Goal: Task Accomplishment & Management: Manage account settings

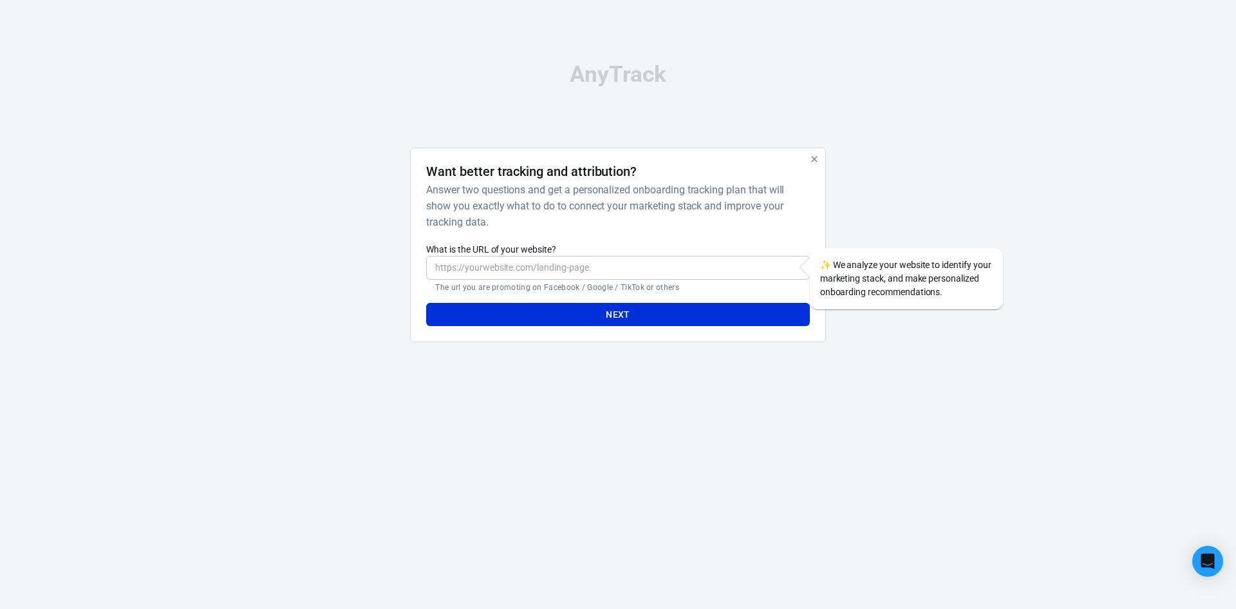
drag, startPoint x: 0, startPoint y: 0, endPoint x: 502, endPoint y: 265, distance: 567.5
click at [500, 265] on input "What is the URL of your website?" at bounding box center [617, 268] width 383 height 24
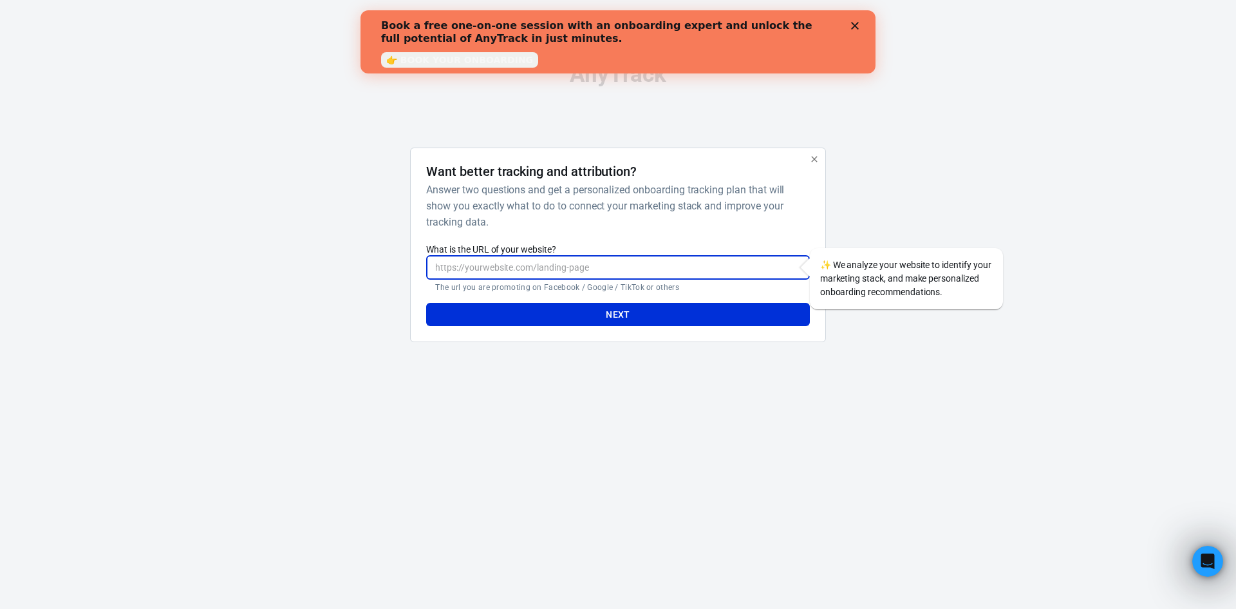
paste input "vitorirfegardiman@tuamaeaquelaursa.com"
paste input "[URL][DOMAIN_NAME]"
type input "[URL][DOMAIN_NAME]"
click at [641, 308] on button "Next" at bounding box center [617, 315] width 383 height 24
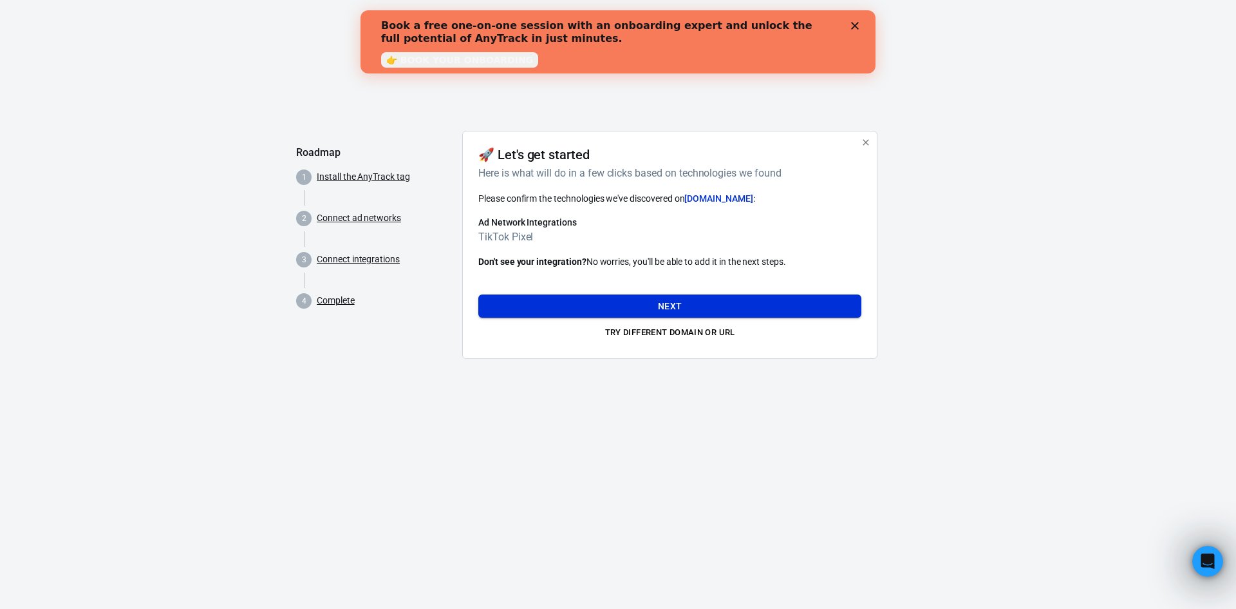
click at [681, 301] on button "Next" at bounding box center [669, 306] width 383 height 24
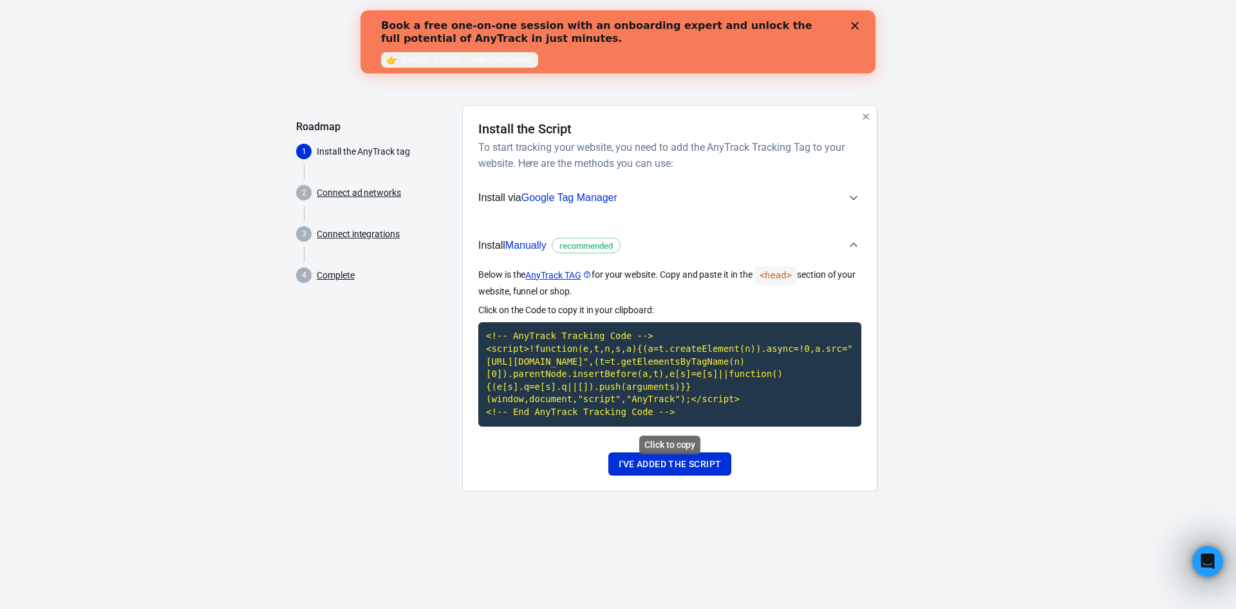
click at [674, 404] on code "<!-- AnyTrack Tracking Code --> <script>!function(e,t,n,s,a){(a=t.createElement…" at bounding box center [669, 374] width 383 height 104
click at [641, 457] on button "I've added the script" at bounding box center [670, 464] width 123 height 24
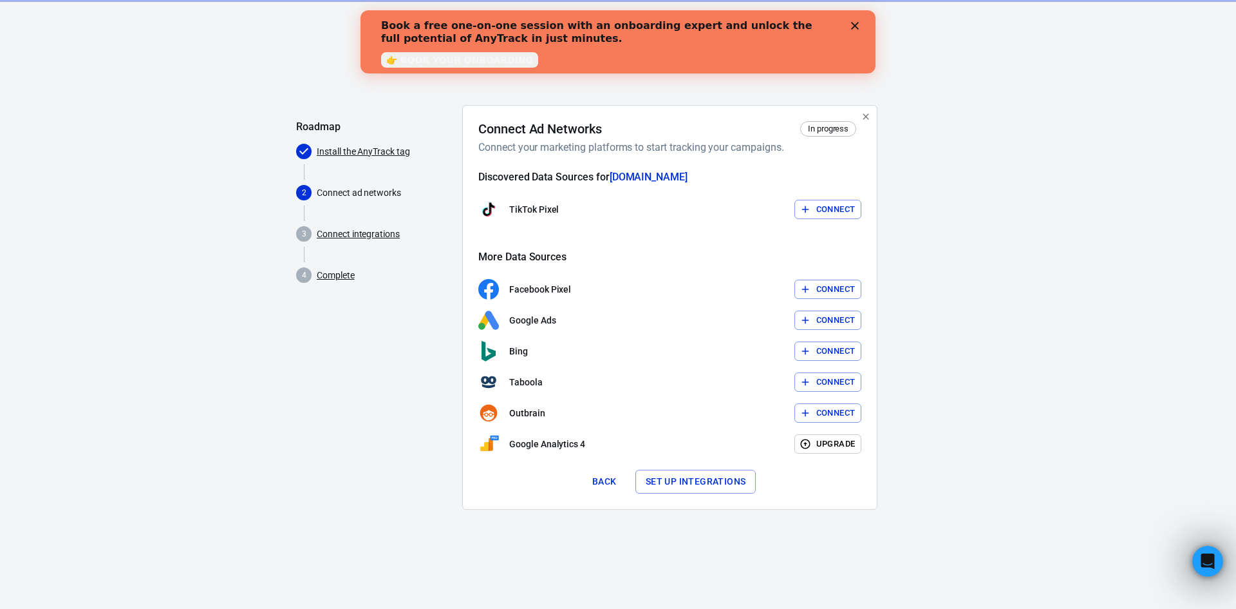
click at [818, 211] on button "Connect" at bounding box center [829, 210] width 68 height 20
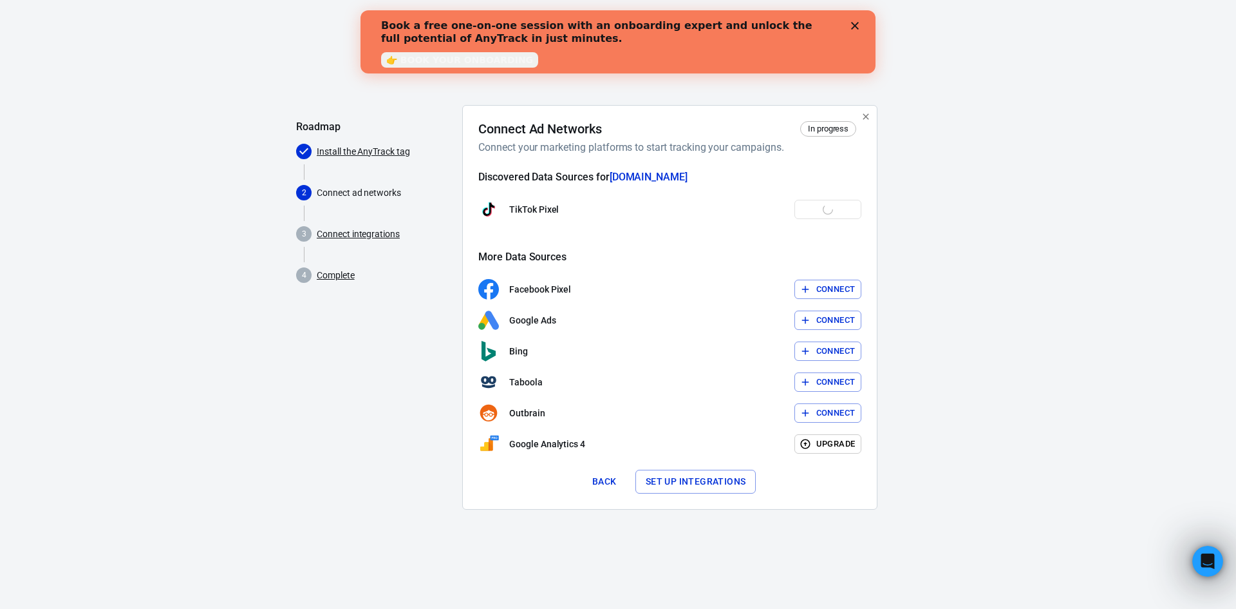
click at [898, 540] on html "AnyTrack Roadmap Install the AnyTrack tag 2 Connect ad networks 3 Connect integ…" at bounding box center [618, 270] width 1236 height 540
click at [892, 540] on html "AnyTrack Roadmap Install the AnyTrack tag 2 Connect ad networks 3 Connect integ…" at bounding box center [618, 270] width 1236 height 540
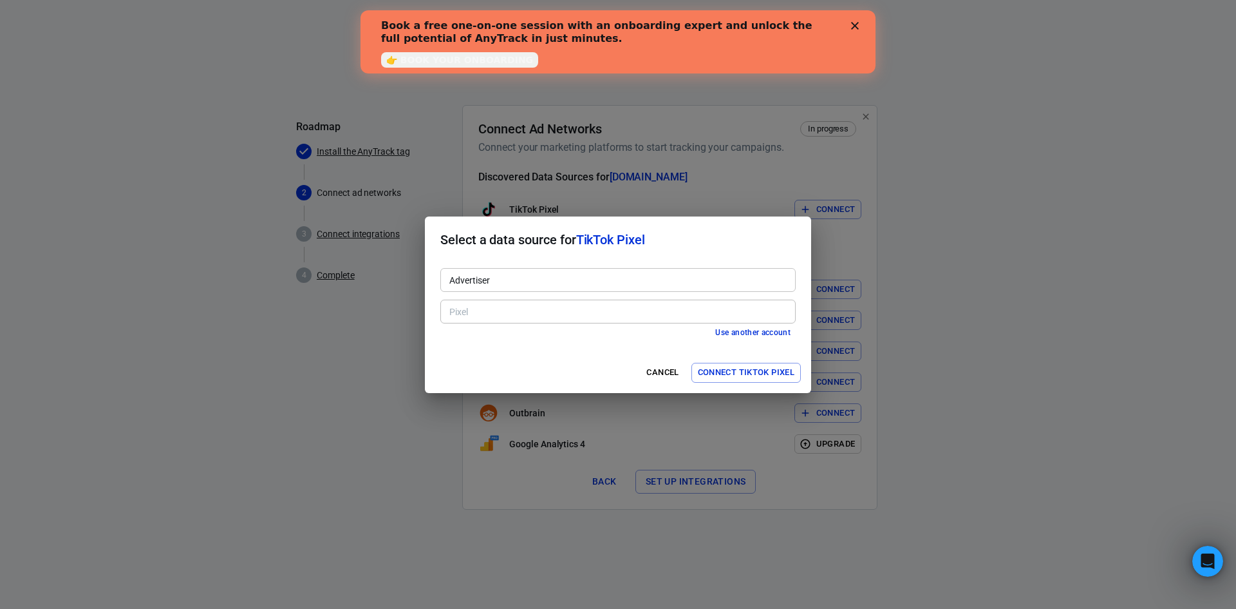
click at [556, 304] on div "Pixel Pixel" at bounding box center [617, 310] width 355 height 32
click at [489, 290] on div "Advertiser" at bounding box center [617, 280] width 355 height 24
click at [511, 272] on input "Advertiser" at bounding box center [617, 280] width 346 height 16
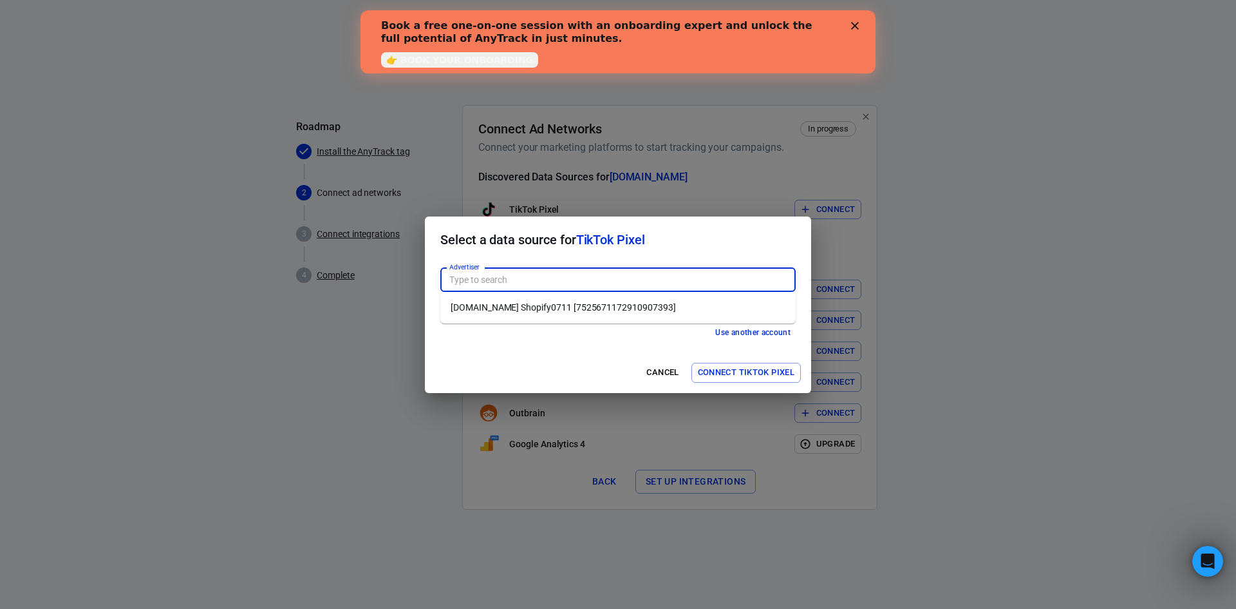
click at [493, 282] on input "Advertiser" at bounding box center [617, 280] width 346 height 16
type input "teste2"
drag, startPoint x: 494, startPoint y: 282, endPoint x: 404, endPoint y: 278, distance: 90.3
click at [404, 278] on div "Select a data source for TikTok Pixel Advertiser teste2 Advertiser Pixel Pixel …" at bounding box center [618, 304] width 1236 height 609
click at [475, 308] on li "hma1bs-k2.myshopify.com Shopify0711 [7525671172910907393]" at bounding box center [617, 307] width 355 height 21
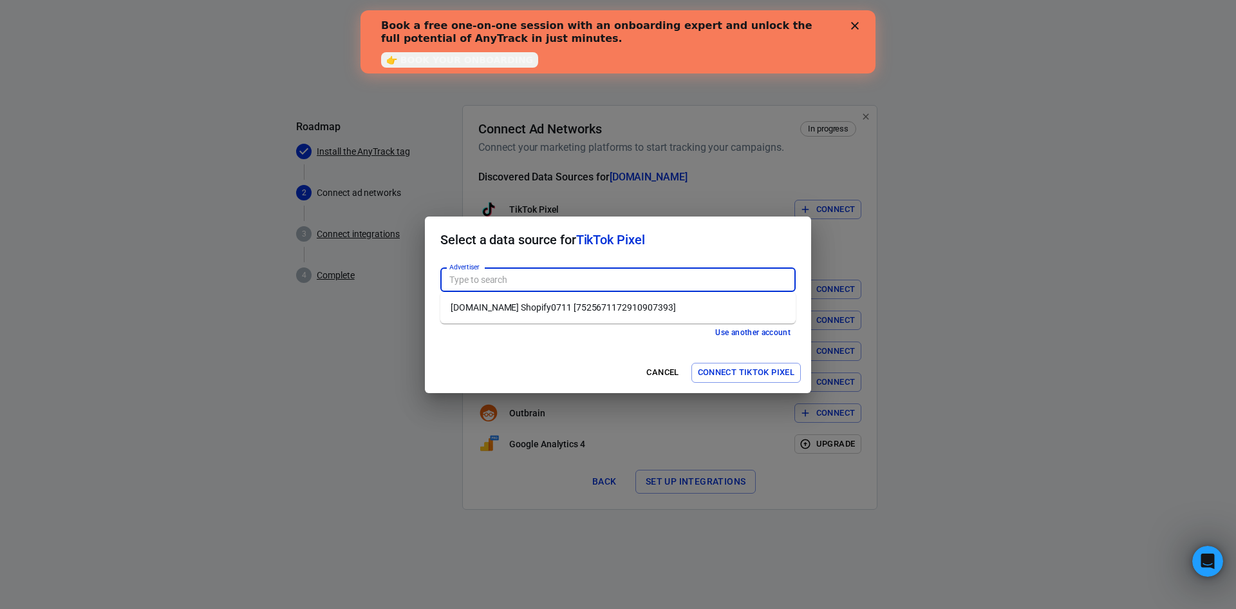
type input "hma1bs-k2.myshopify.com Shopify0711 [7525671172910907393]"
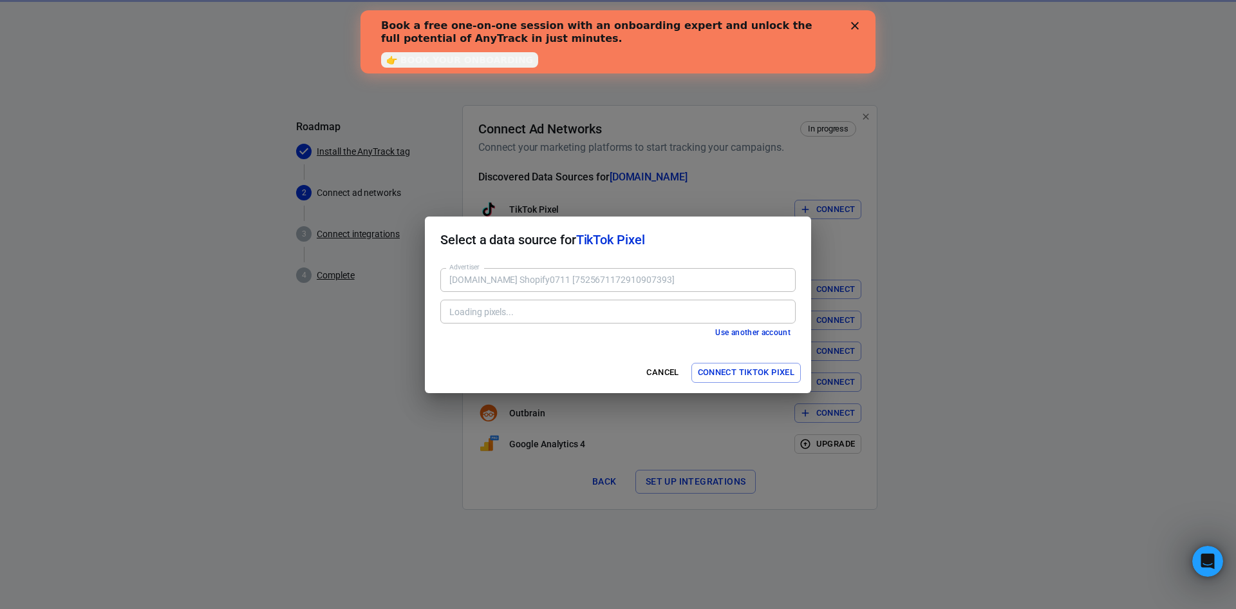
click at [489, 297] on div "Loading pixels... Loading pixels..." at bounding box center [617, 310] width 355 height 32
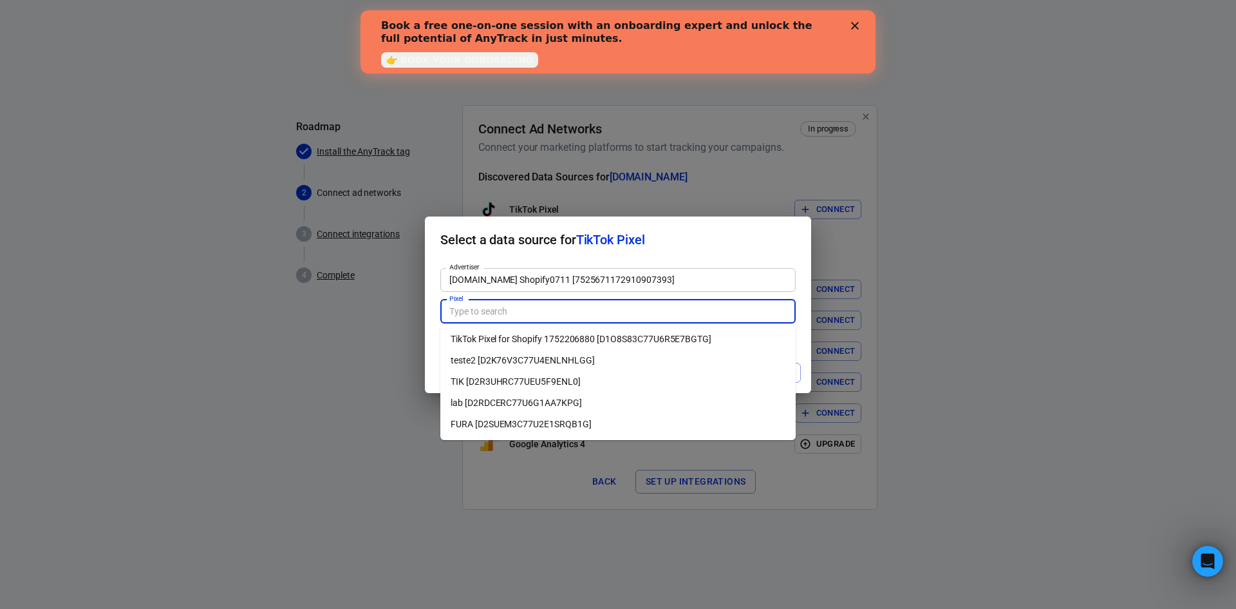
click at [554, 316] on input "Pixel" at bounding box center [617, 311] width 346 height 16
click at [540, 361] on li "teste2 [D2K76V3C77U4ENLNHLGG]" at bounding box center [617, 360] width 355 height 21
type input "teste2 [D2K76V3C77U4ENLNHLGG]"
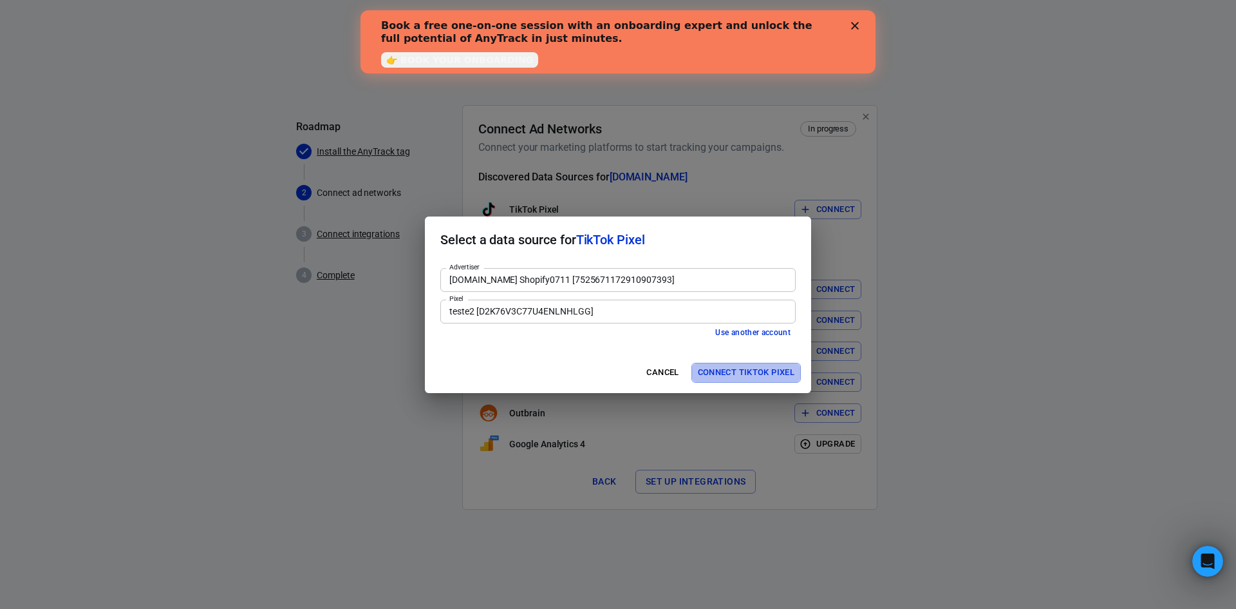
click at [736, 369] on button "Connect TikTok Pixel" at bounding box center [746, 373] width 109 height 20
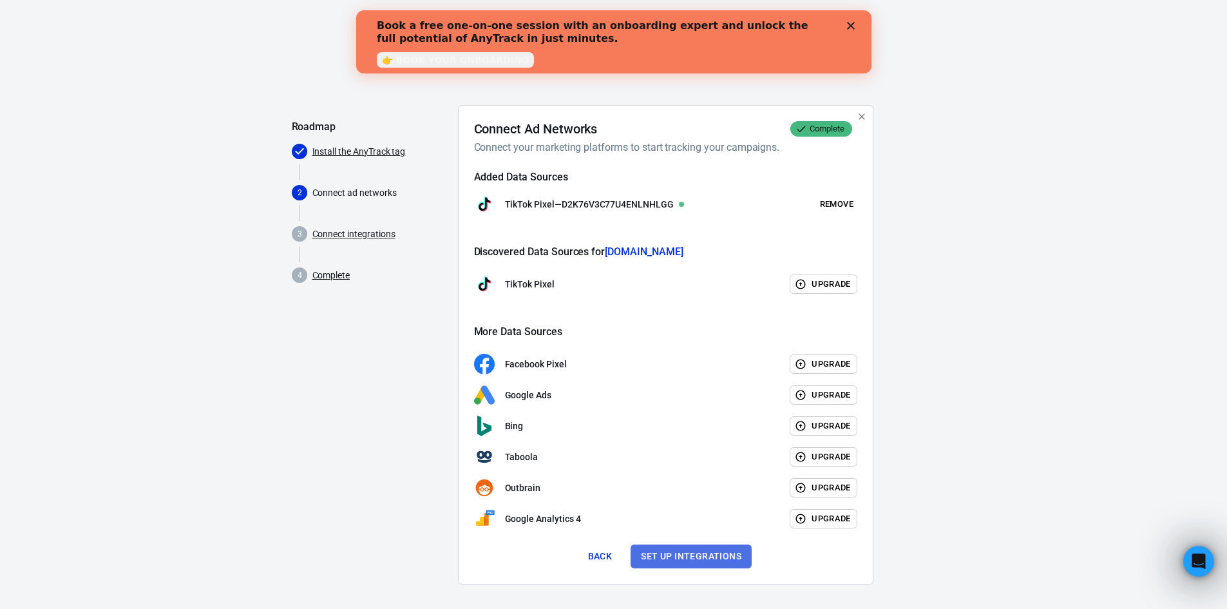
click at [717, 548] on button "Set up integrations" at bounding box center [690, 556] width 121 height 24
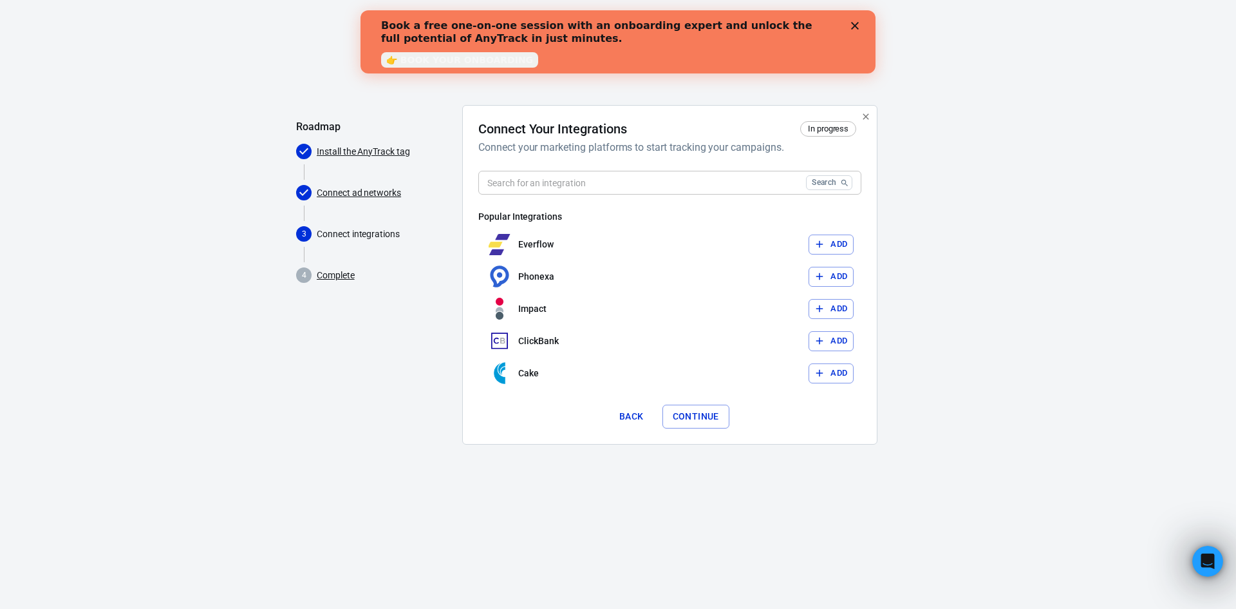
click at [733, 185] on input "text" at bounding box center [639, 183] width 323 height 24
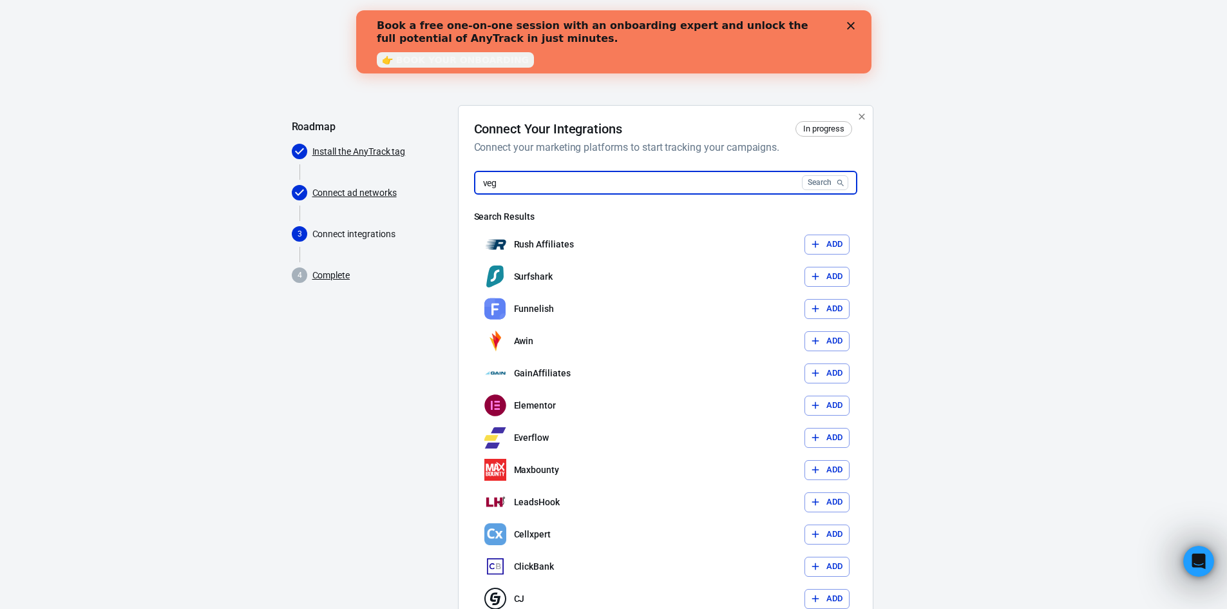
type input "[PERSON_NAME]"
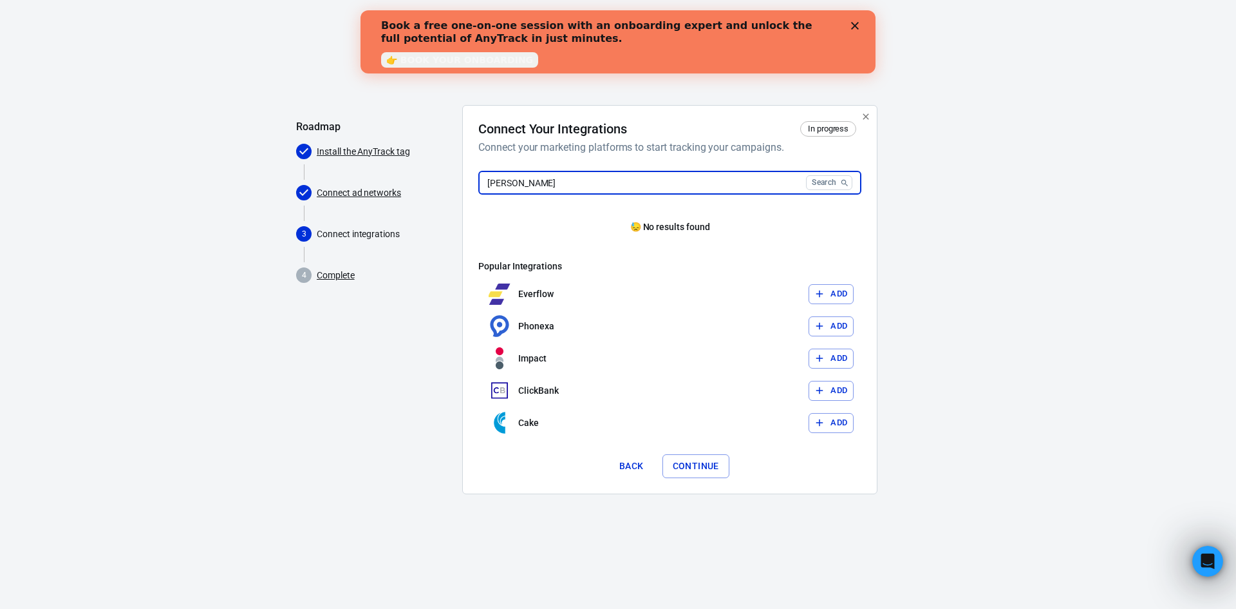
drag, startPoint x: 701, startPoint y: 178, endPoint x: 481, endPoint y: 189, distance: 220.5
click at [481, 189] on input "[PERSON_NAME]" at bounding box center [639, 183] width 323 height 24
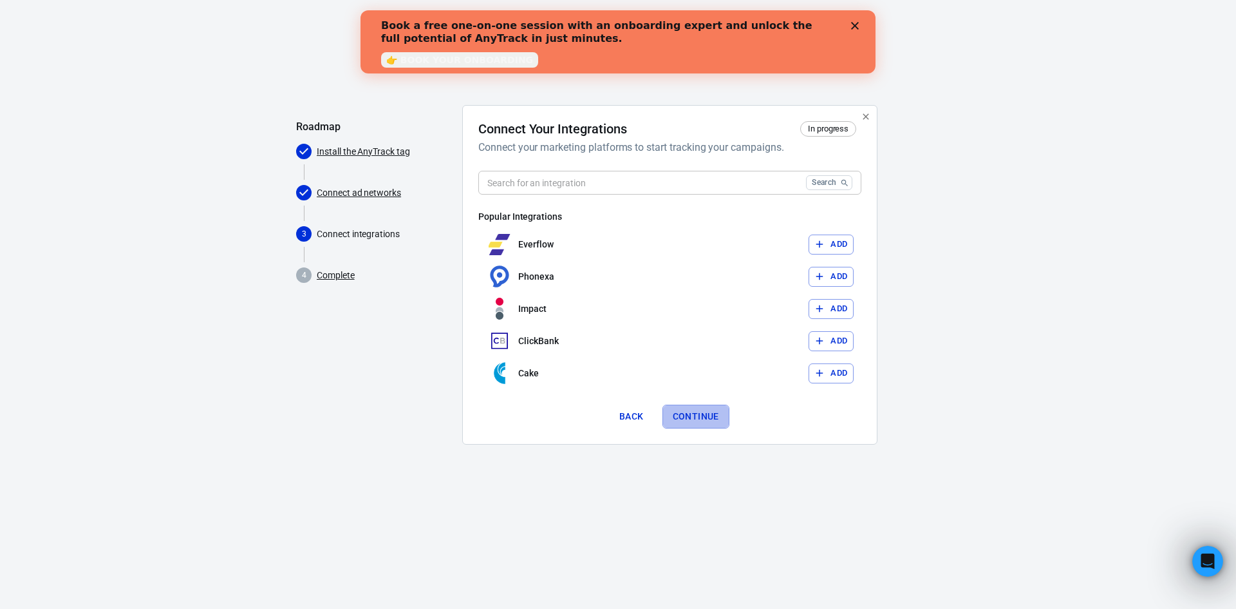
click at [707, 414] on button "Continue" at bounding box center [696, 416] width 67 height 24
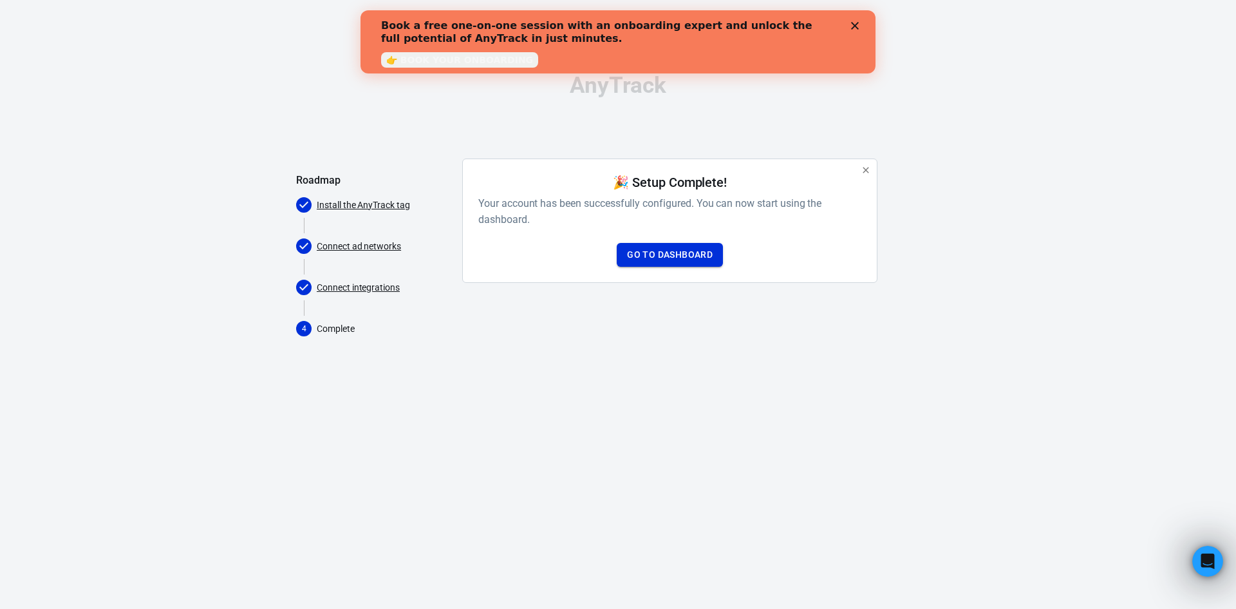
click at [697, 247] on link "Go to Dashboard" at bounding box center [670, 255] width 106 height 24
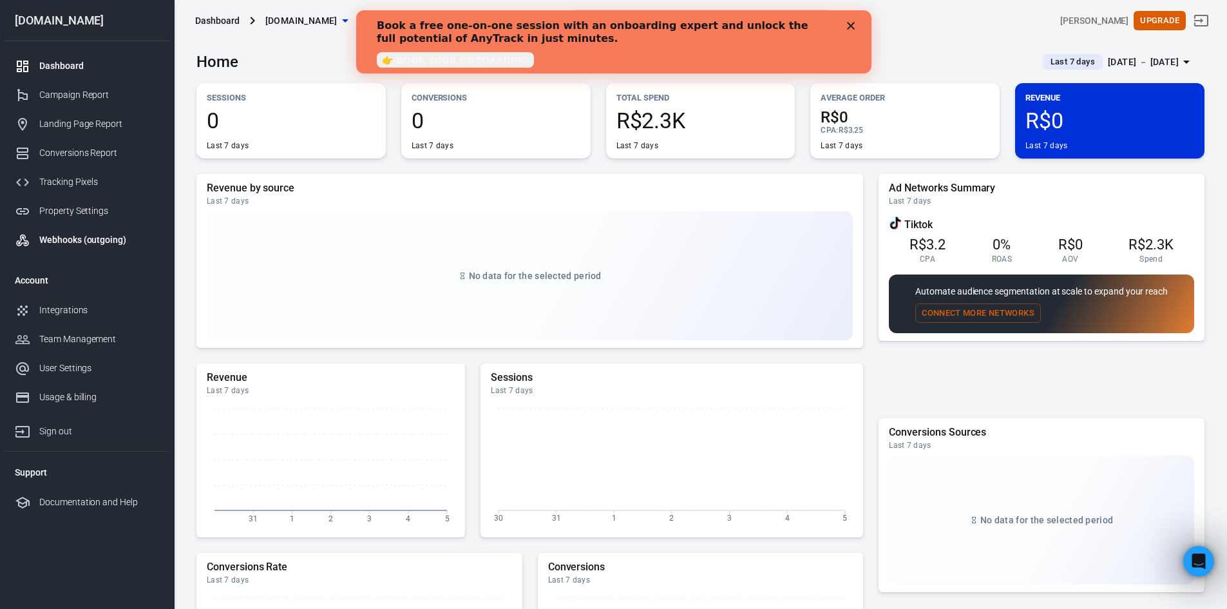
click at [106, 239] on div "Webhooks (outgoing)" at bounding box center [99, 240] width 120 height 14
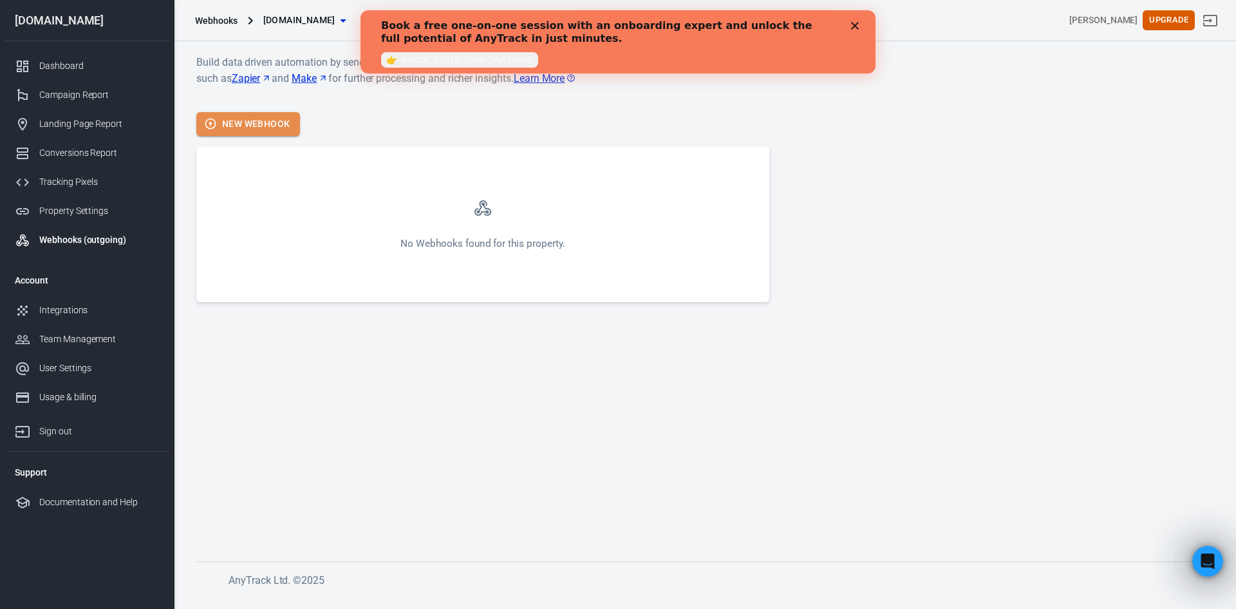
click at [265, 115] on button "New Webhook" at bounding box center [248, 124] width 104 height 24
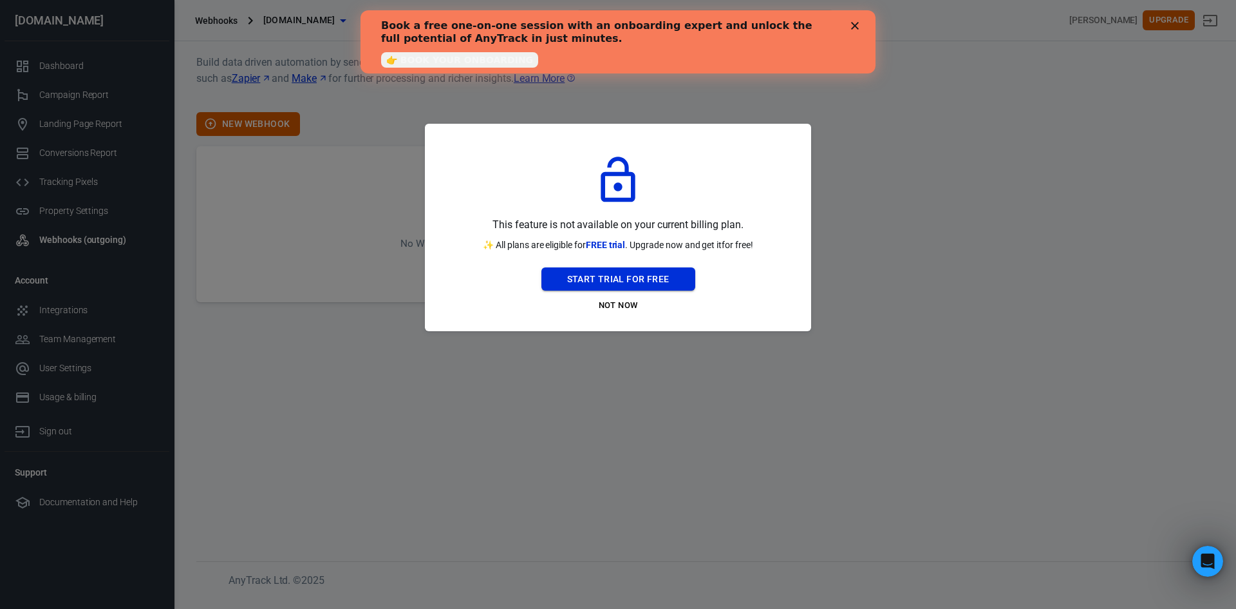
click at [601, 284] on button "Start Trial For Free" at bounding box center [619, 279] width 154 height 24
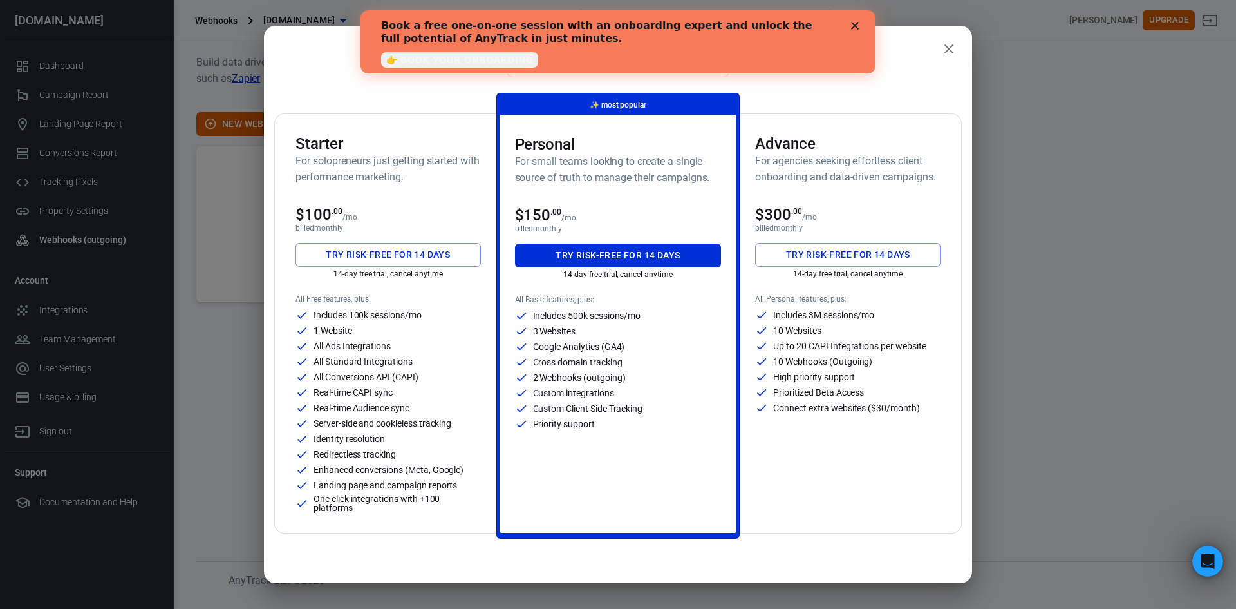
click at [395, 207] on div "$100 .00 /mo" at bounding box center [388, 214] width 185 height 18
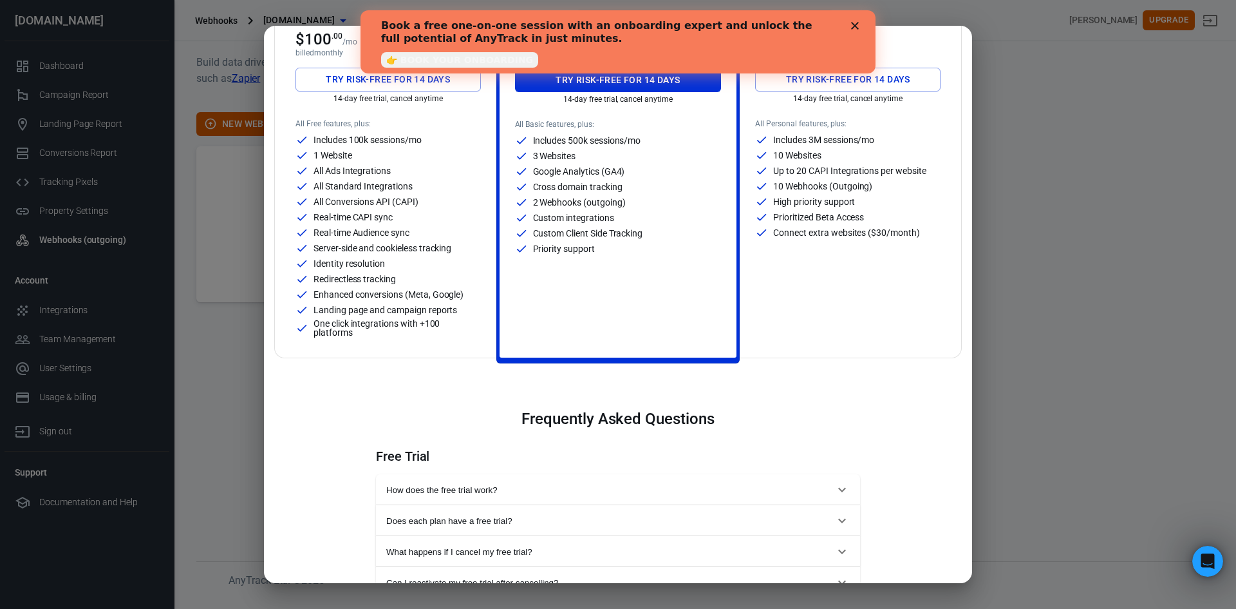
scroll to position [64, 0]
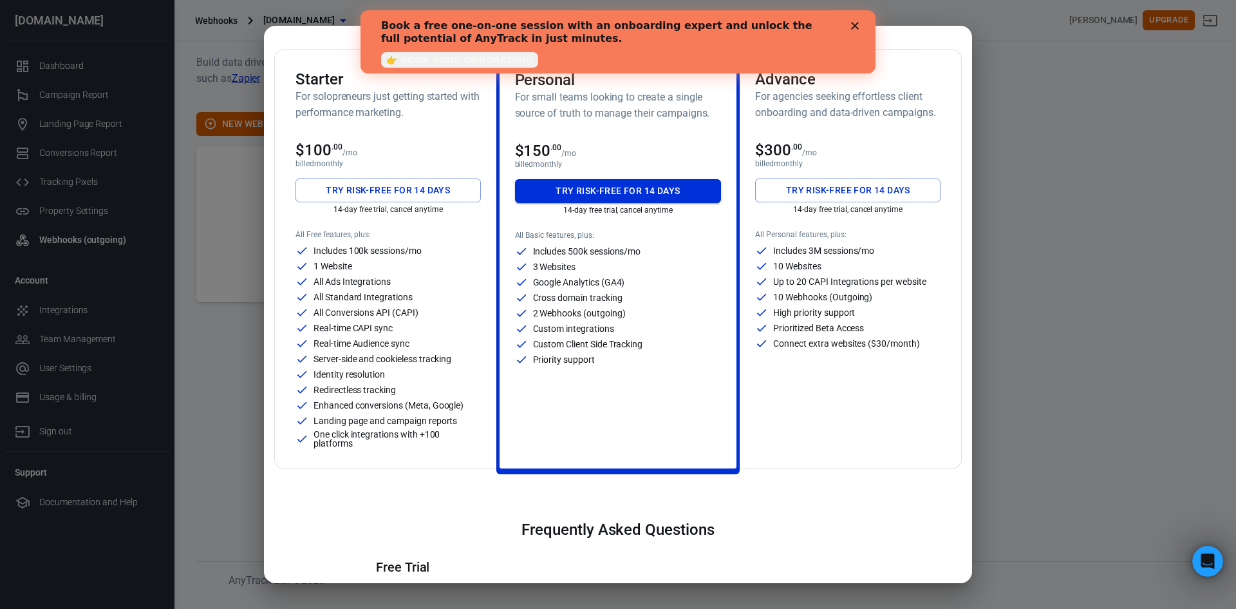
click at [637, 194] on button "Try risk-free for 14 days" at bounding box center [618, 191] width 207 height 24
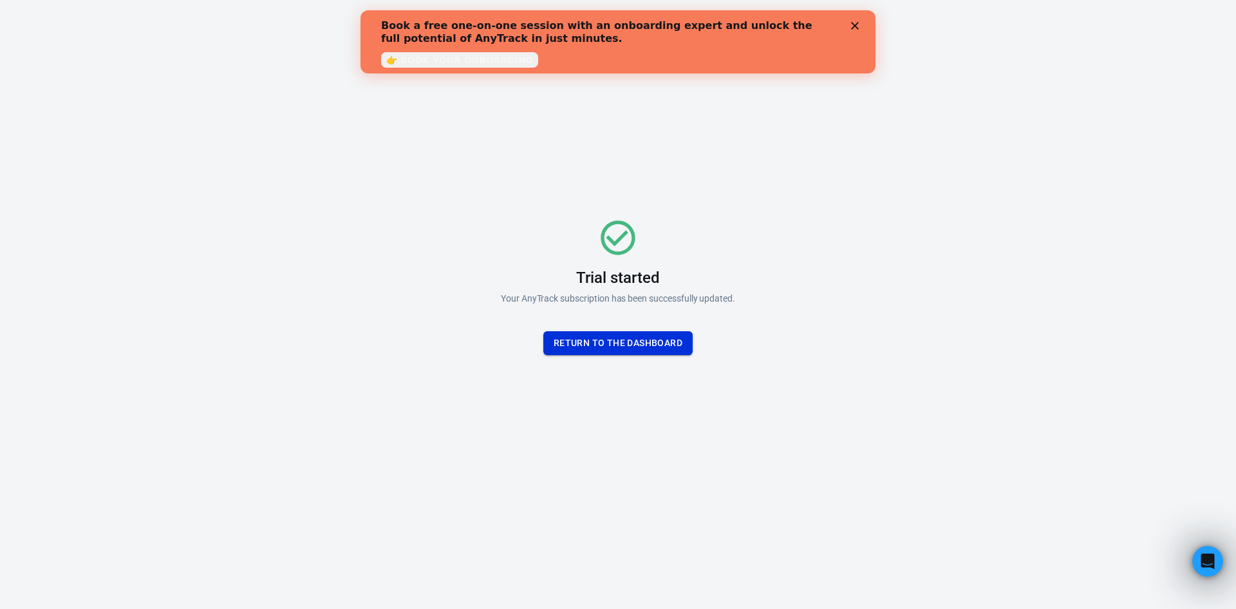
click at [679, 340] on button "Return To the dashboard" at bounding box center [617, 343] width 149 height 24
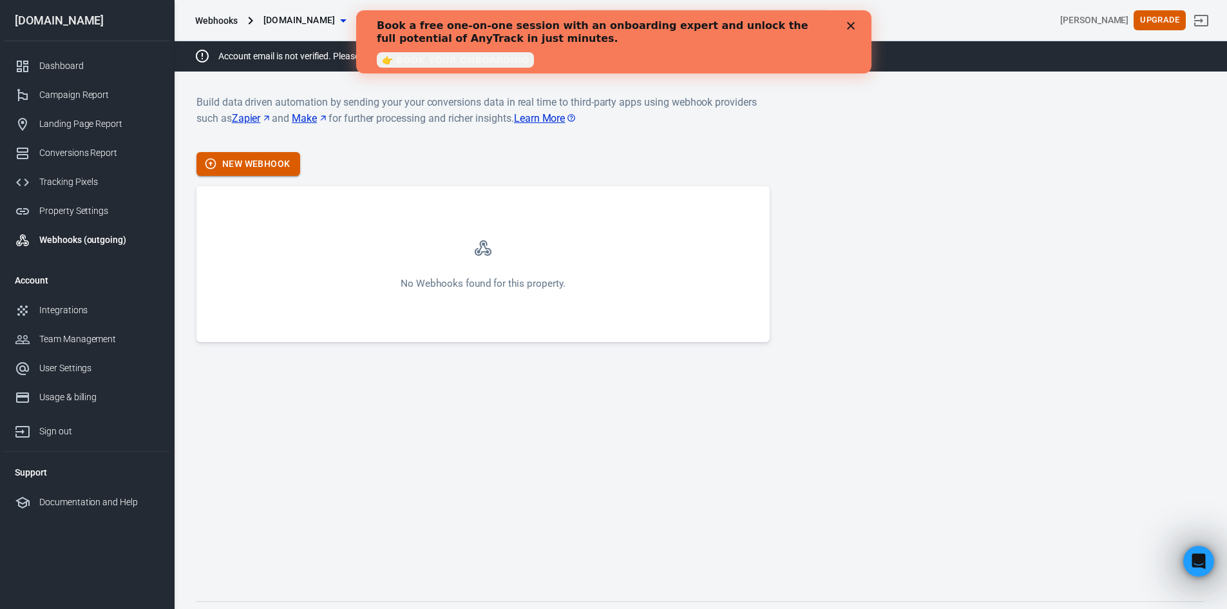
click at [278, 174] on button "New Webhook" at bounding box center [248, 164] width 104 height 24
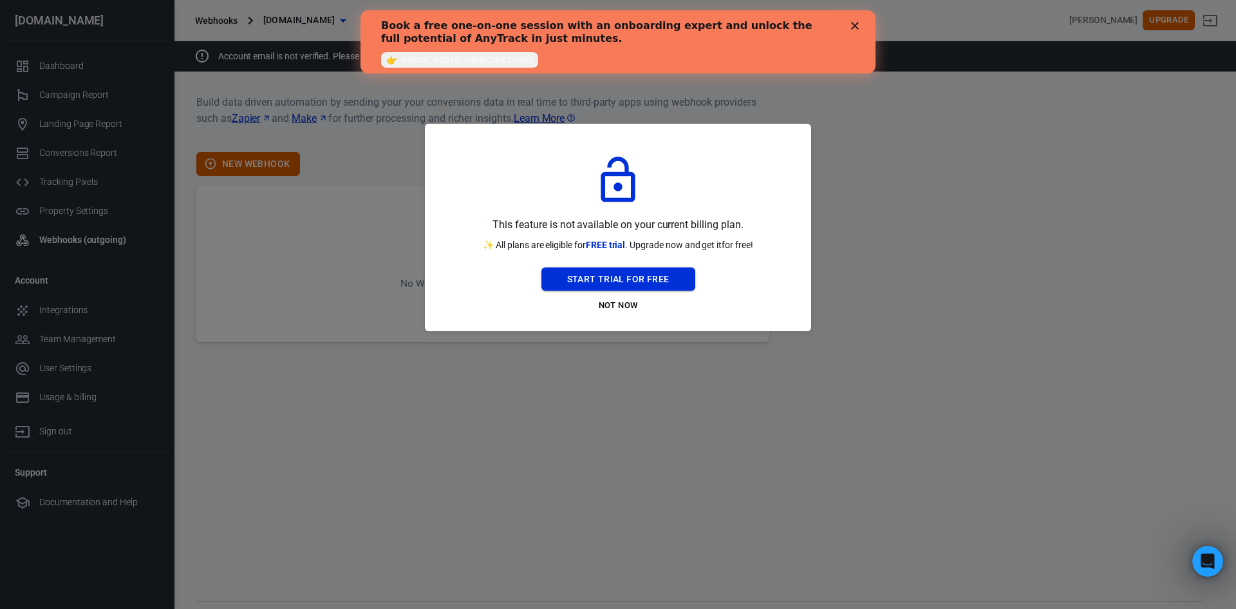
click at [619, 286] on button "Start Trial For Free" at bounding box center [619, 279] width 154 height 24
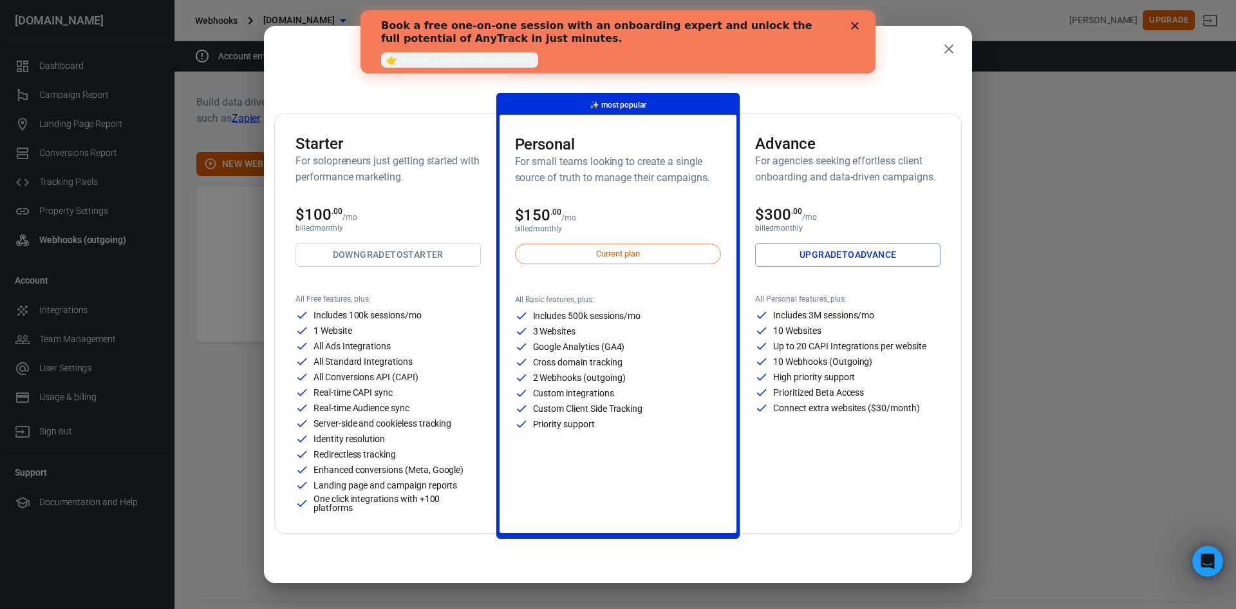
click at [944, 50] on icon "close" at bounding box center [948, 48] width 15 height 15
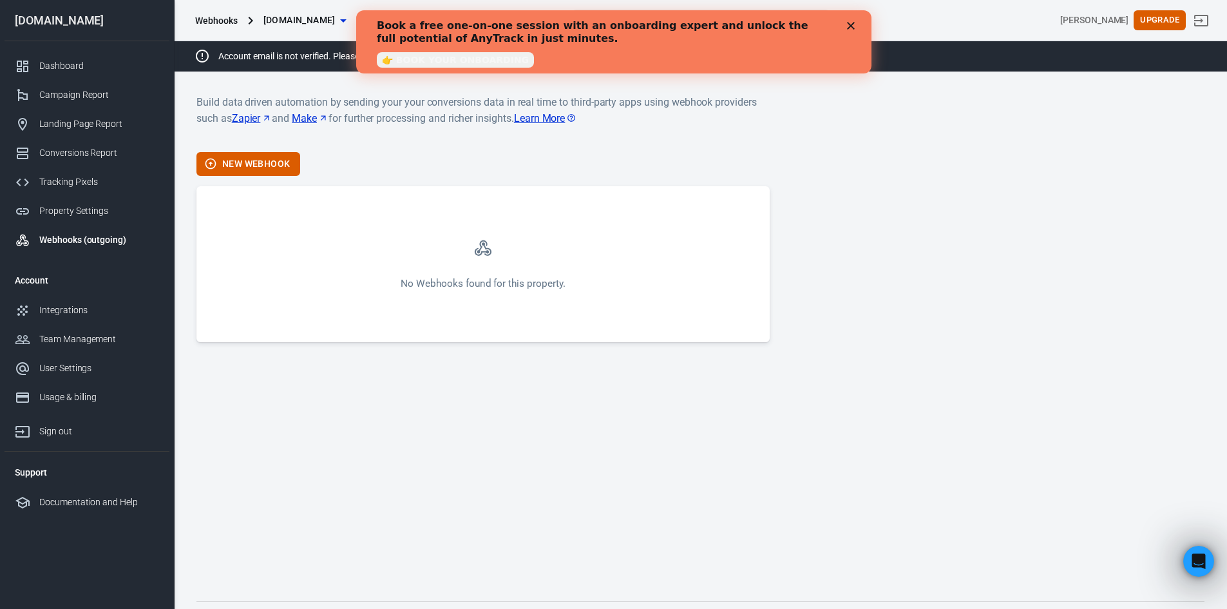
click at [857, 24] on div "Close" at bounding box center [852, 26] width 13 height 8
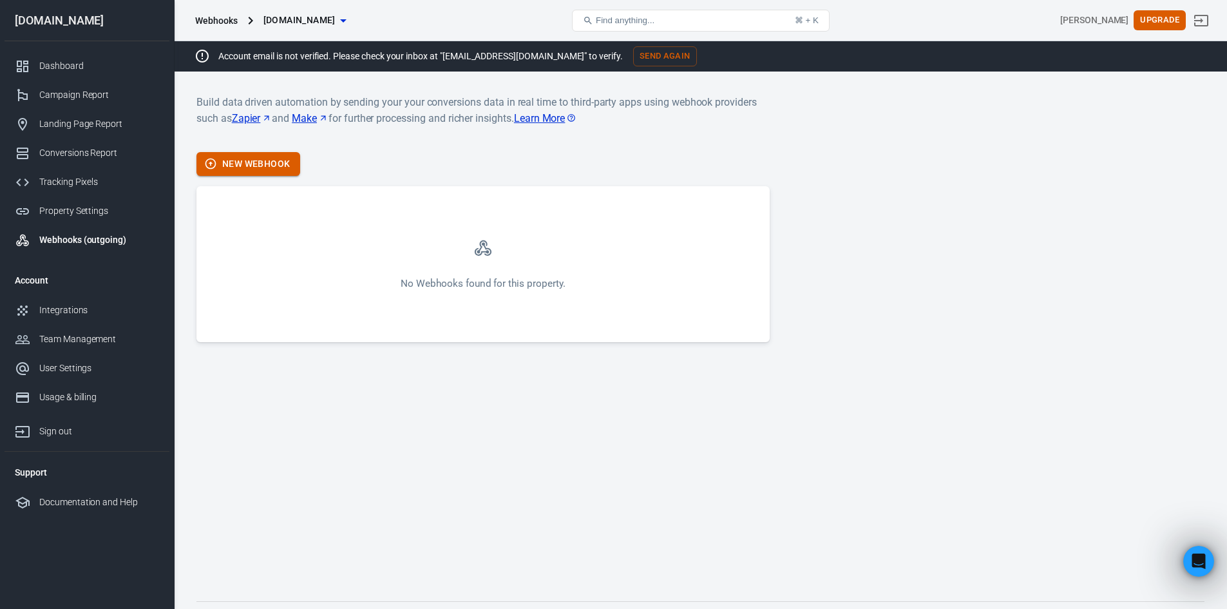
click at [267, 152] on button "New Webhook" at bounding box center [248, 164] width 104 height 24
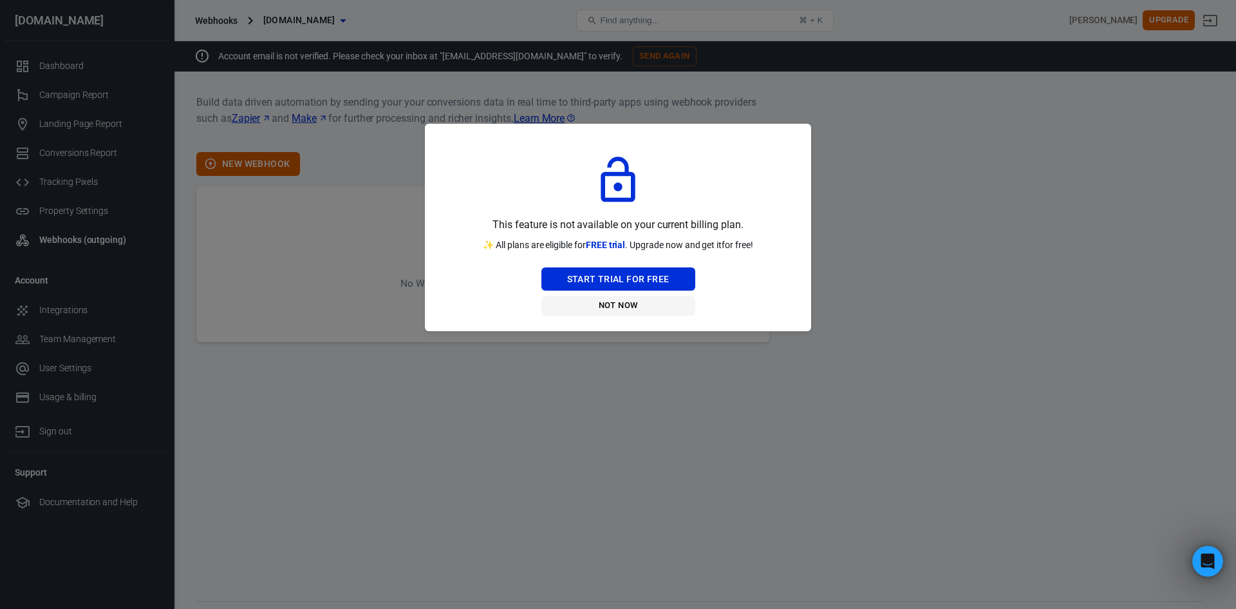
click at [627, 300] on button "Not Now" at bounding box center [619, 306] width 154 height 20
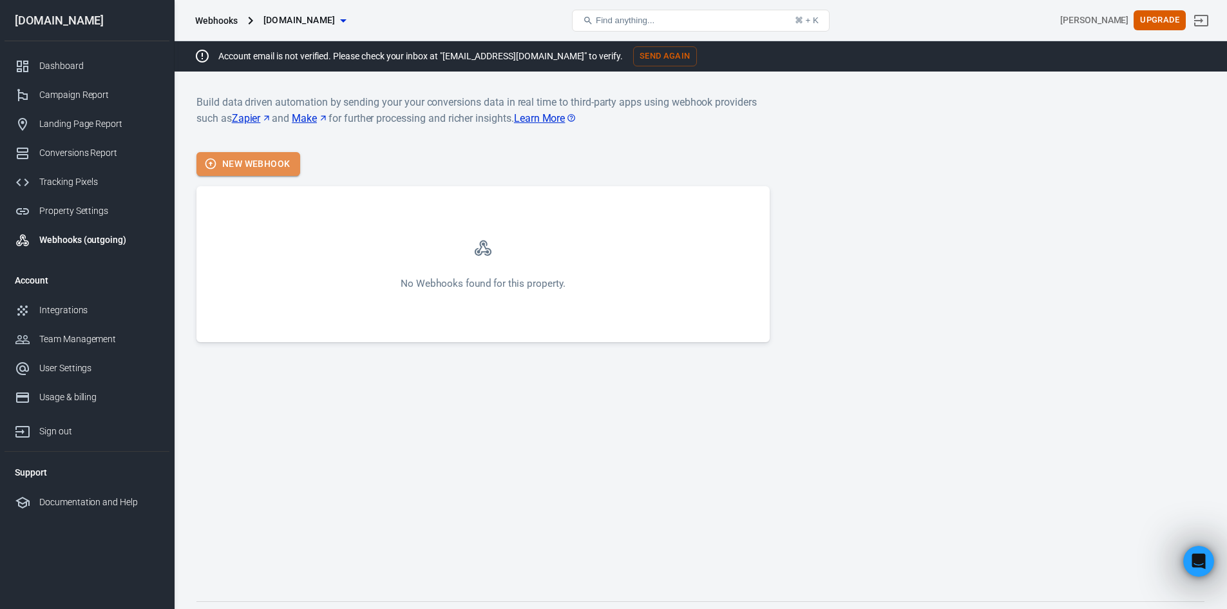
click at [278, 167] on button "New Webhook" at bounding box center [248, 164] width 104 height 24
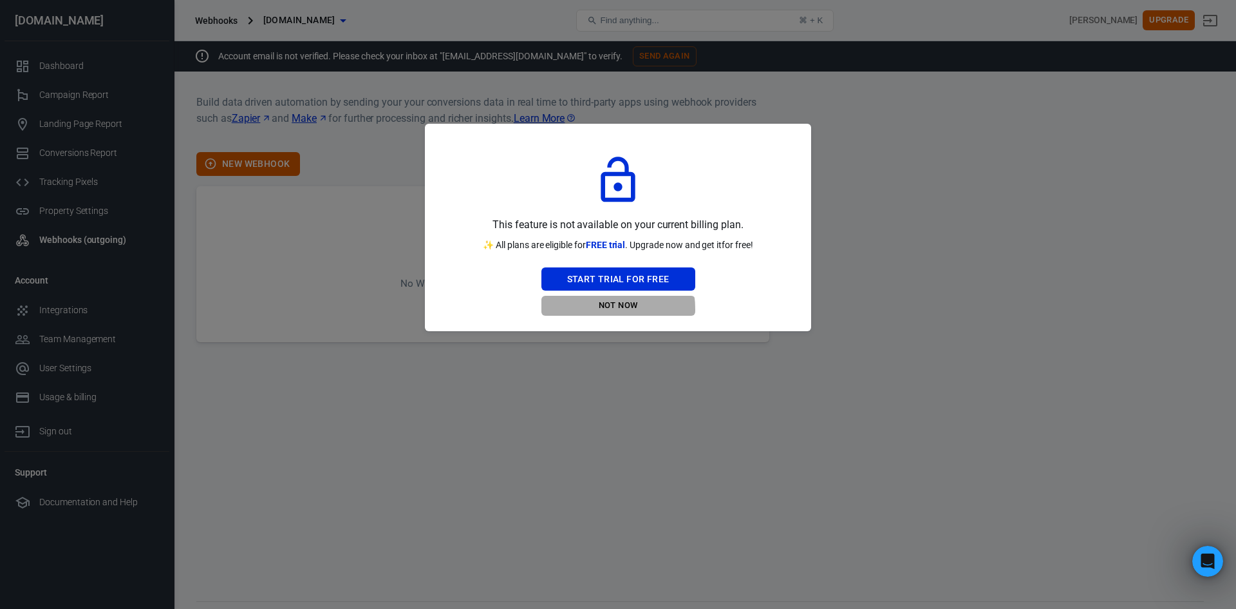
click at [606, 309] on button "Not Now" at bounding box center [619, 306] width 154 height 20
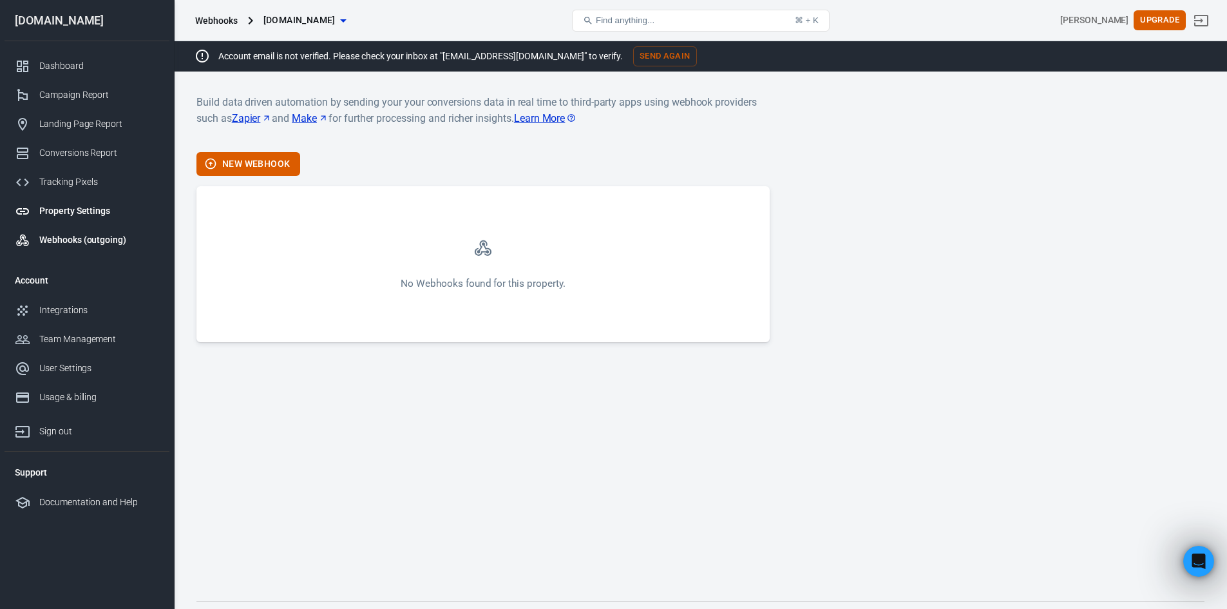
click at [117, 216] on div "Property Settings" at bounding box center [99, 211] width 120 height 14
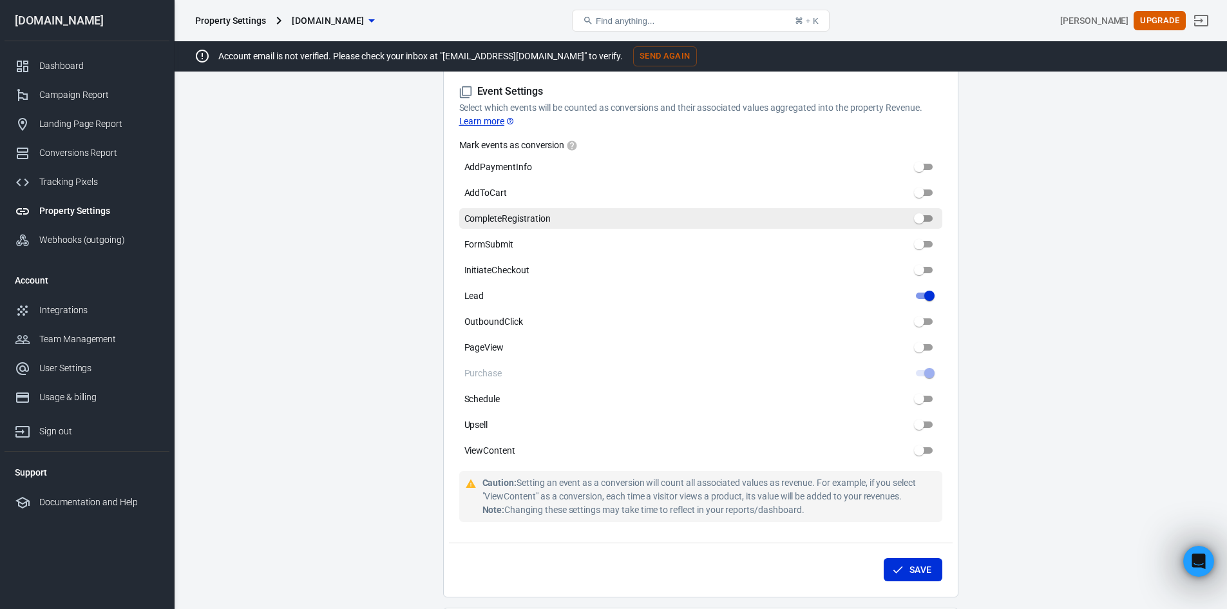
scroll to position [644, 0]
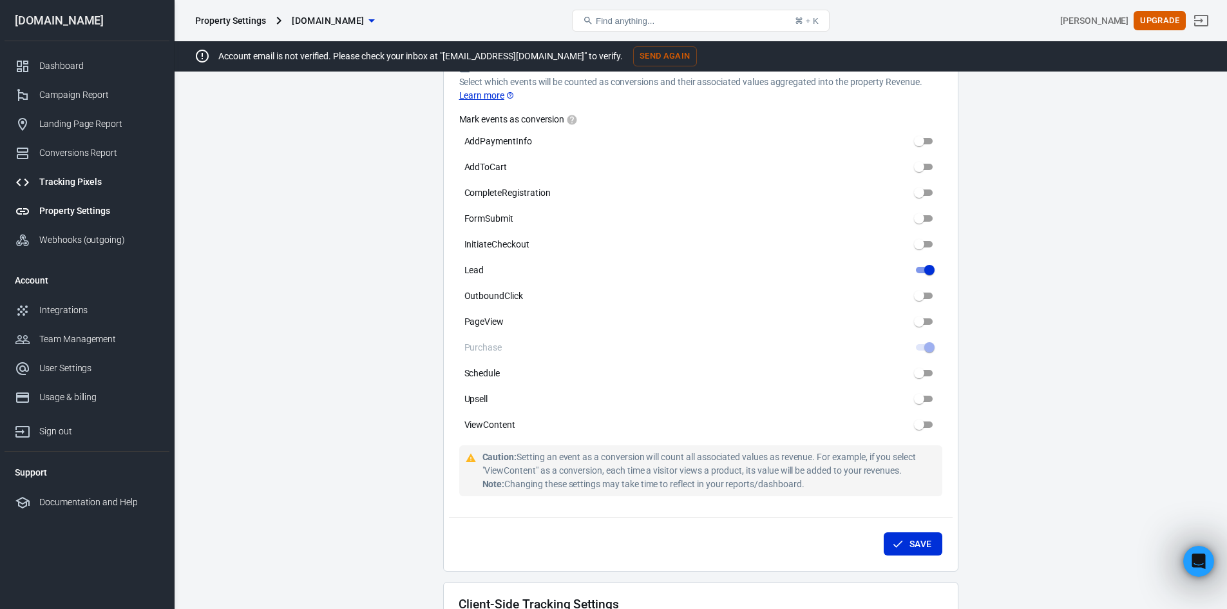
click at [84, 180] on div "Tracking Pixels" at bounding box center [99, 182] width 120 height 14
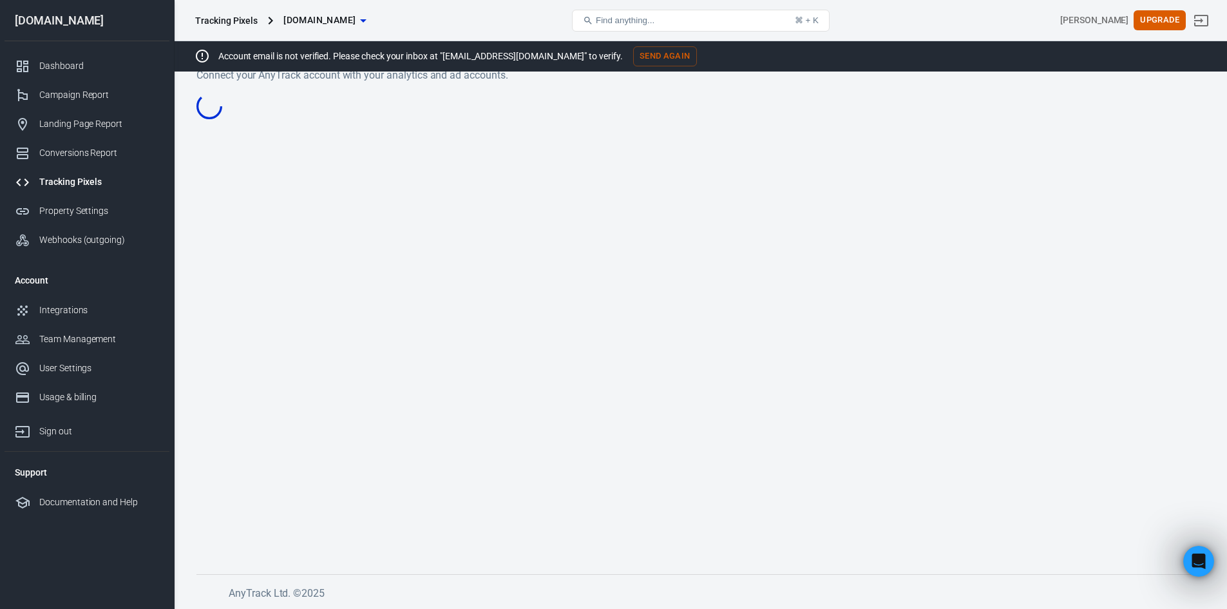
scroll to position [27, 0]
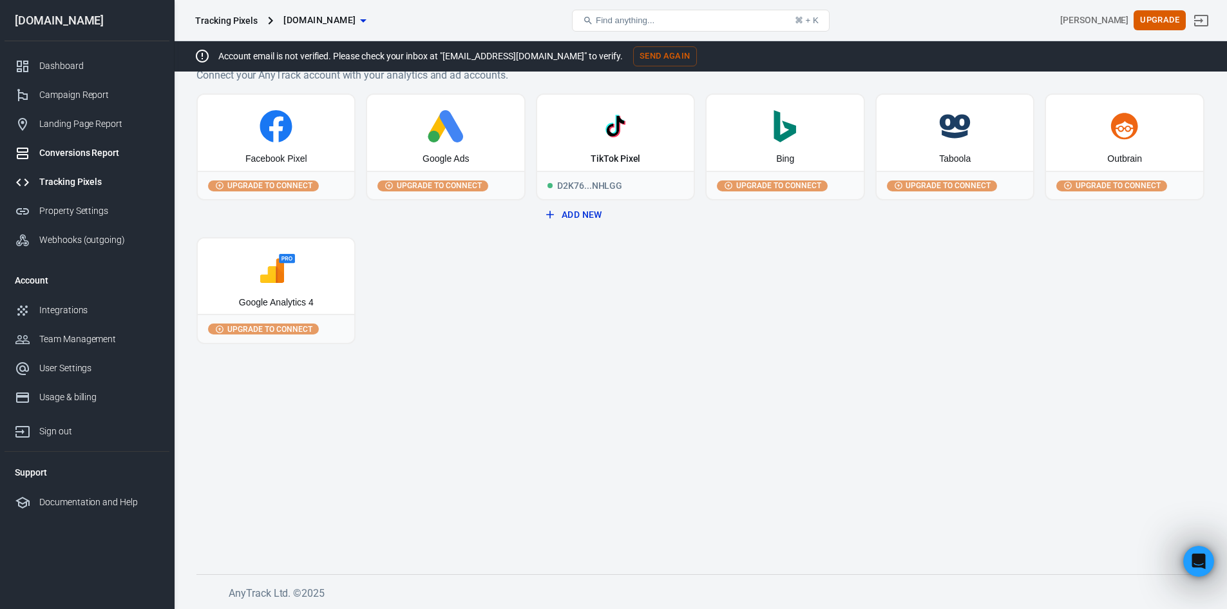
click at [101, 160] on link "Conversions Report" at bounding box center [87, 152] width 165 height 29
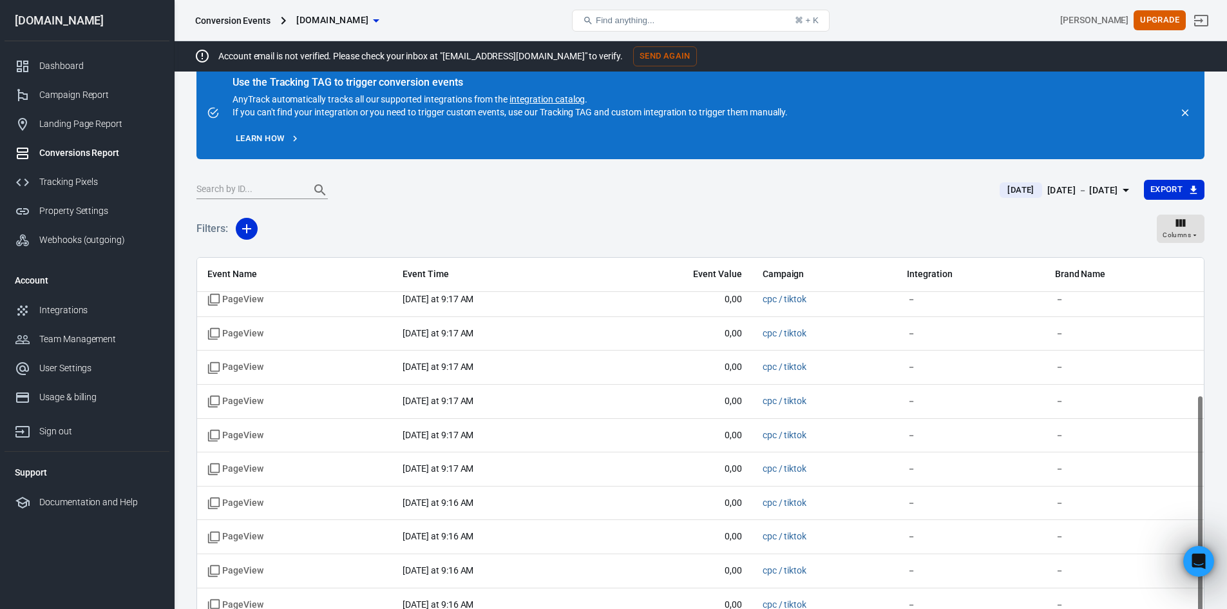
scroll to position [258, 0]
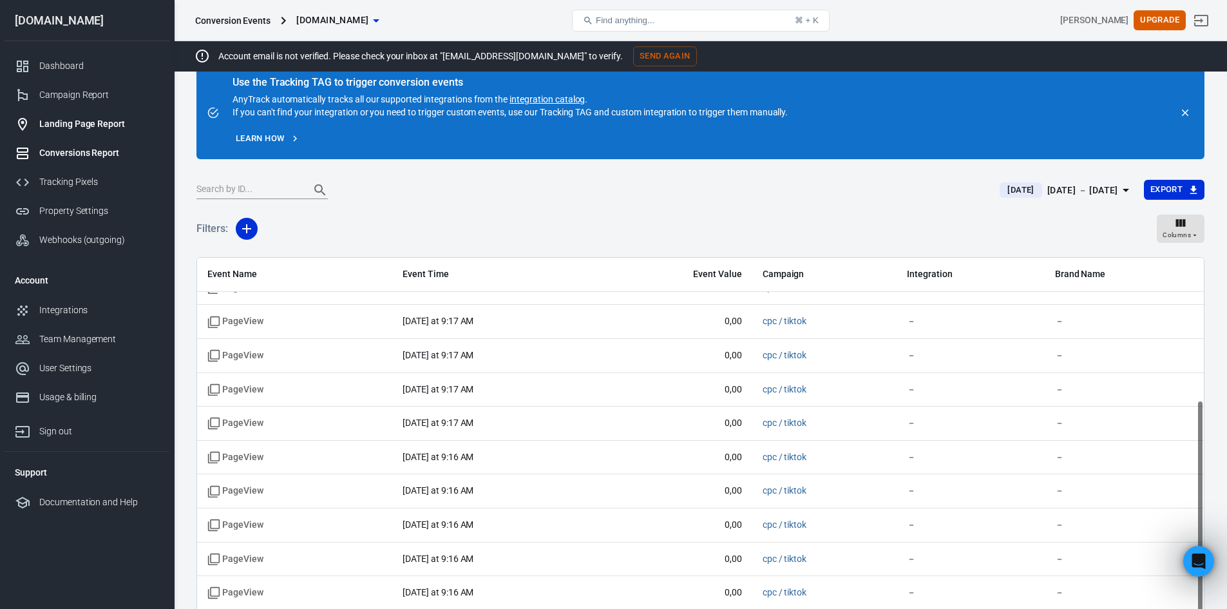
click at [117, 126] on div "Landing Page Report" at bounding box center [99, 124] width 120 height 14
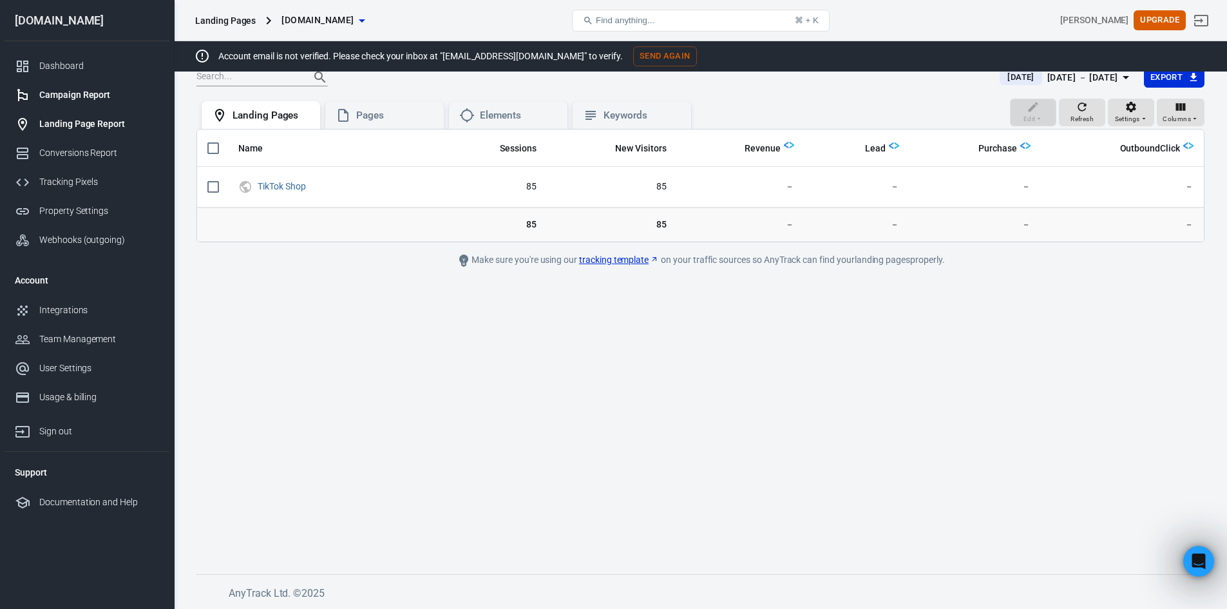
click at [87, 92] on div "Campaign Report" at bounding box center [99, 95] width 120 height 14
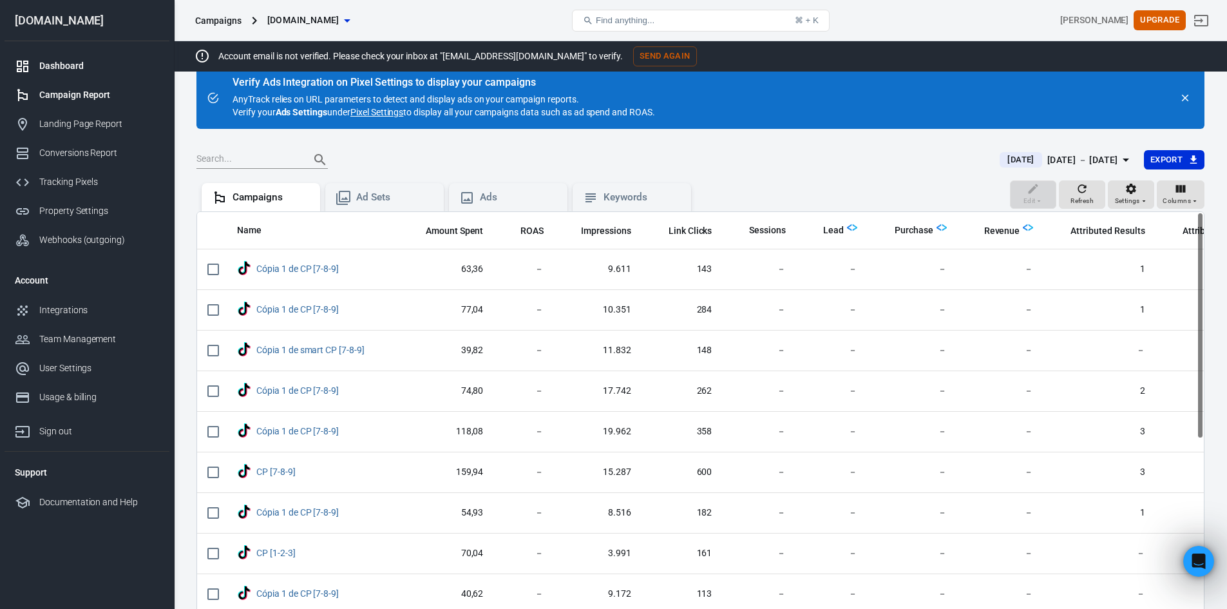
click at [75, 65] on div "Dashboard" at bounding box center [99, 66] width 120 height 14
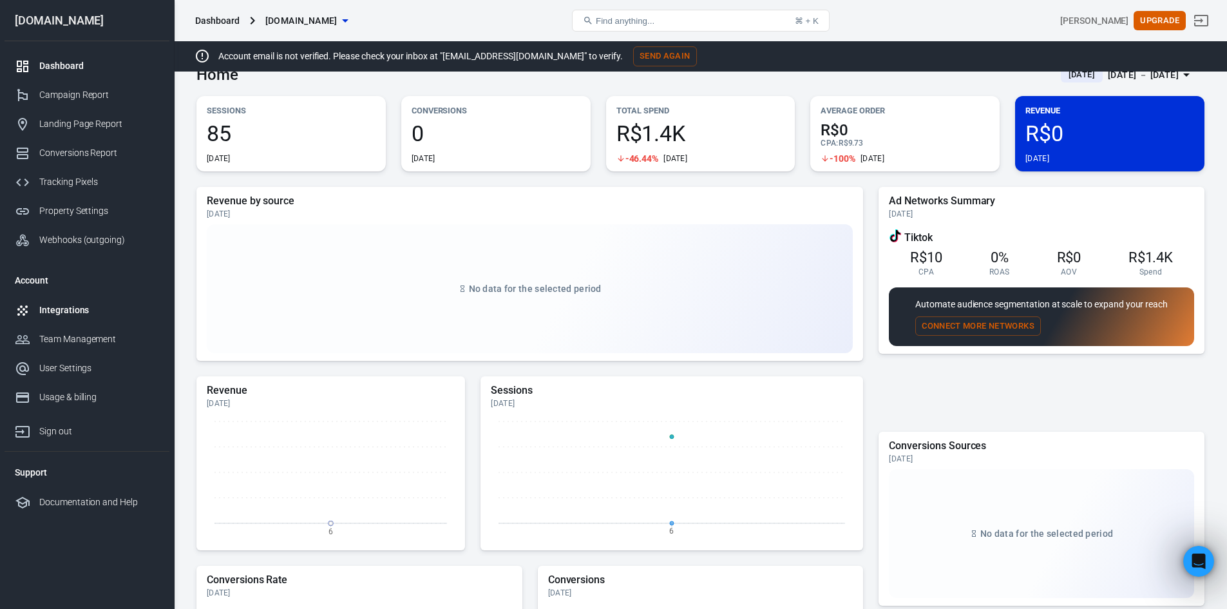
click at [88, 310] on div "Integrations" at bounding box center [99, 310] width 120 height 14
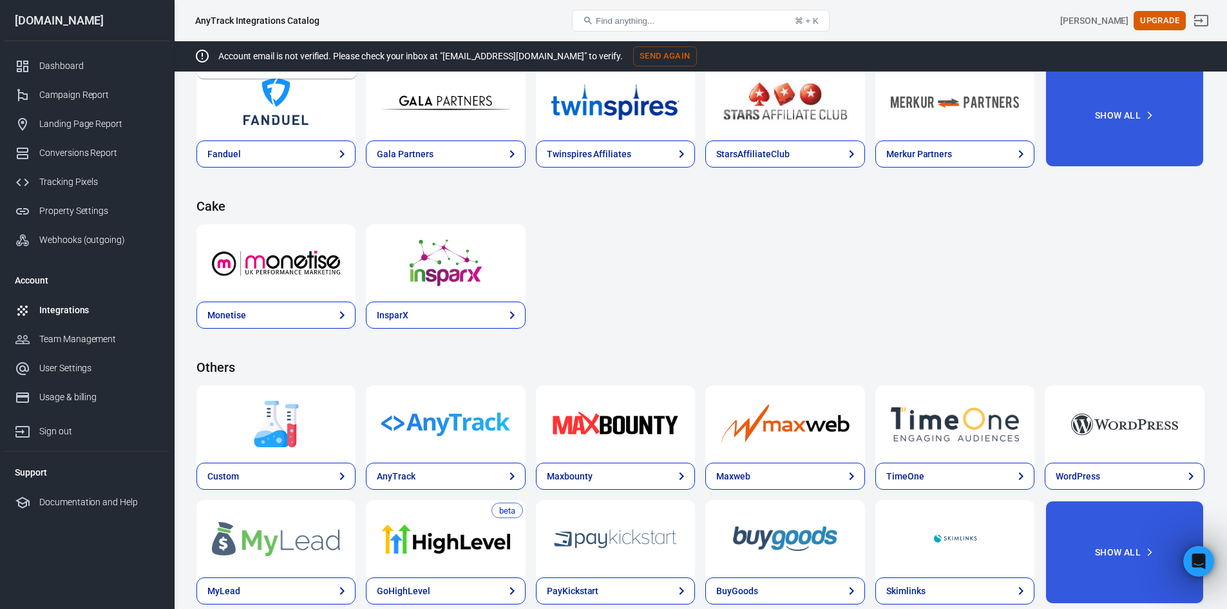
scroll to position [1894, 0]
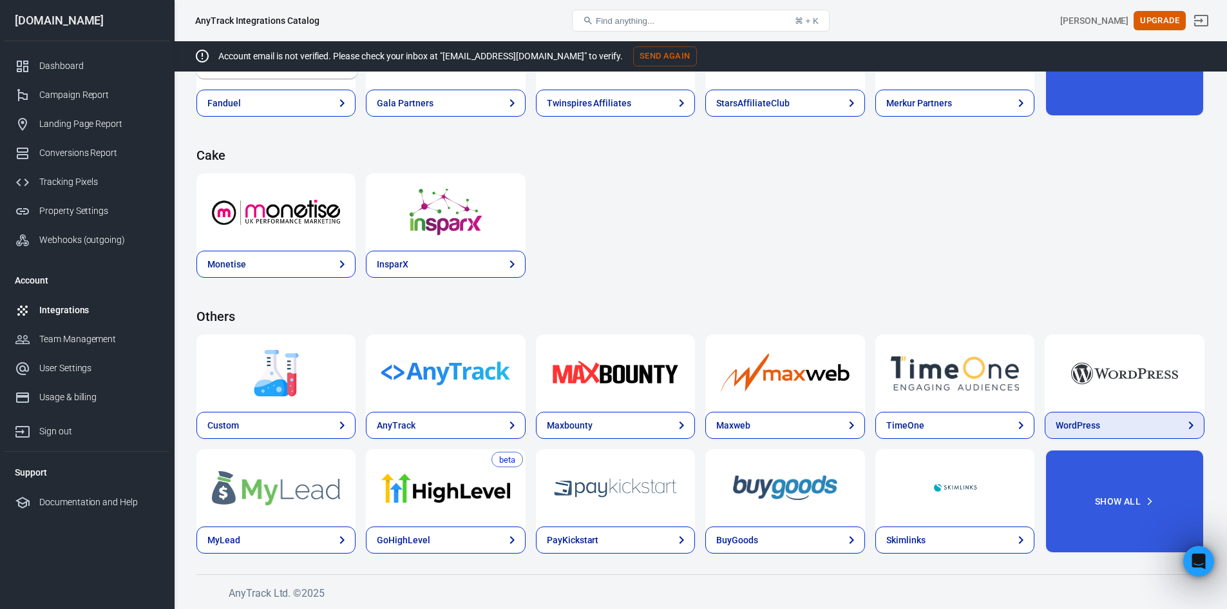
click at [1115, 424] on link "WordPress" at bounding box center [1123, 424] width 159 height 27
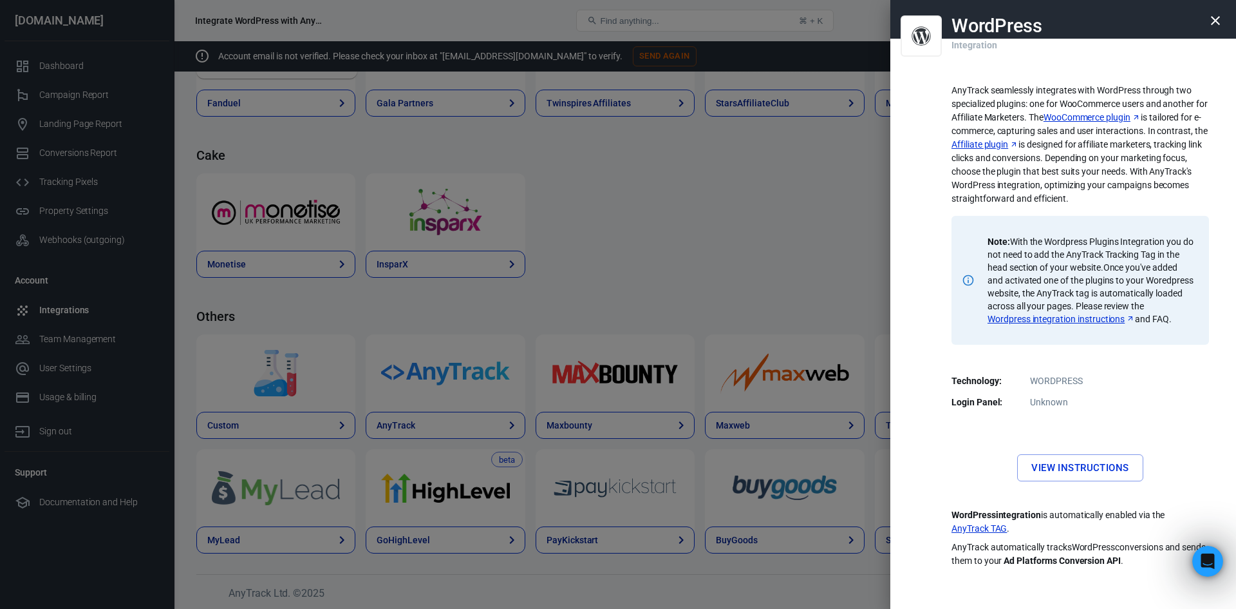
click at [1218, 27] on icon "button" at bounding box center [1215, 20] width 15 height 15
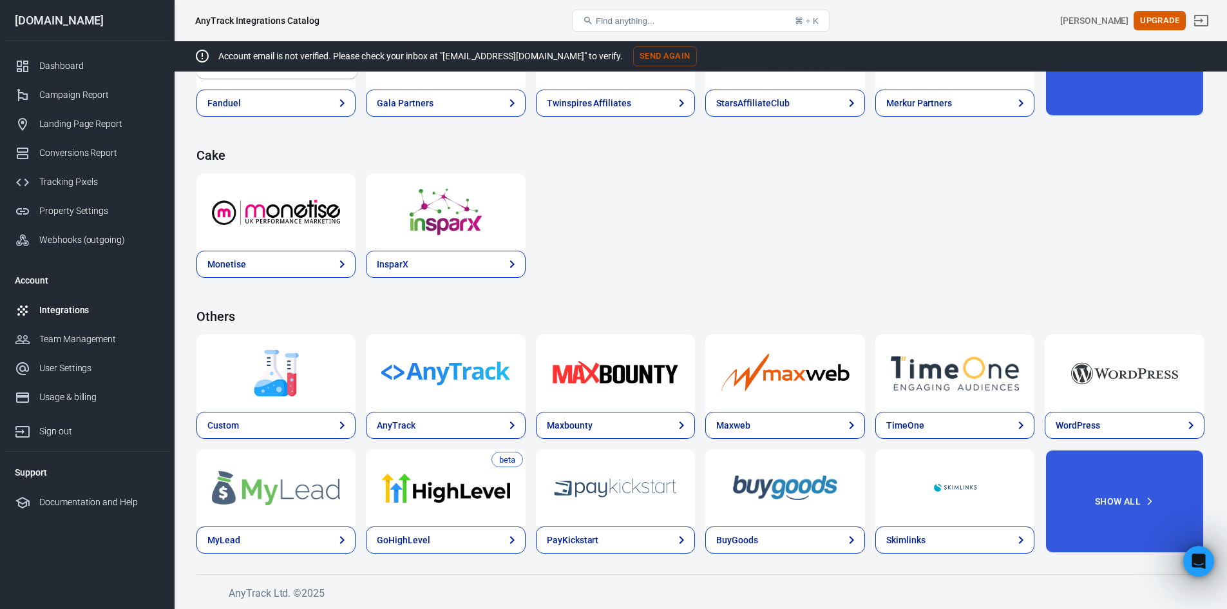
drag, startPoint x: 773, startPoint y: 261, endPoint x: 717, endPoint y: 247, distance: 57.3
click at [773, 261] on div "Monetise InsparX" at bounding box center [700, 225] width 1008 height 104
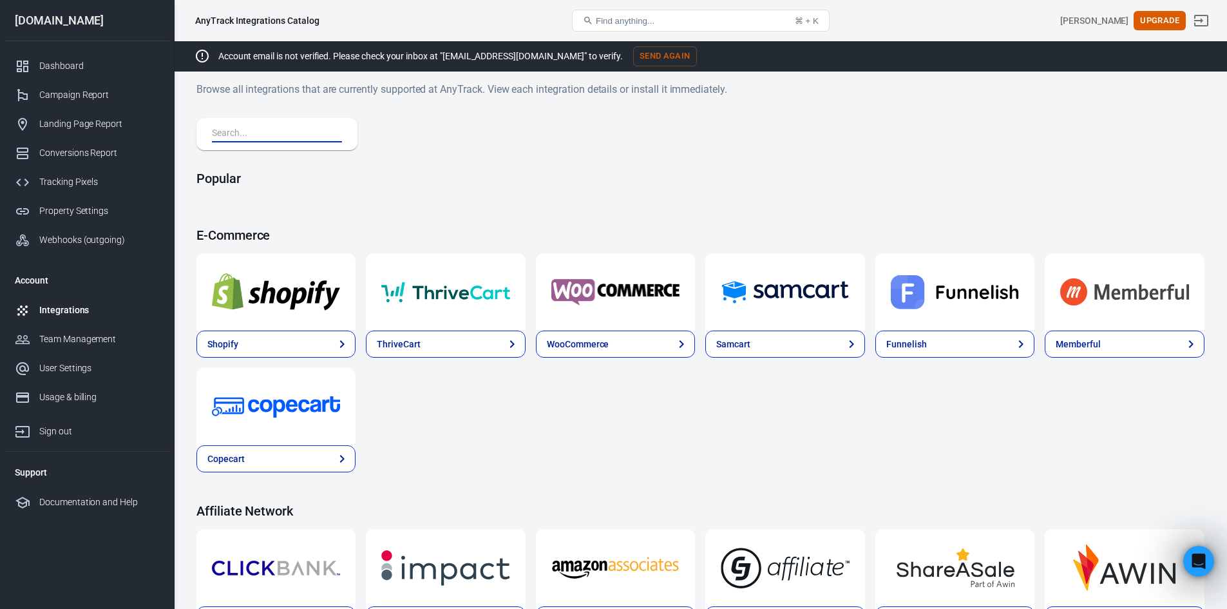
click at [267, 133] on input "text" at bounding box center [274, 134] width 125 height 17
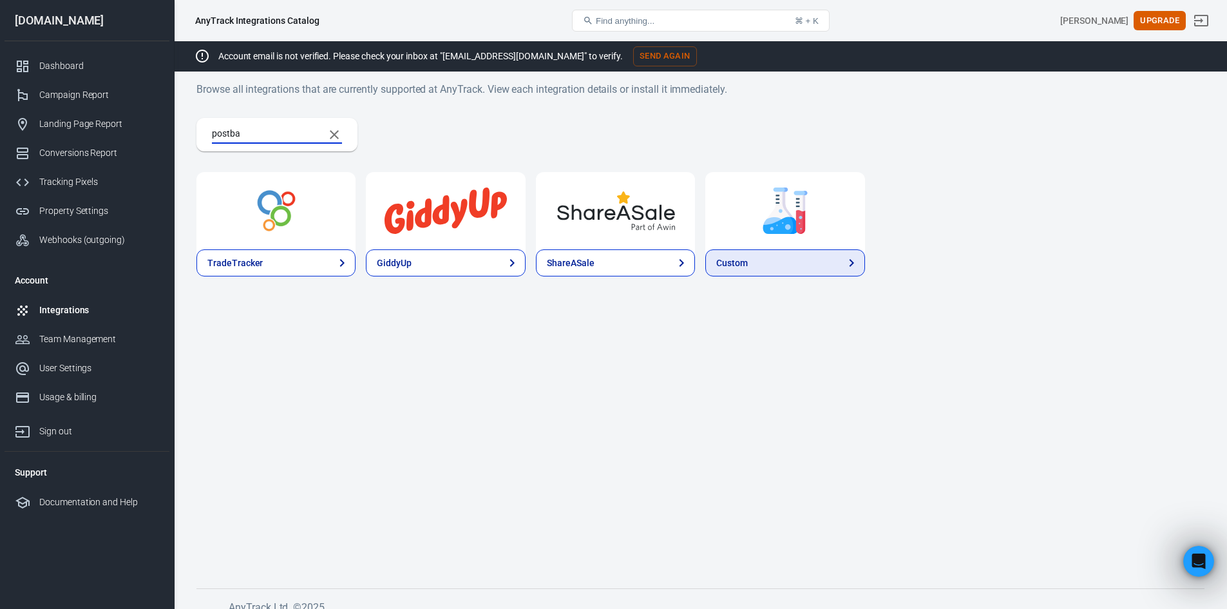
type input "postba"
click at [800, 265] on link "Custom" at bounding box center [784, 262] width 159 height 27
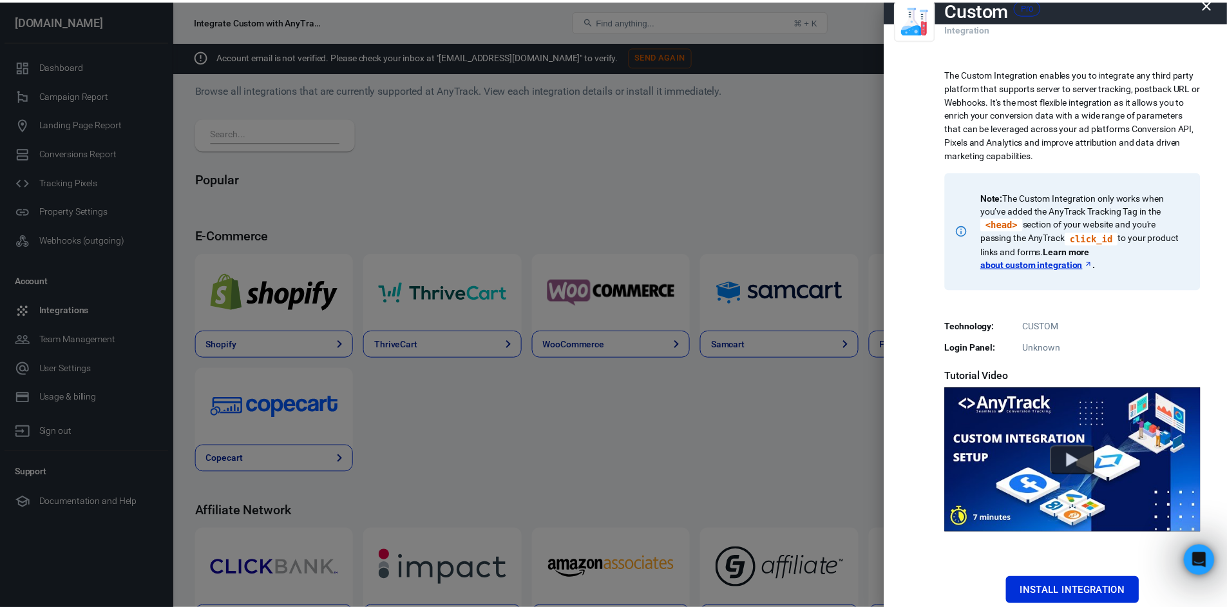
scroll to position [129, 0]
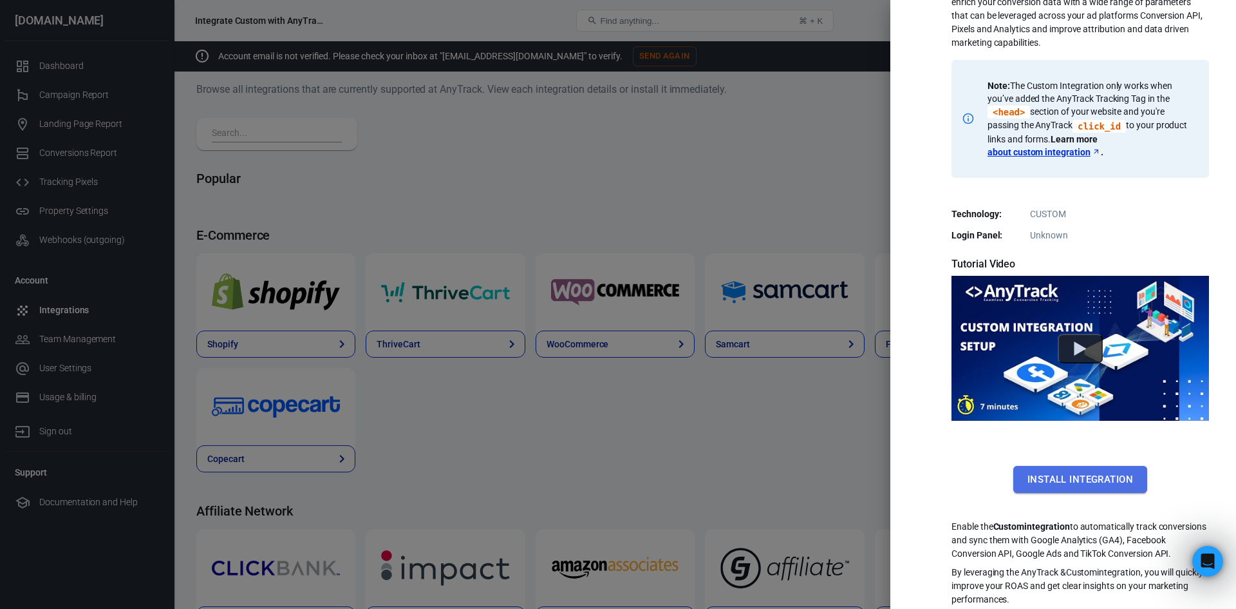
click at [1095, 475] on button "Install Integration" at bounding box center [1081, 479] width 134 height 27
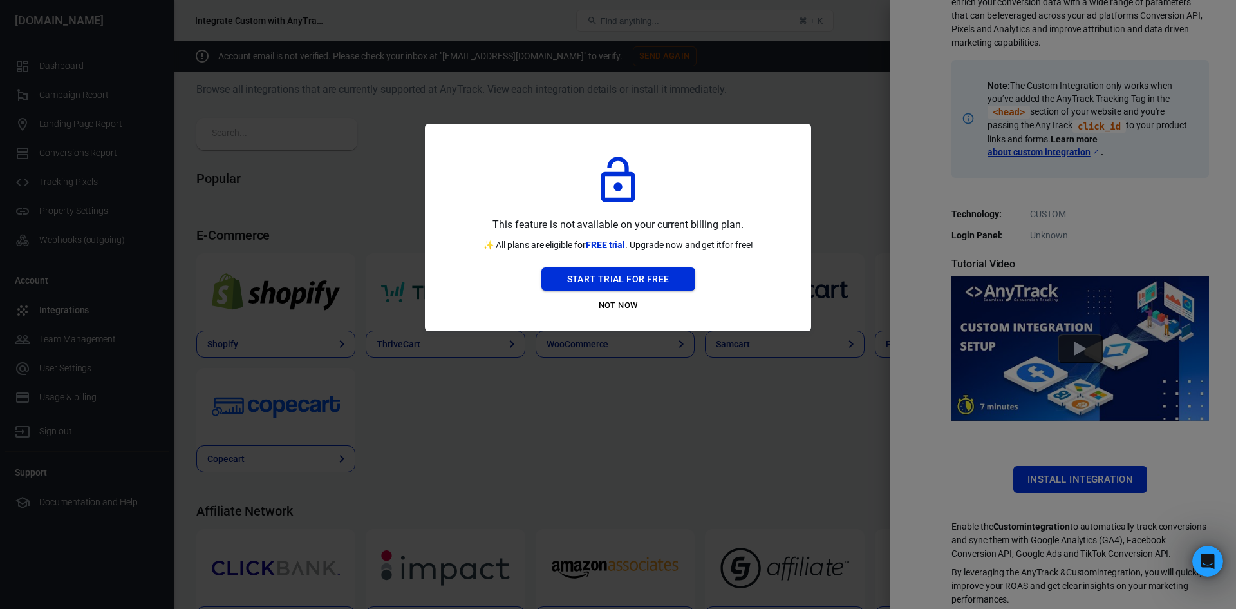
click at [654, 285] on button "Start Trial For Free" at bounding box center [619, 279] width 154 height 24
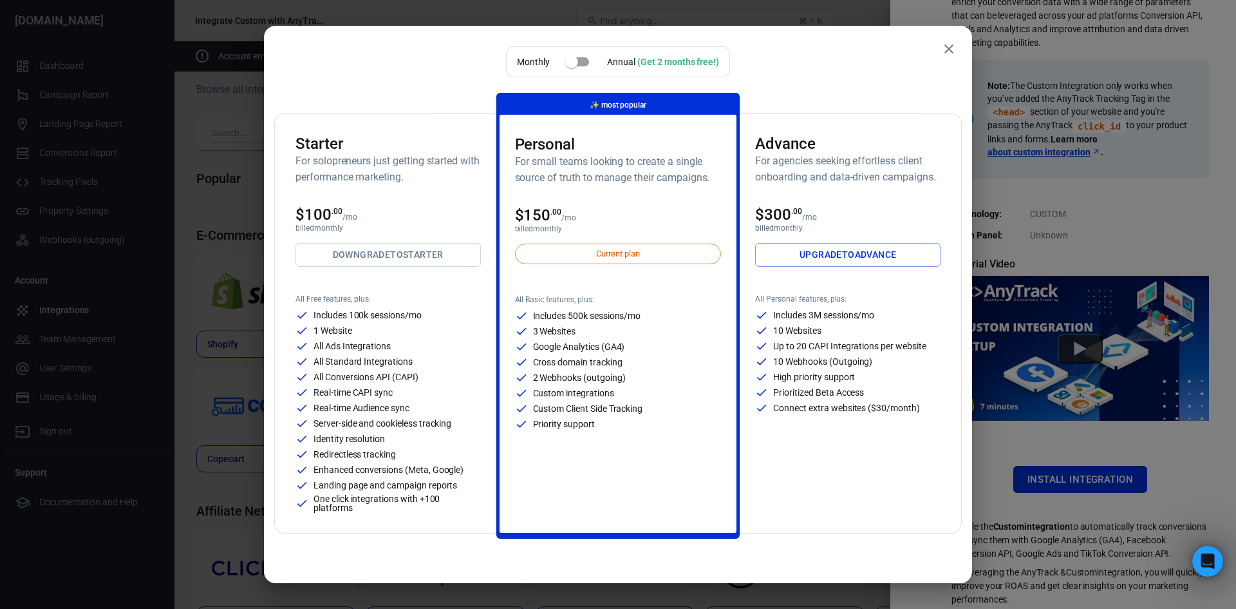
click at [859, 260] on link "Upgrade to Advance" at bounding box center [847, 255] width 185 height 24
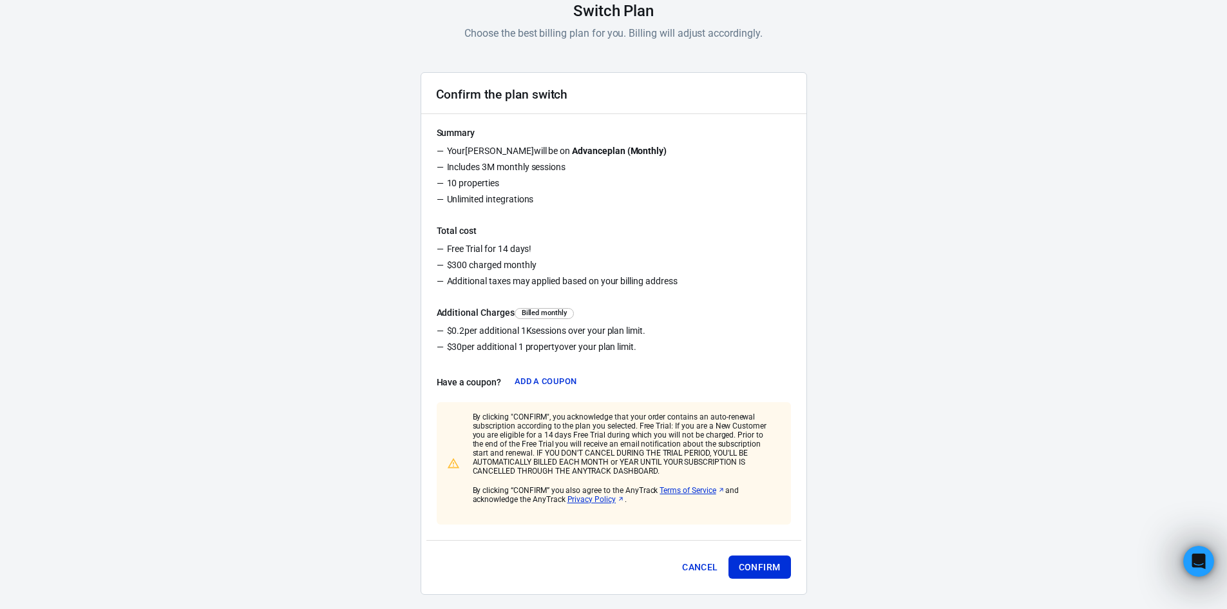
scroll to position [120, 0]
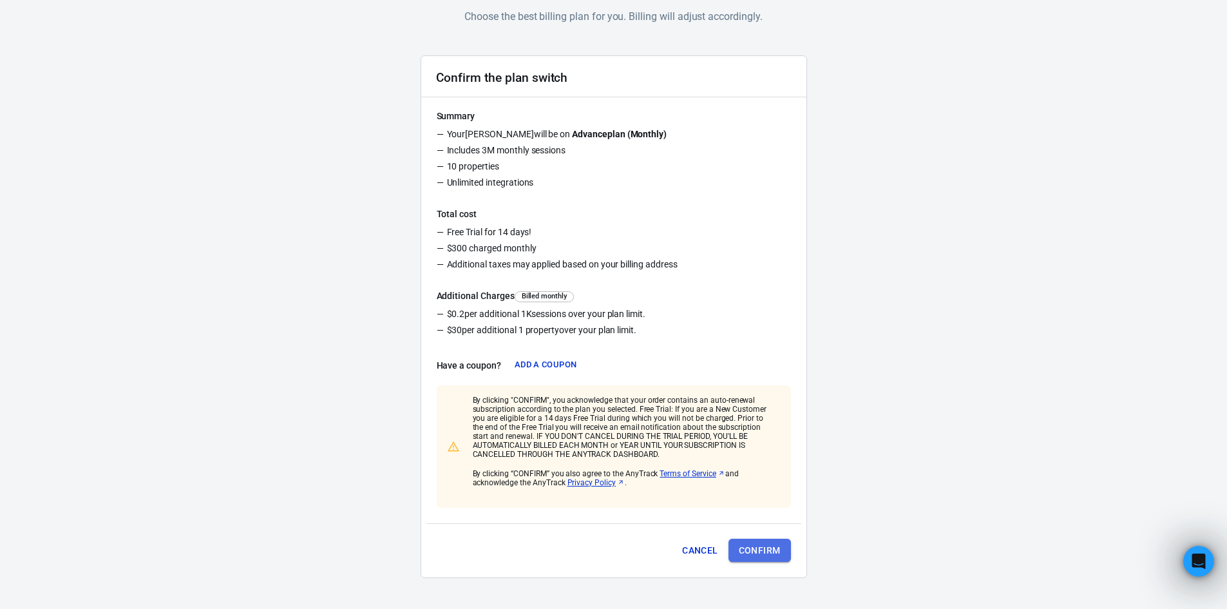
click at [771, 550] on button "Confirm" at bounding box center [759, 550] width 62 height 24
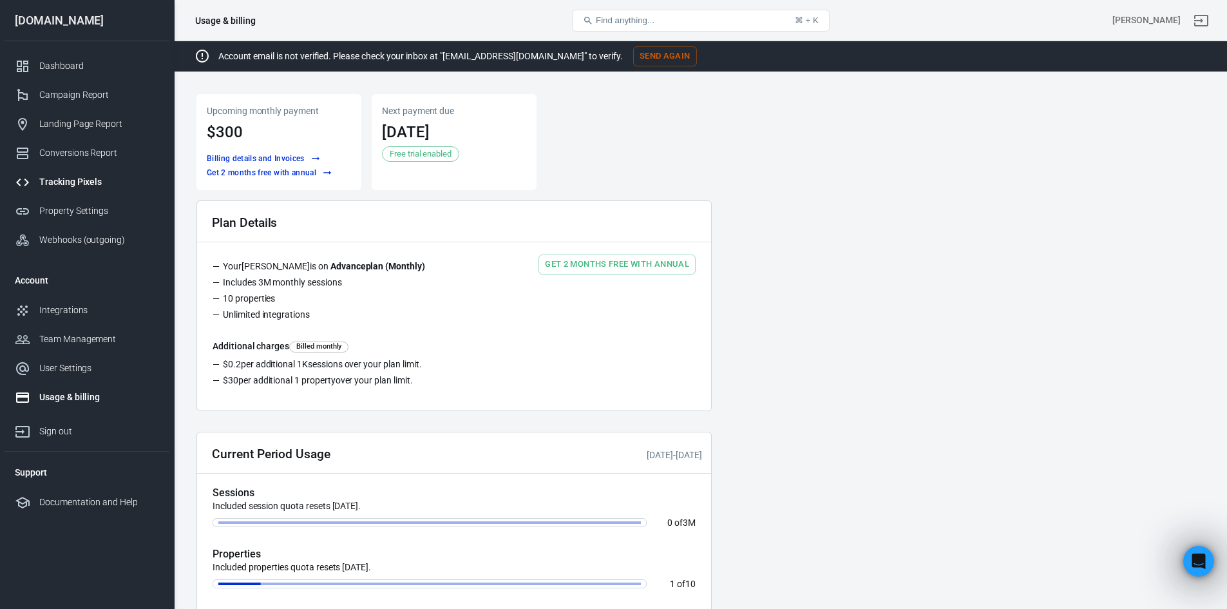
click at [84, 180] on div "Tracking Pixels" at bounding box center [99, 182] width 120 height 14
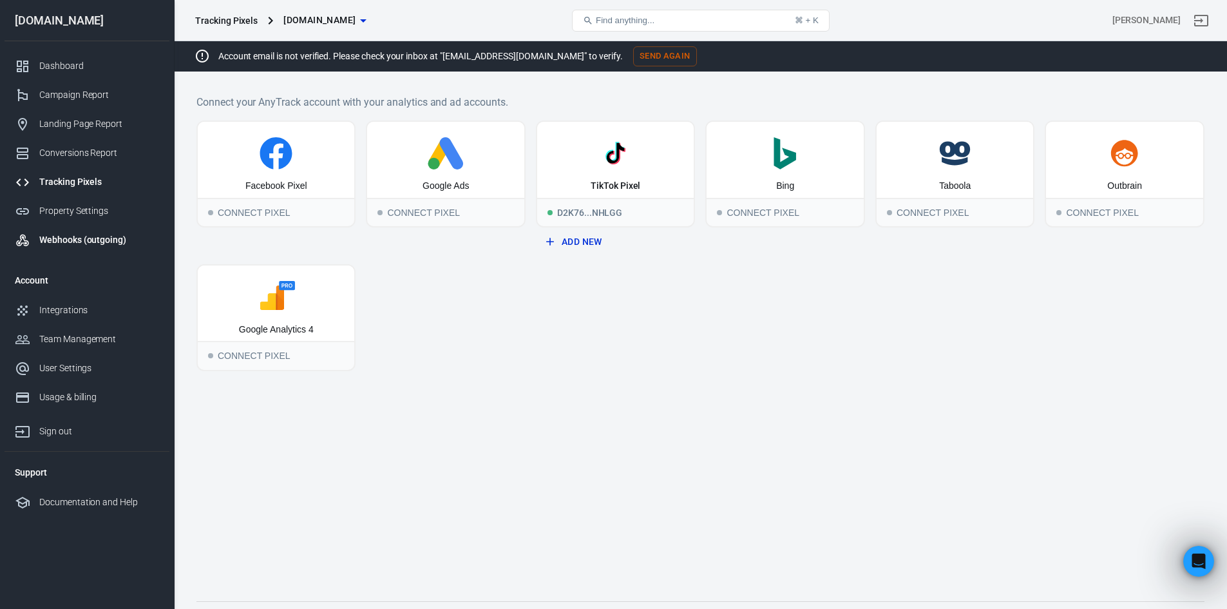
click at [93, 247] on link "Webhooks (outgoing)" at bounding box center [87, 239] width 165 height 29
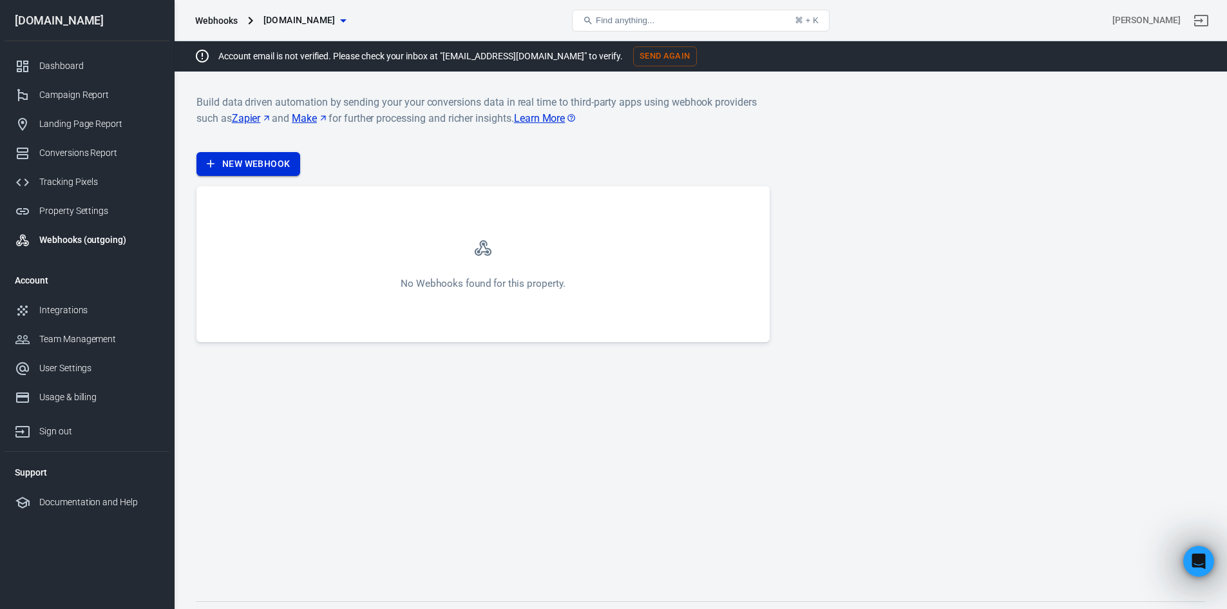
drag, startPoint x: 265, startPoint y: 185, endPoint x: 281, endPoint y: 171, distance: 21.4
click at [265, 185] on div "Build data driven automation by sending your your conversions data in real time…" at bounding box center [482, 218] width 573 height 248
click at [281, 171] on link "New Webhook" at bounding box center [248, 164] width 104 height 24
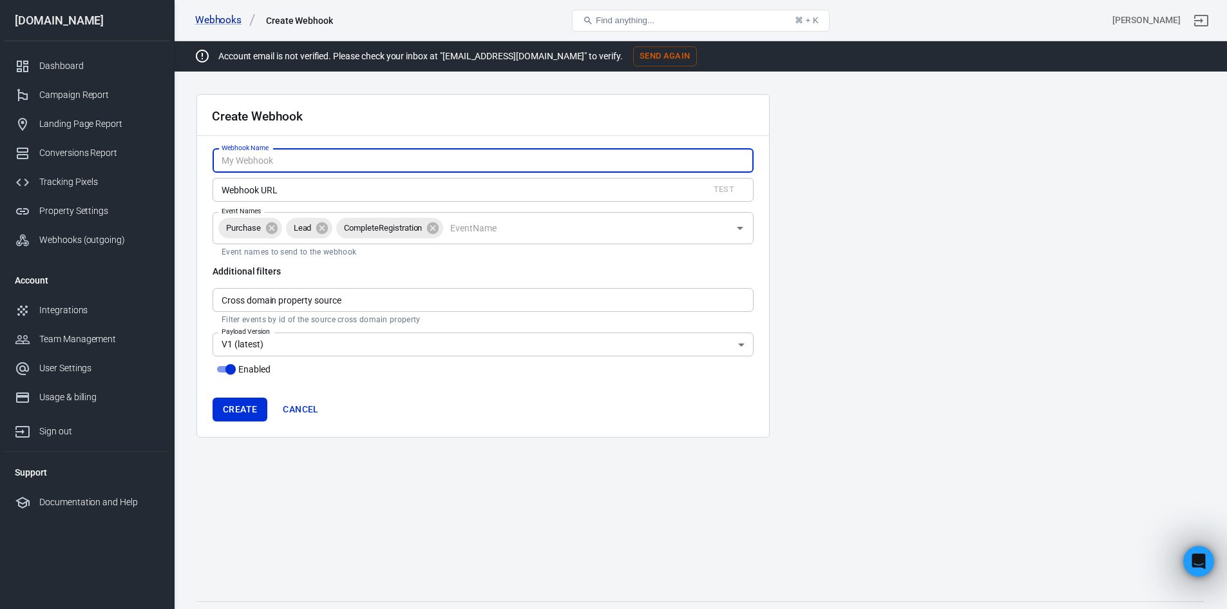
click at [306, 156] on input "Webhook Name" at bounding box center [482, 161] width 541 height 24
type input "[PERSON_NAME]"
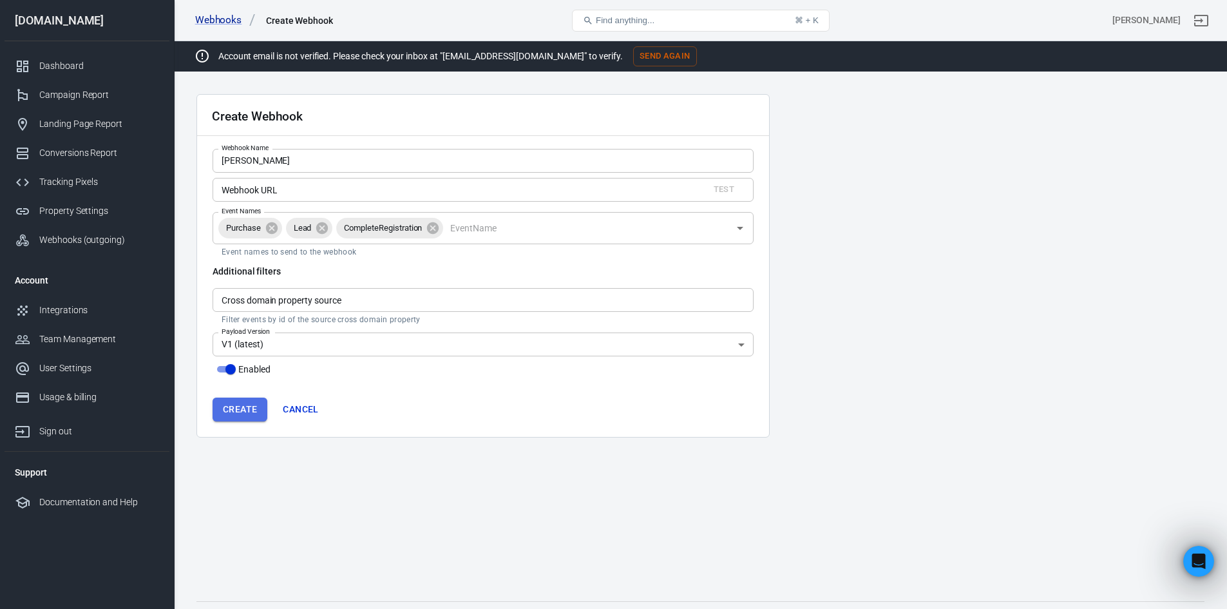
click at [253, 417] on button "Create" at bounding box center [239, 409] width 55 height 24
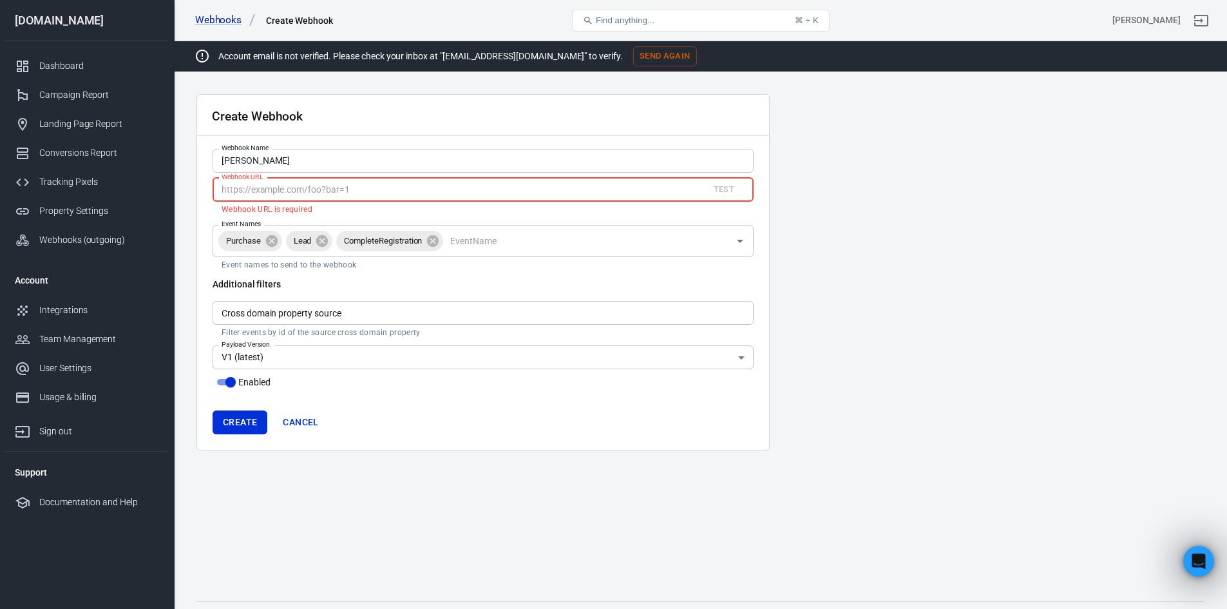
click at [283, 196] on input "Webhook URL" at bounding box center [455, 190] width 486 height 24
type input "[URL][DOMAIN_NAME]"
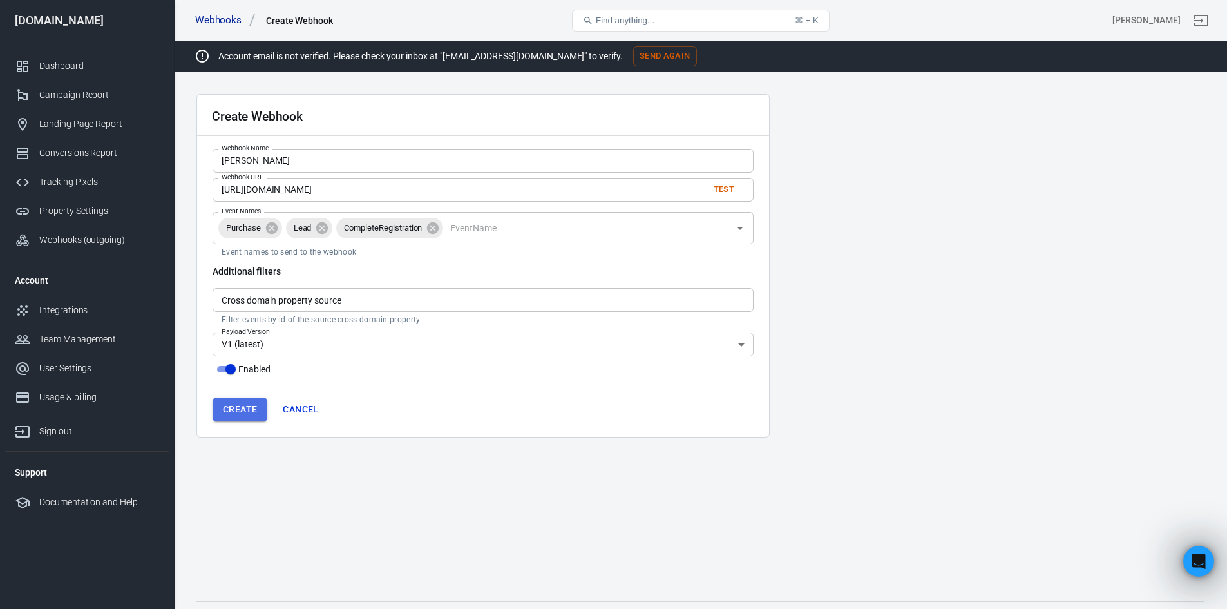
click at [260, 406] on button "Create" at bounding box center [239, 409] width 55 height 24
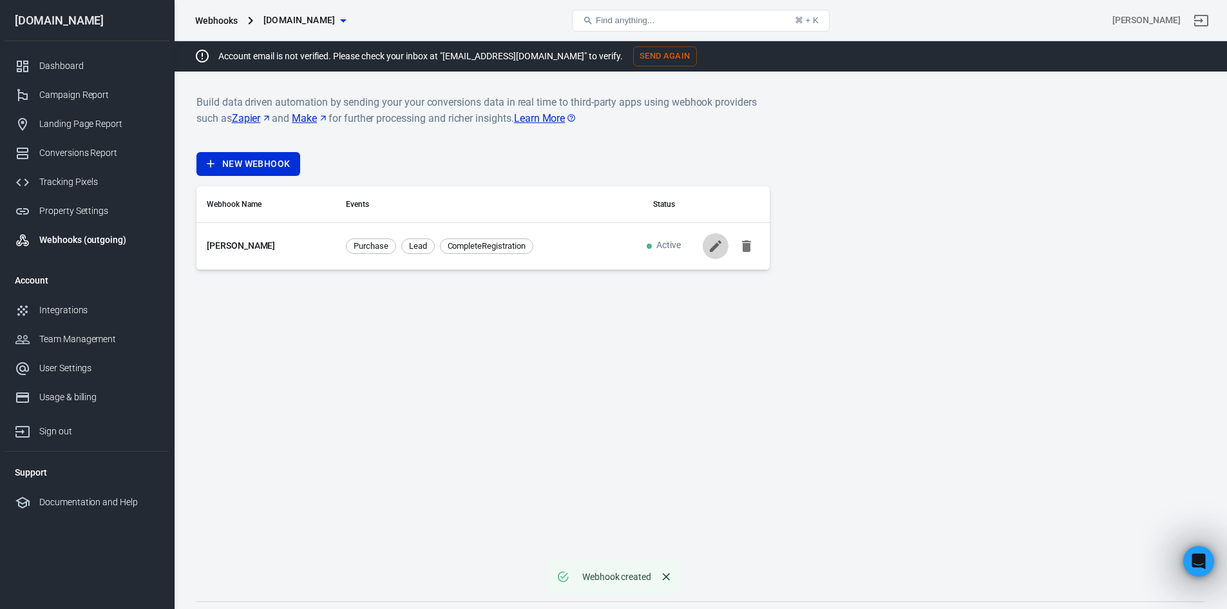
click at [713, 249] on icon at bounding box center [716, 246] width 12 height 12
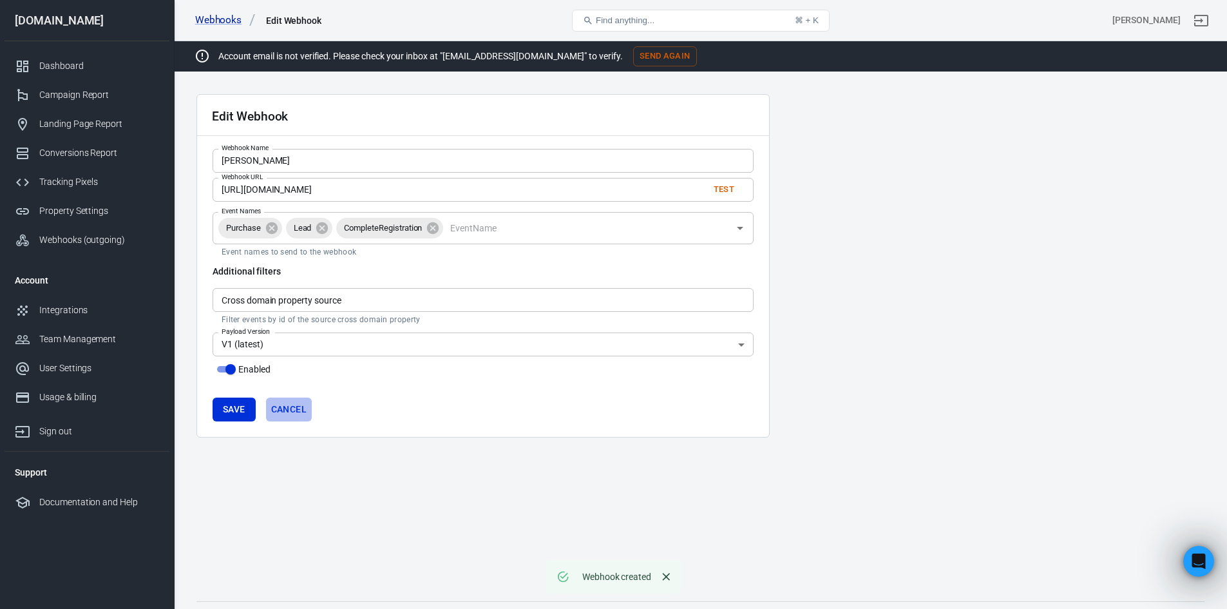
click at [283, 403] on link "Cancel" at bounding box center [289, 409] width 46 height 24
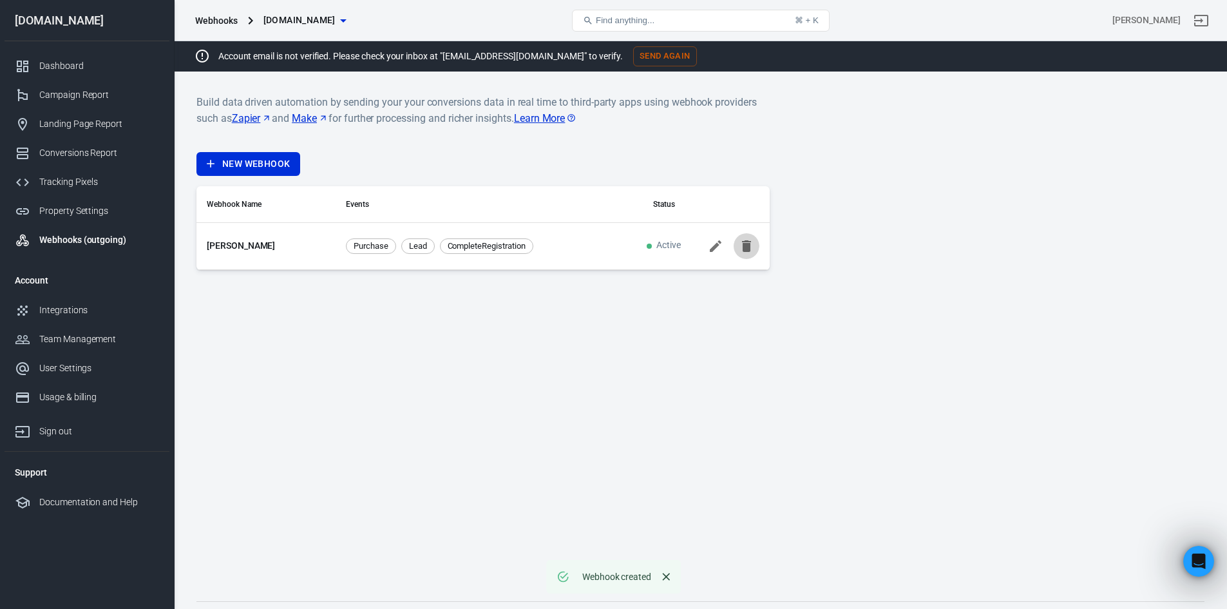
click at [746, 251] on icon "button" at bounding box center [746, 246] width 9 height 12
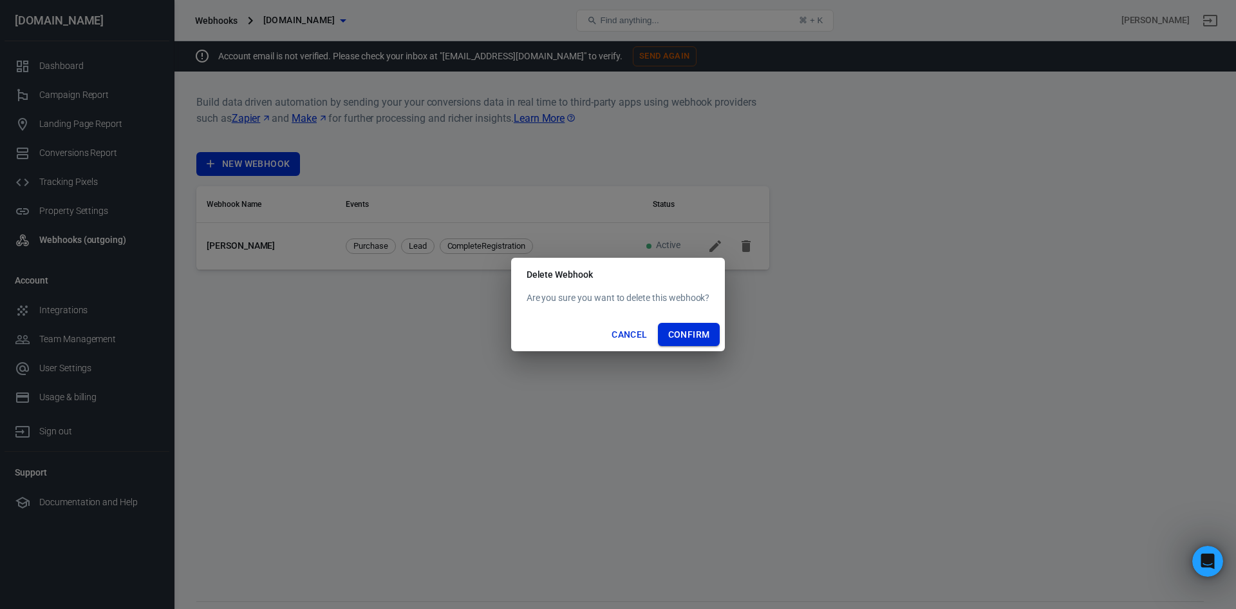
click at [669, 337] on button "Confirm" at bounding box center [689, 335] width 62 height 24
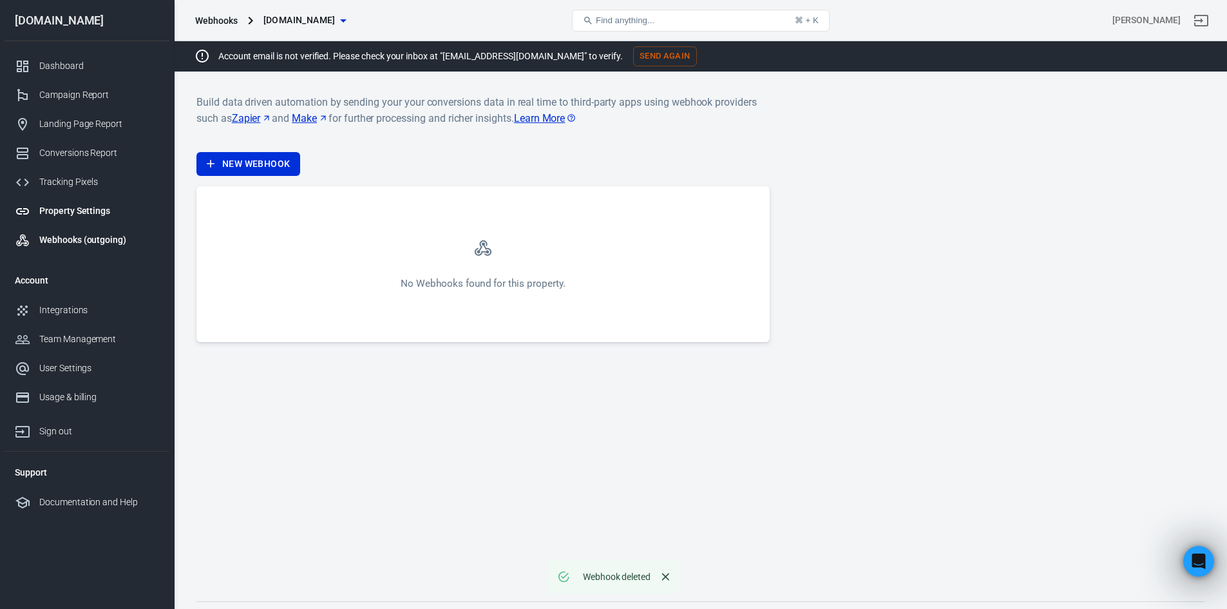
click at [112, 219] on link "Property Settings" at bounding box center [87, 210] width 165 height 29
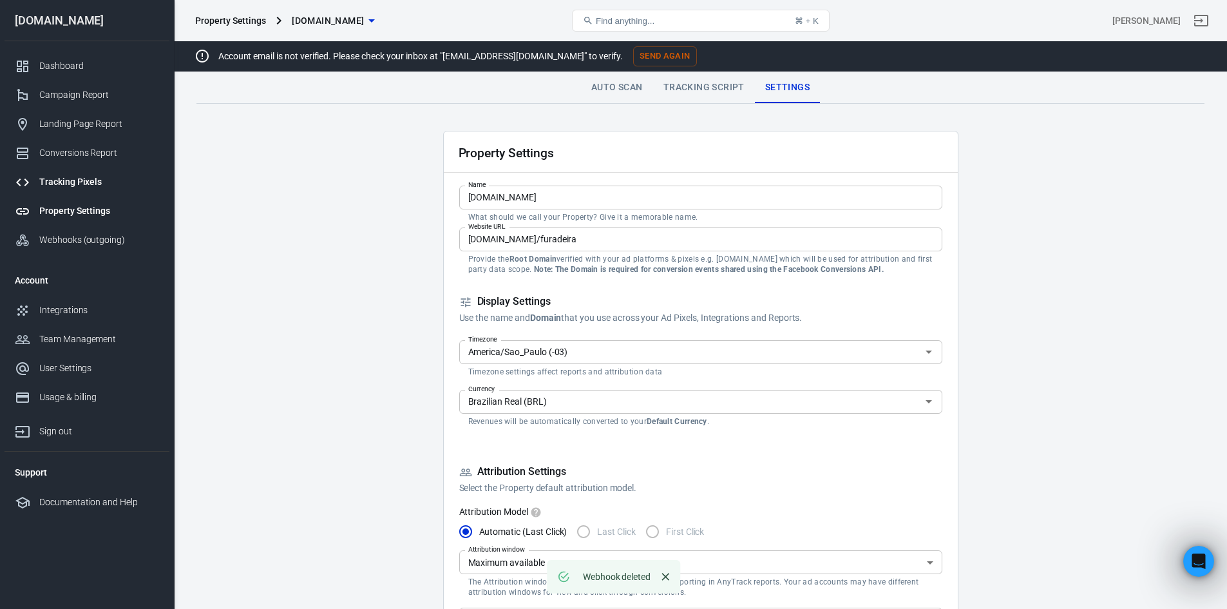
click at [97, 175] on link "Tracking Pixels" at bounding box center [87, 181] width 165 height 29
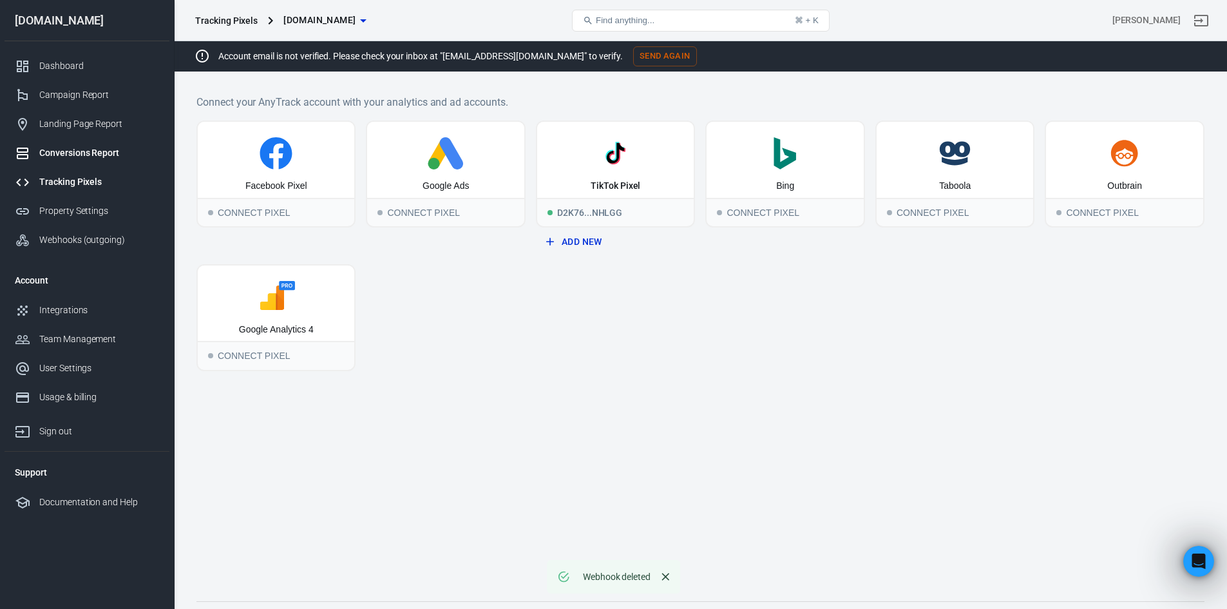
click at [104, 147] on div "Conversions Report" at bounding box center [99, 153] width 120 height 14
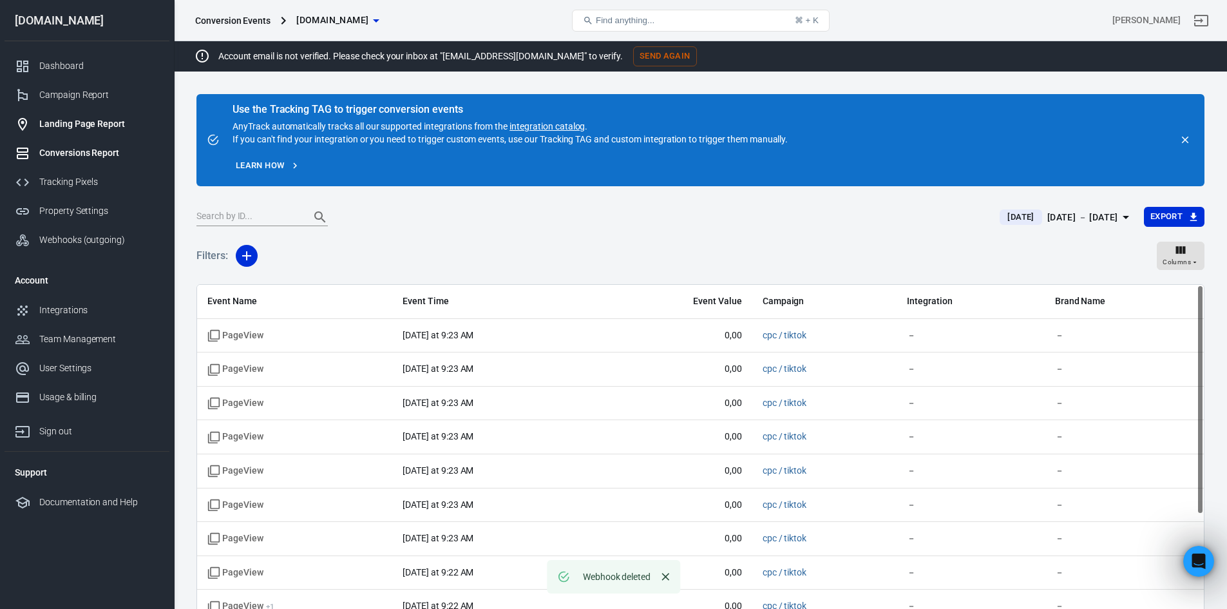
click at [104, 133] on link "Landing Page Report" at bounding box center [87, 123] width 165 height 29
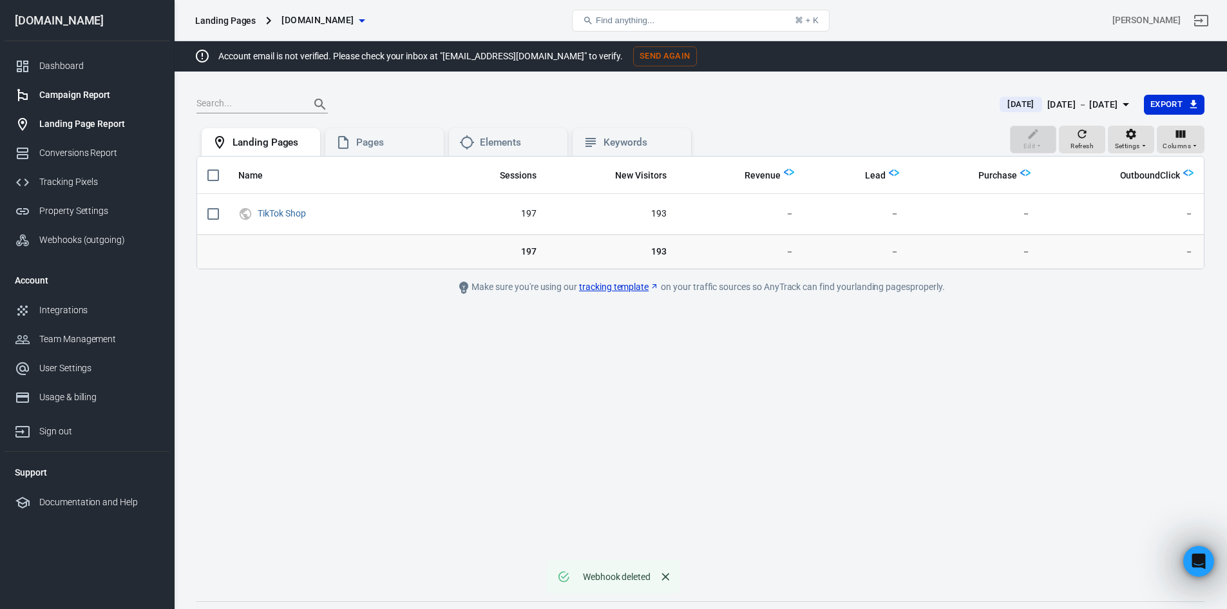
click at [91, 98] on div "Campaign Report" at bounding box center [99, 95] width 120 height 14
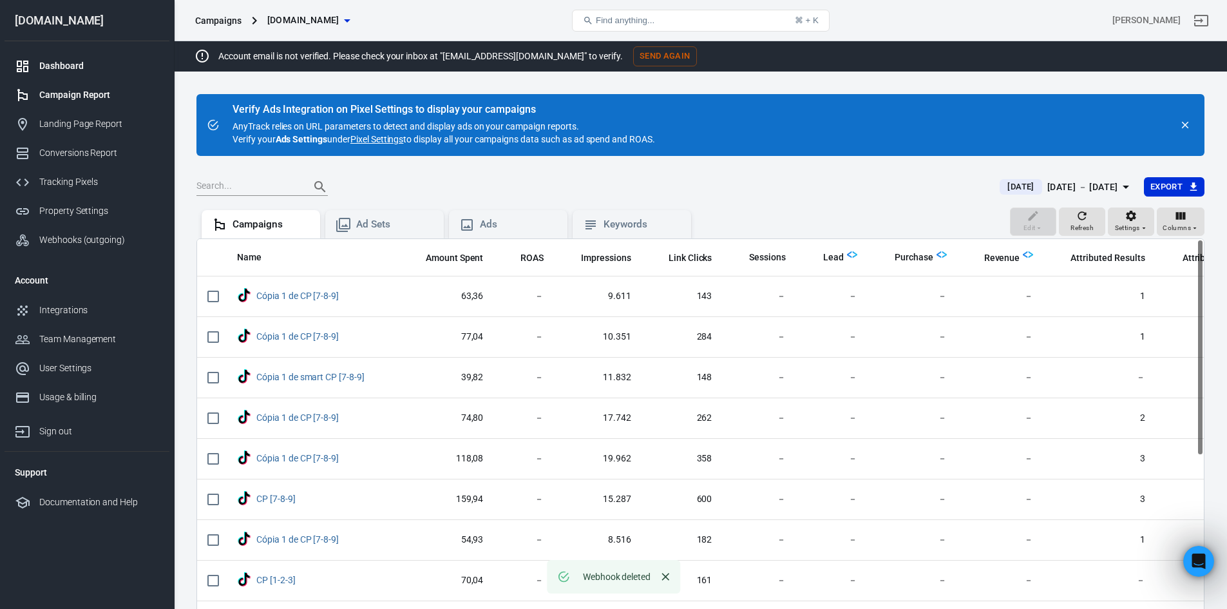
click at [83, 66] on div "Dashboard" at bounding box center [99, 66] width 120 height 14
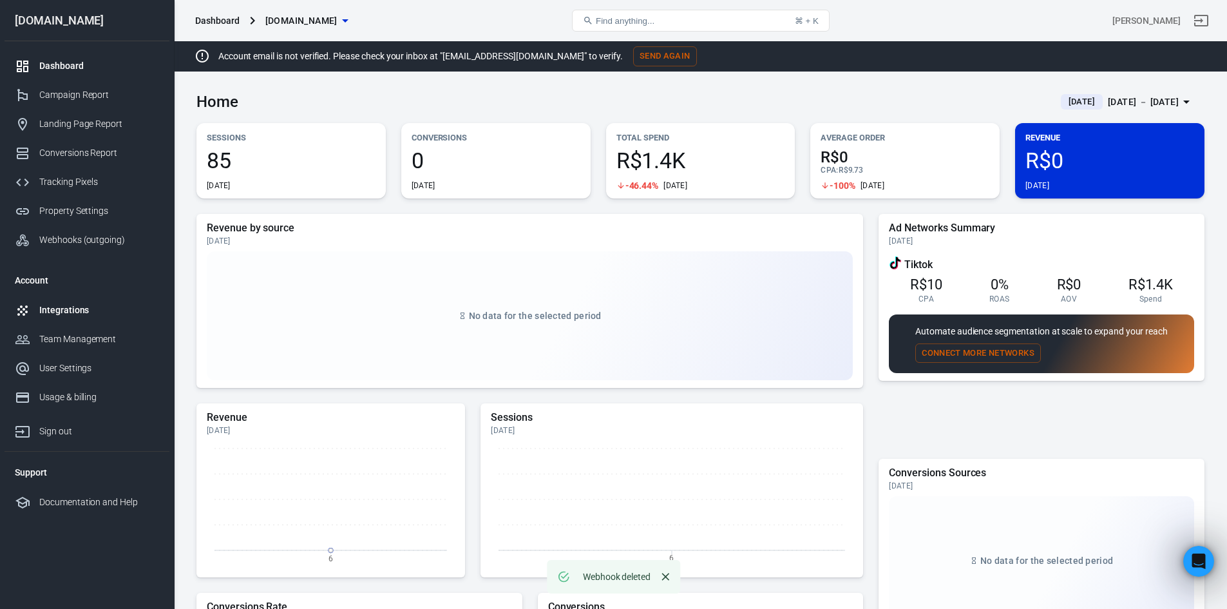
click at [87, 311] on div "Integrations" at bounding box center [99, 310] width 120 height 14
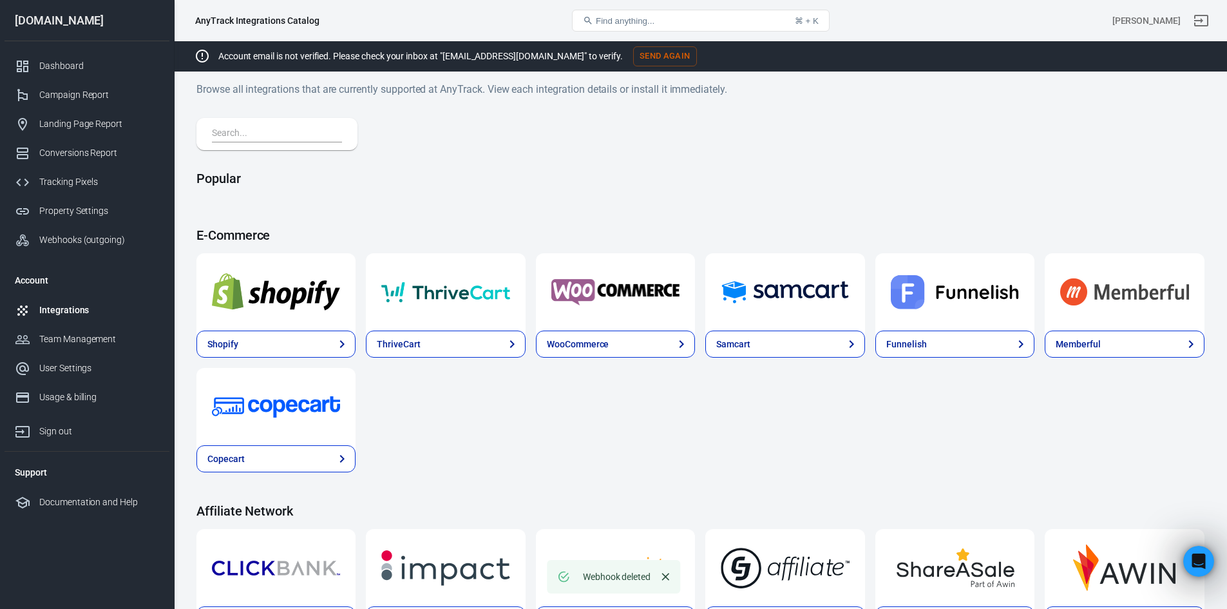
click at [293, 125] on div at bounding box center [276, 134] width 161 height 32
click at [288, 136] on input "text" at bounding box center [274, 134] width 125 height 17
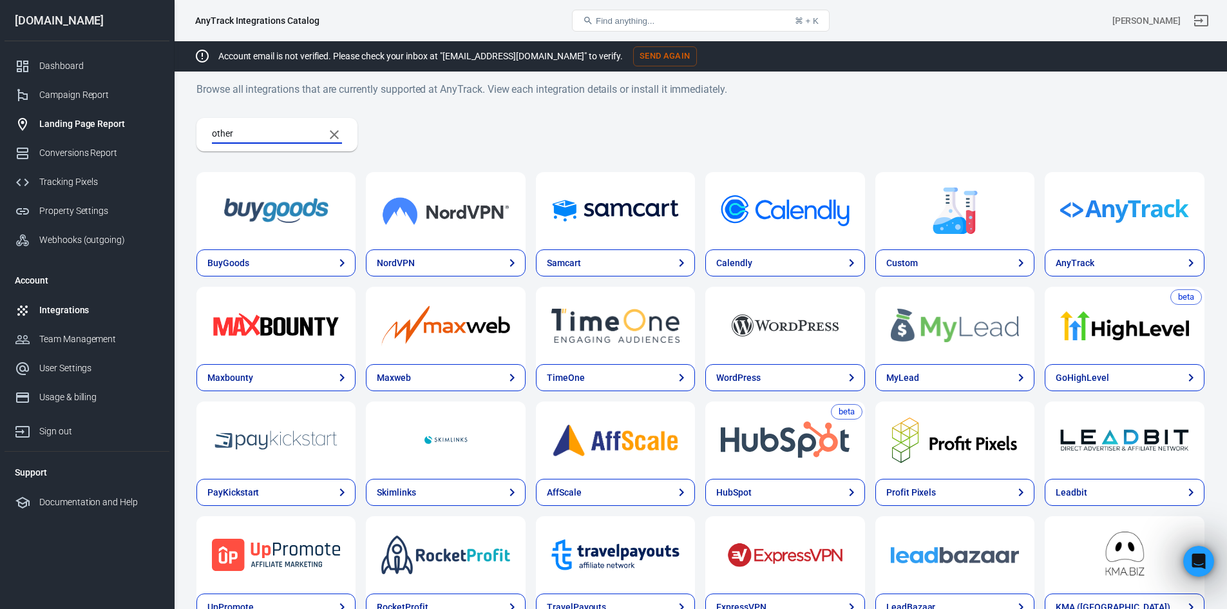
drag, startPoint x: 239, startPoint y: 131, endPoint x: 164, endPoint y: 133, distance: 74.7
click at [165, 133] on div "AnyTrack Integrations Catalog Find anything... ⌘ + K [PERSON_NAME] [DOMAIN_NAME…" at bounding box center [613, 473] width 1227 height 864
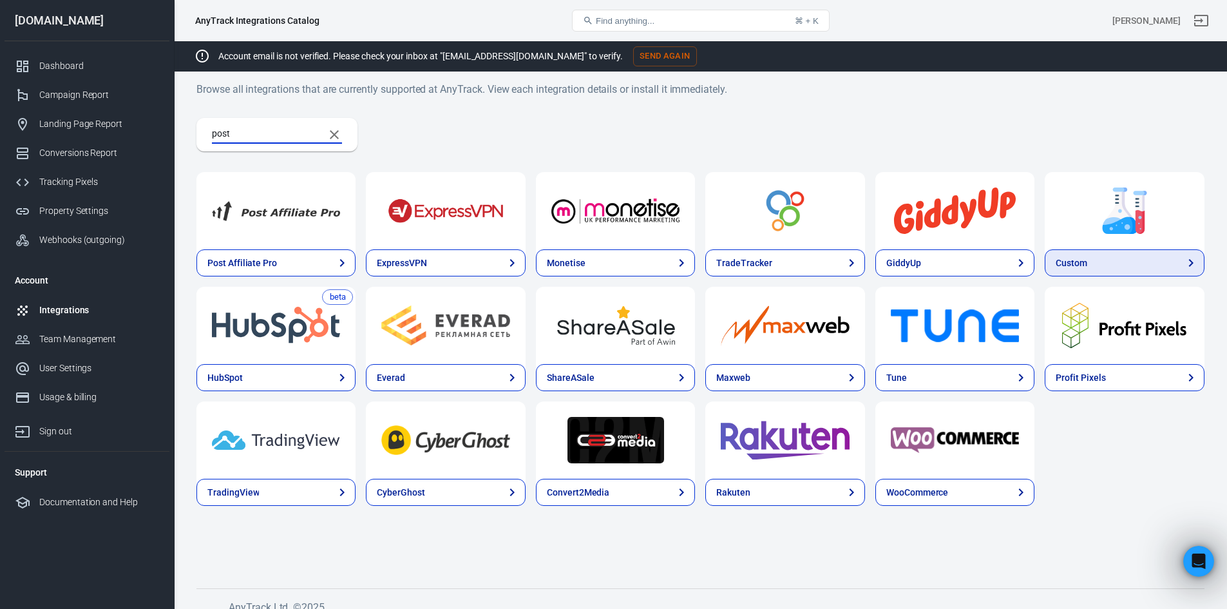
type input "post"
click at [1149, 272] on link "Custom" at bounding box center [1123, 262] width 159 height 27
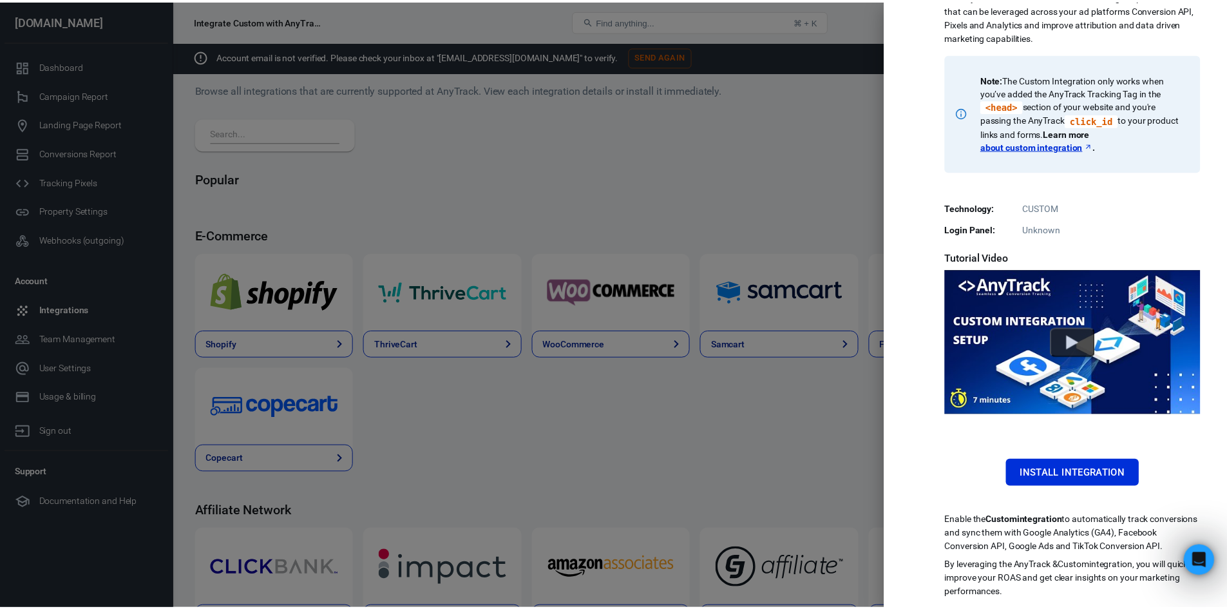
scroll to position [147, 0]
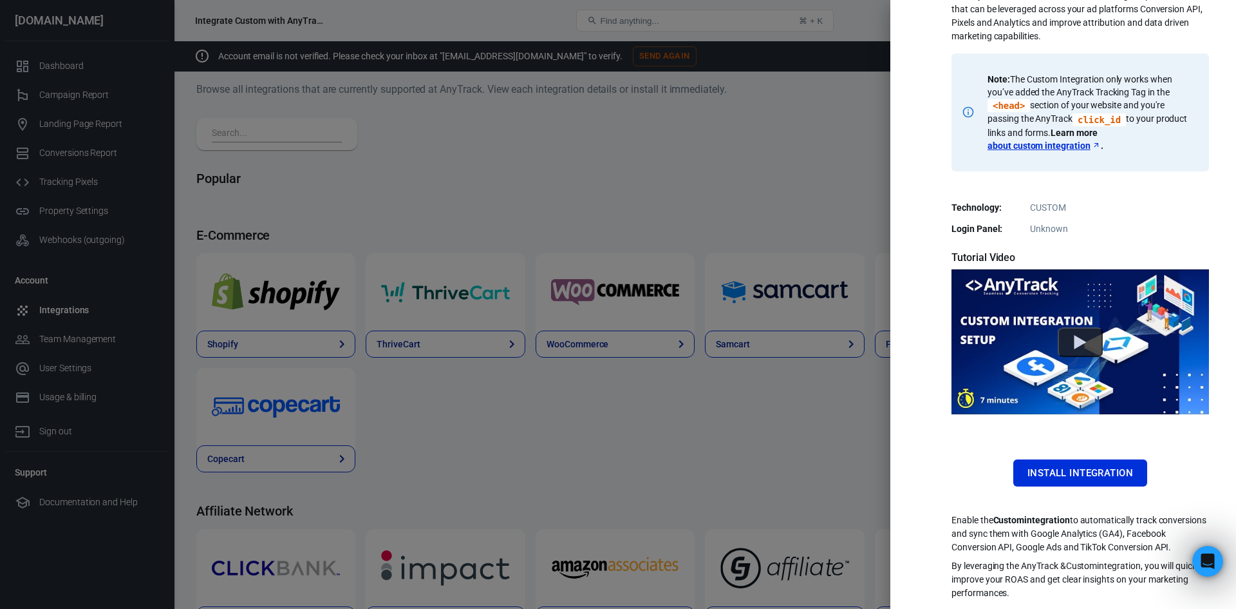
click at [1084, 444] on div "The Custom Integration enables you to integrate any third party platform that s…" at bounding box center [1081, 269] width 258 height 660
click at [1088, 459] on button "Install Integration" at bounding box center [1081, 472] width 134 height 27
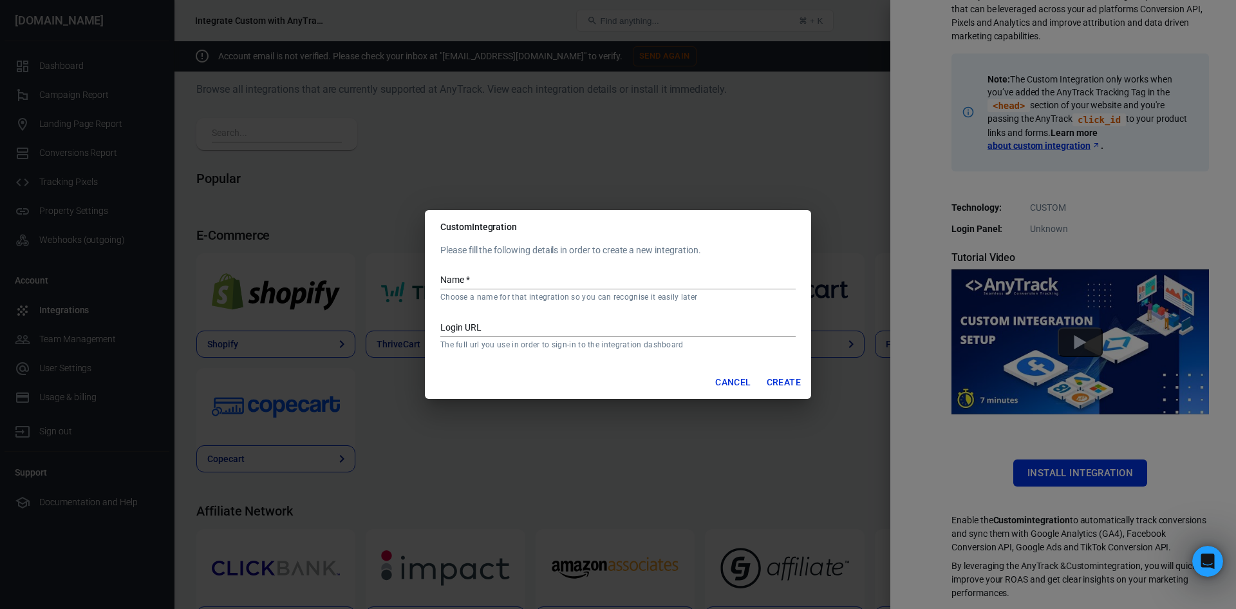
click at [545, 270] on div "Name   * Choose a name for that integration so you can recognise it easily later" at bounding box center [617, 282] width 355 height 40
click at [533, 288] on input "Name   *" at bounding box center [617, 280] width 355 height 17
type input "[PERSON_NAME]"
click at [569, 326] on input "Login URL" at bounding box center [617, 328] width 355 height 17
paste input "1t8xsw"
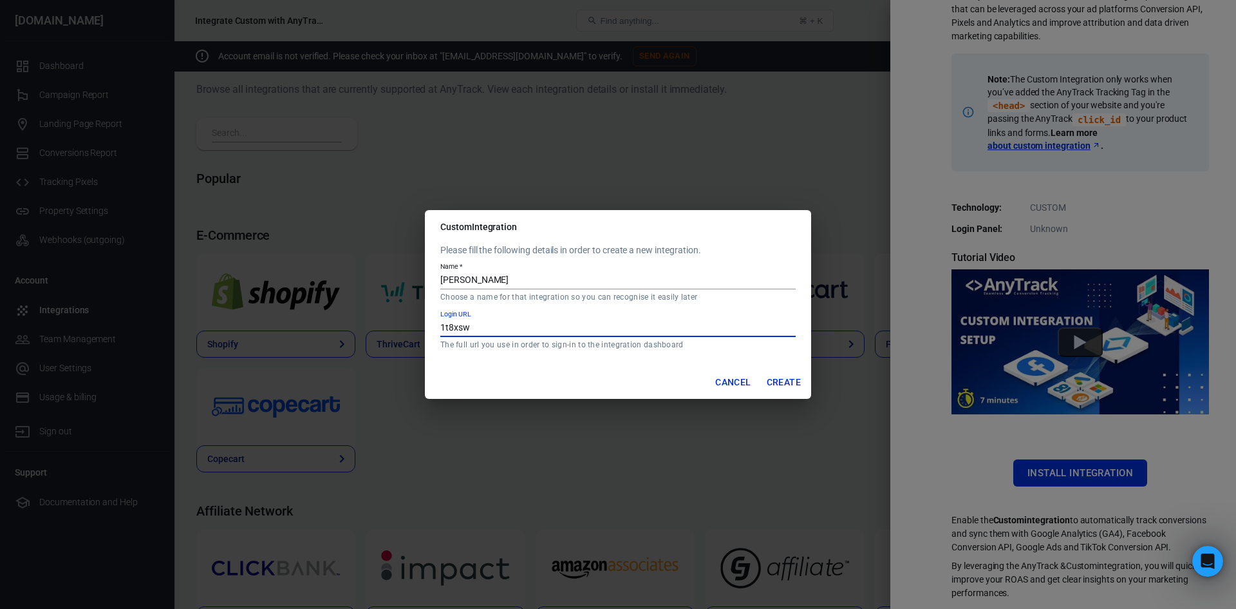
drag, startPoint x: 530, startPoint y: 332, endPoint x: 388, endPoint y: 325, distance: 141.9
click at [390, 325] on div "Custom Integration Please fill the following details in order to create a new i…" at bounding box center [618, 304] width 1236 height 609
paste input "text"
drag, startPoint x: 578, startPoint y: 329, endPoint x: 419, endPoint y: 330, distance: 159.7
click at [419, 330] on div "Custom Integration Please fill the following details in order to create a new i…" at bounding box center [618, 304] width 1236 height 609
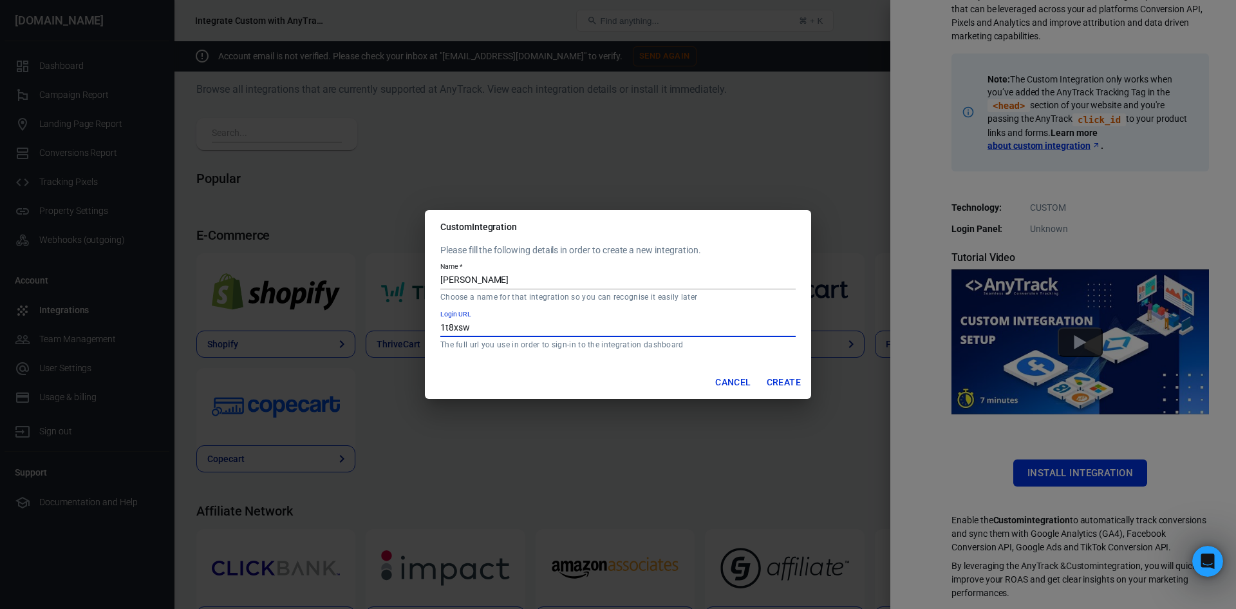
paste input "[URL][DOMAIN_NAME]"
type input "[URL][DOMAIN_NAME]"
drag, startPoint x: 800, startPoint y: 373, endPoint x: 795, endPoint y: 377, distance: 7.3
click at [796, 377] on button "Create" at bounding box center [784, 382] width 44 height 24
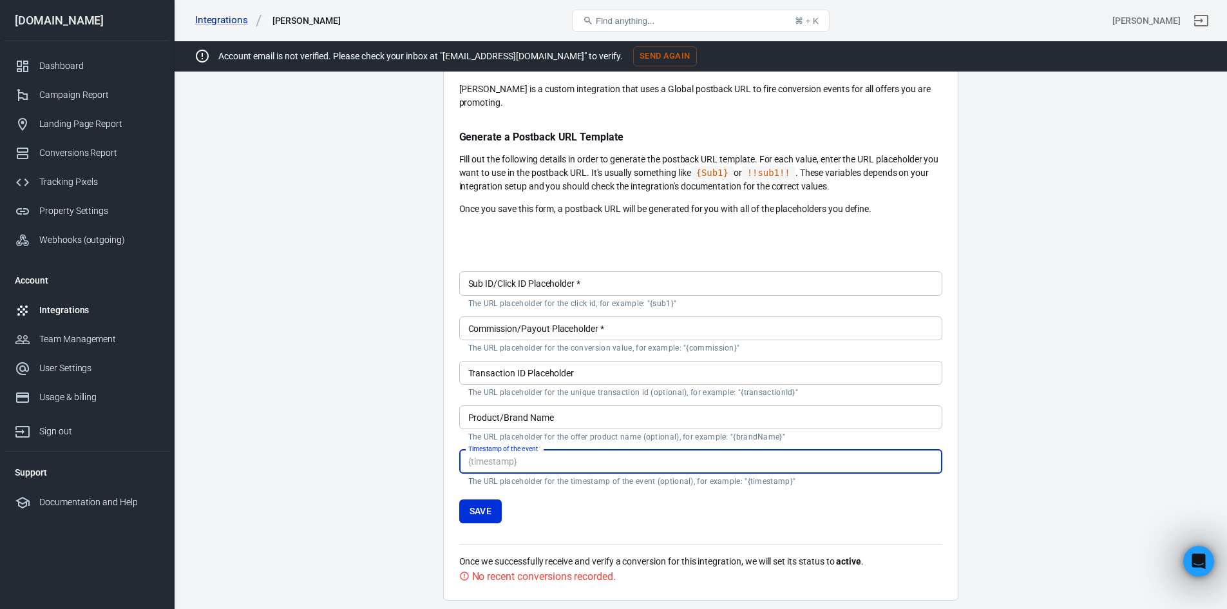
scroll to position [129, 0]
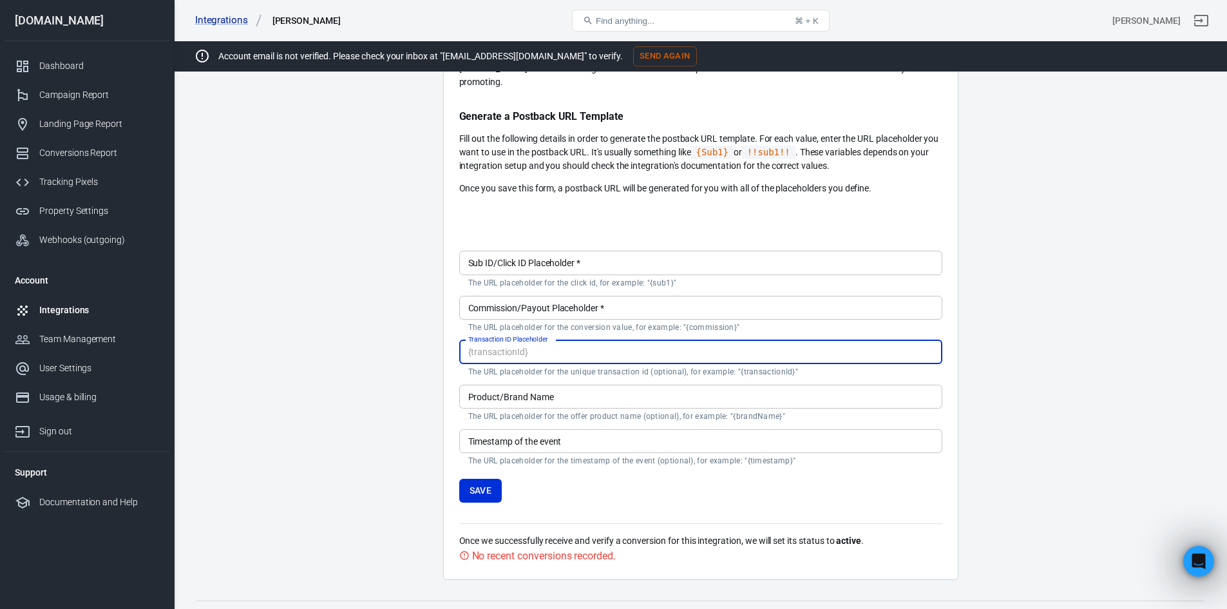
click at [548, 340] on div "Transaction ID Placeholder Transaction ID Placeholder The URL placeholder for t…" at bounding box center [700, 358] width 483 height 37
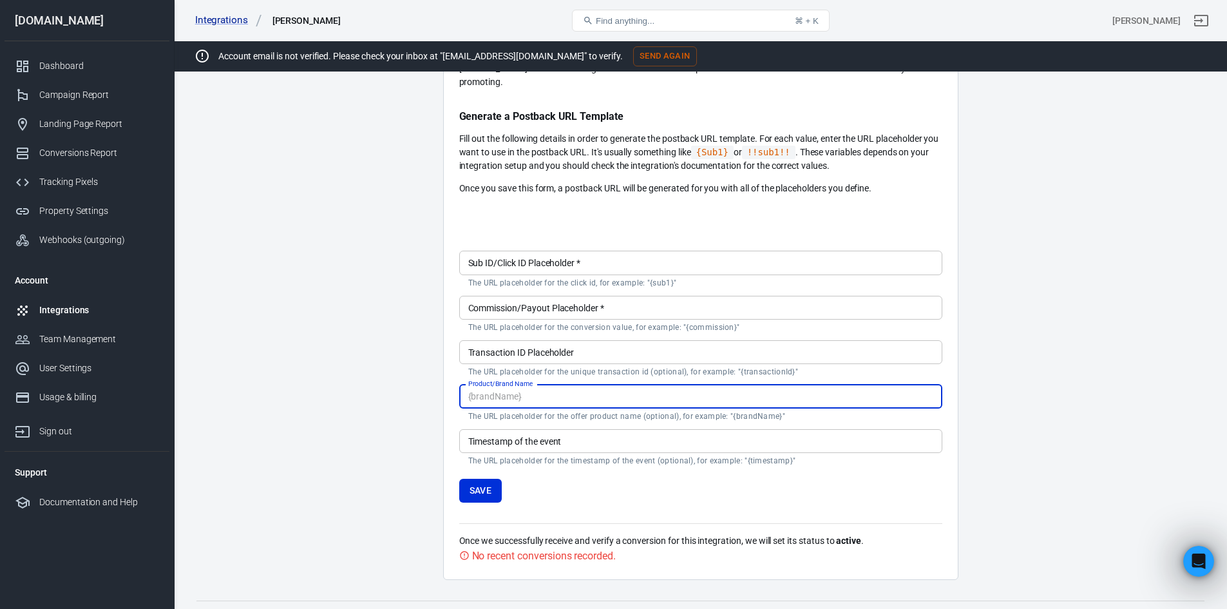
click at [574, 384] on input "Product/Brand Name" at bounding box center [700, 396] width 483 height 24
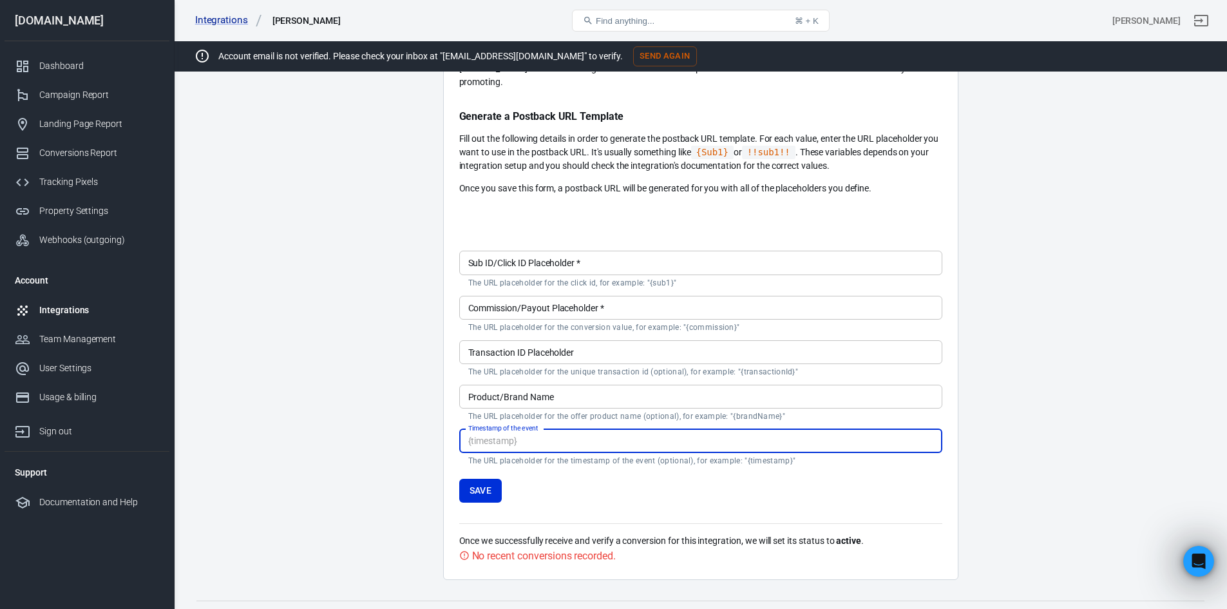
click at [556, 429] on input "Timestamp of the event" at bounding box center [700, 441] width 483 height 24
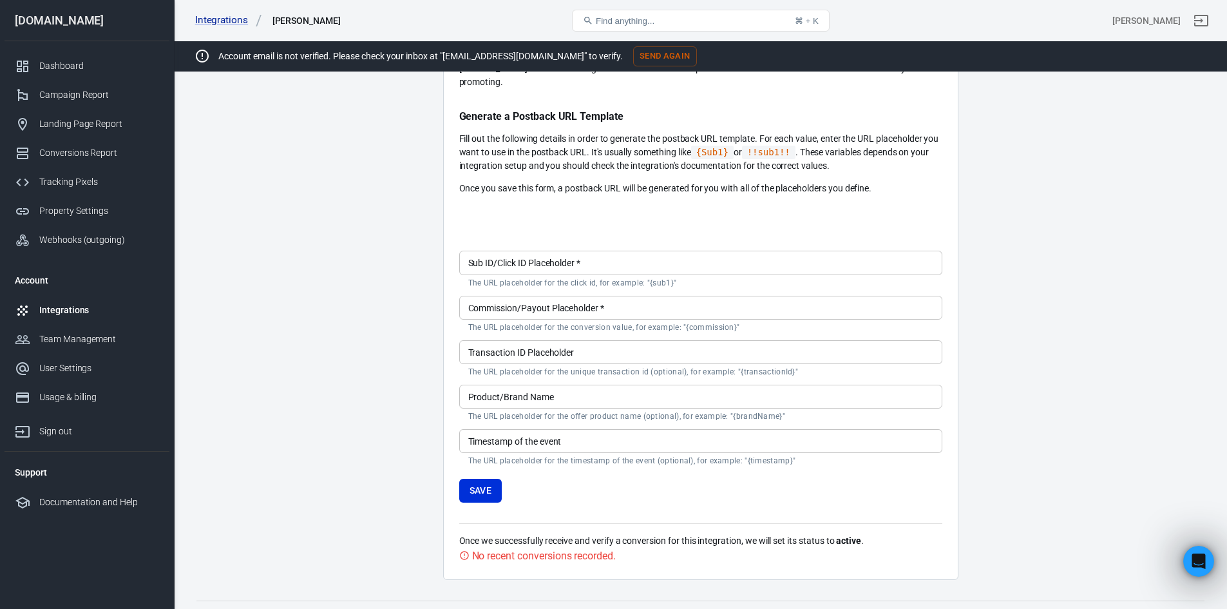
click at [565, 460] on form "Sub ID/Click ID Placeholder   * Sub ID/Click ID Placeholder   * The URL placeho…" at bounding box center [700, 373] width 483 height 256
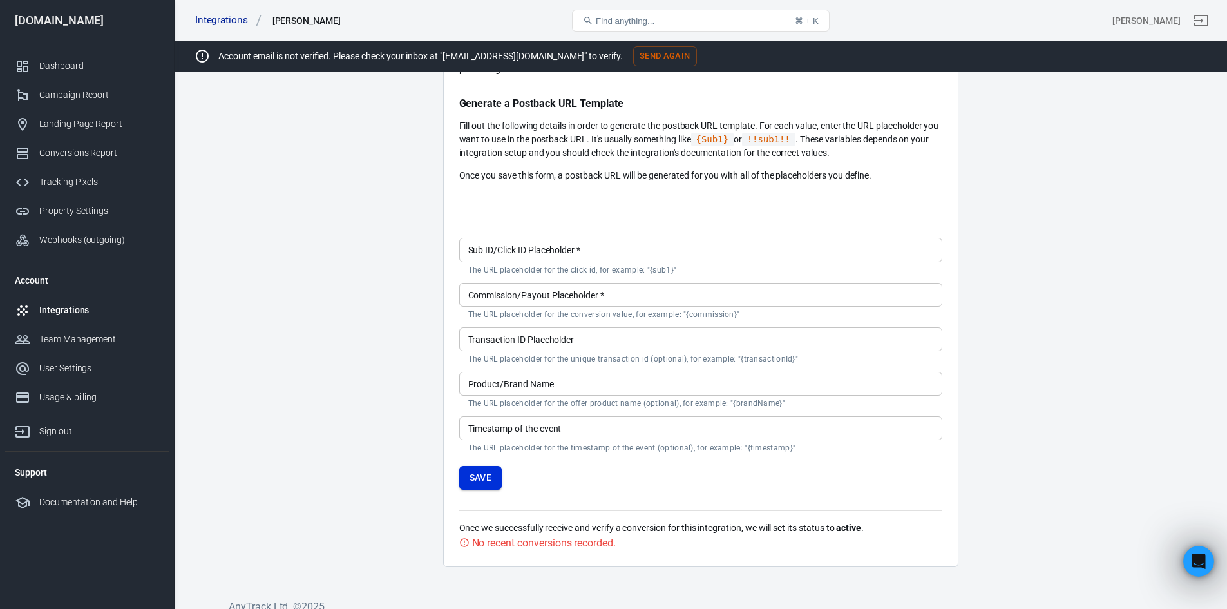
click at [485, 472] on button "Save" at bounding box center [480, 478] width 43 height 24
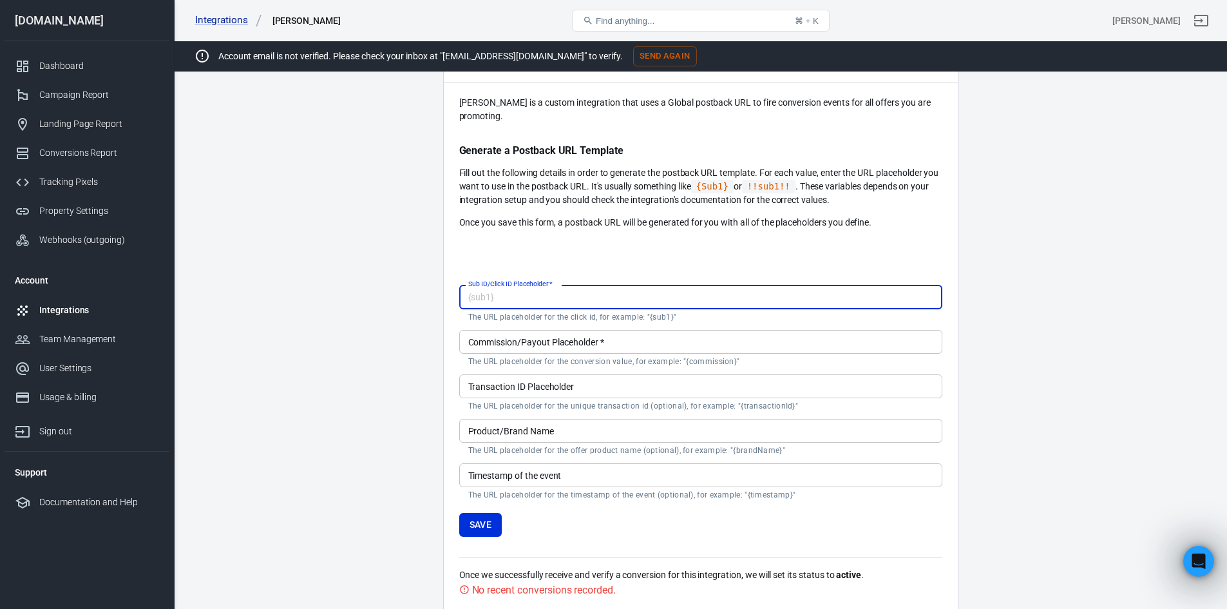
scroll to position [77, 0]
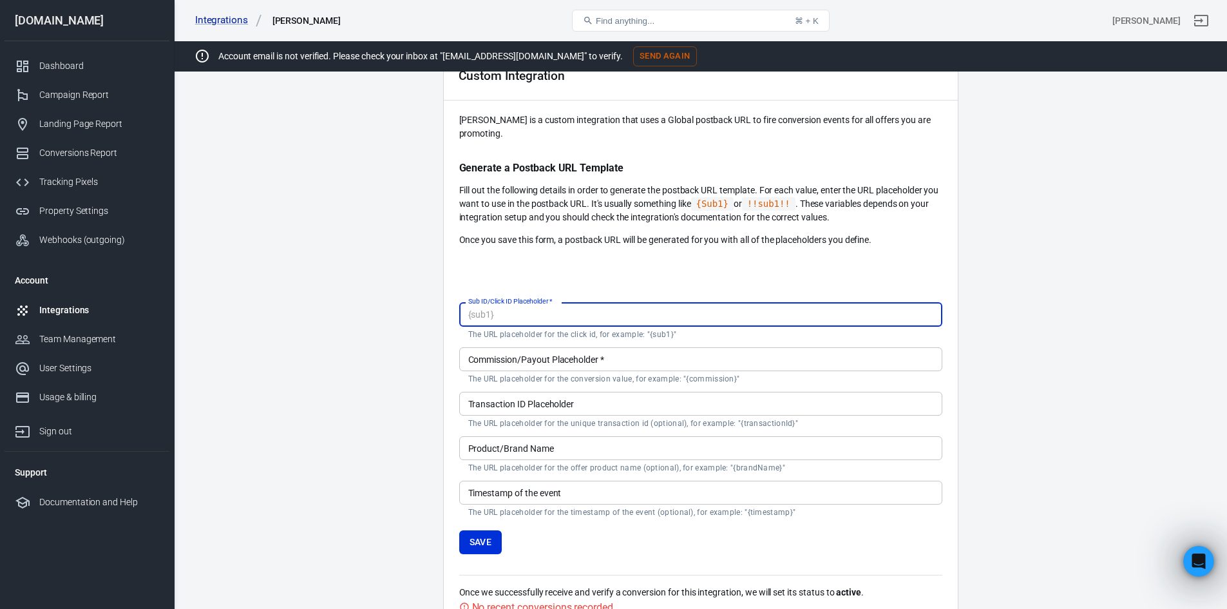
click at [559, 489] on input "Timestamp of the event" at bounding box center [700, 492] width 483 height 24
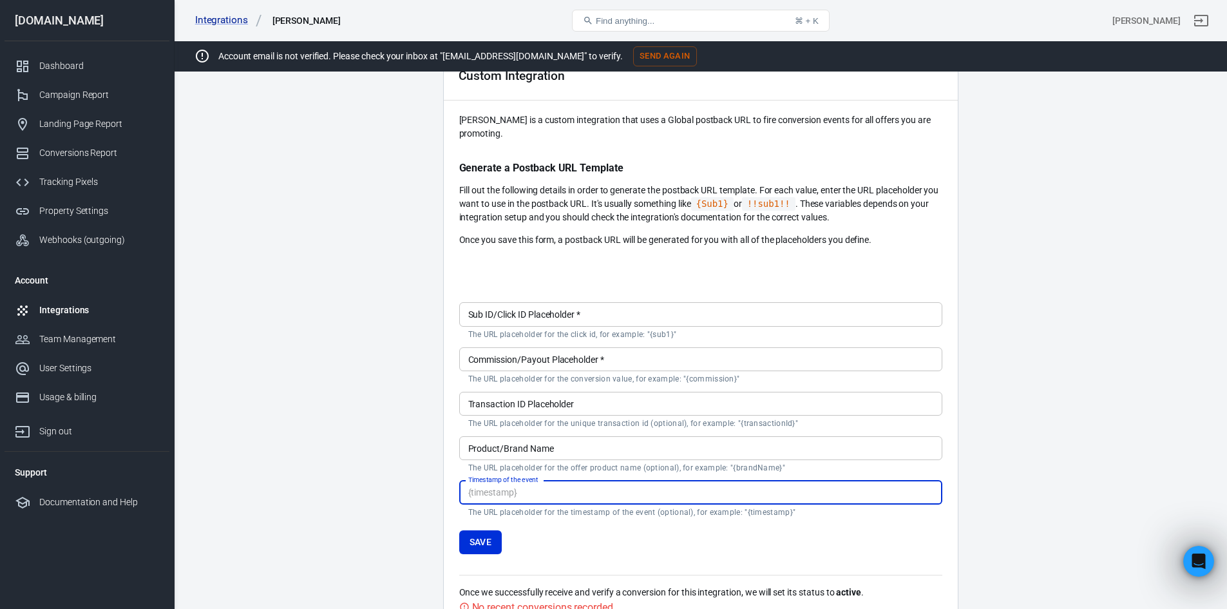
click at [634, 347] on input "Commission/Payout Placeholder   *" at bounding box center [700, 359] width 483 height 24
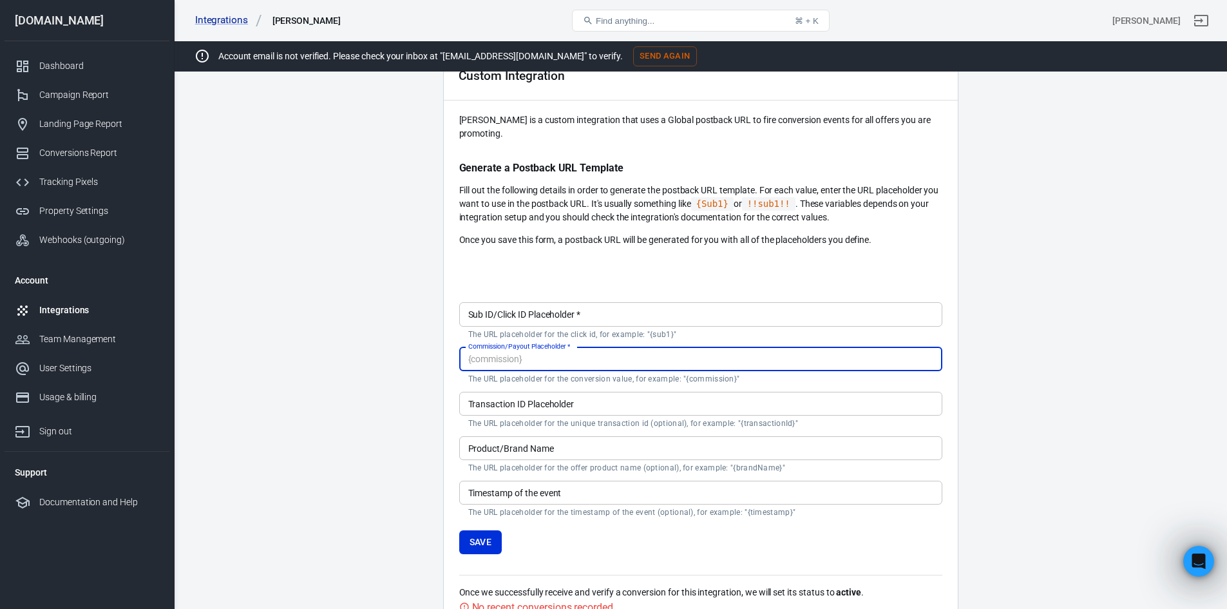
click at [645, 302] on input "Sub ID/Click ID Placeholder   *" at bounding box center [700, 314] width 483 height 24
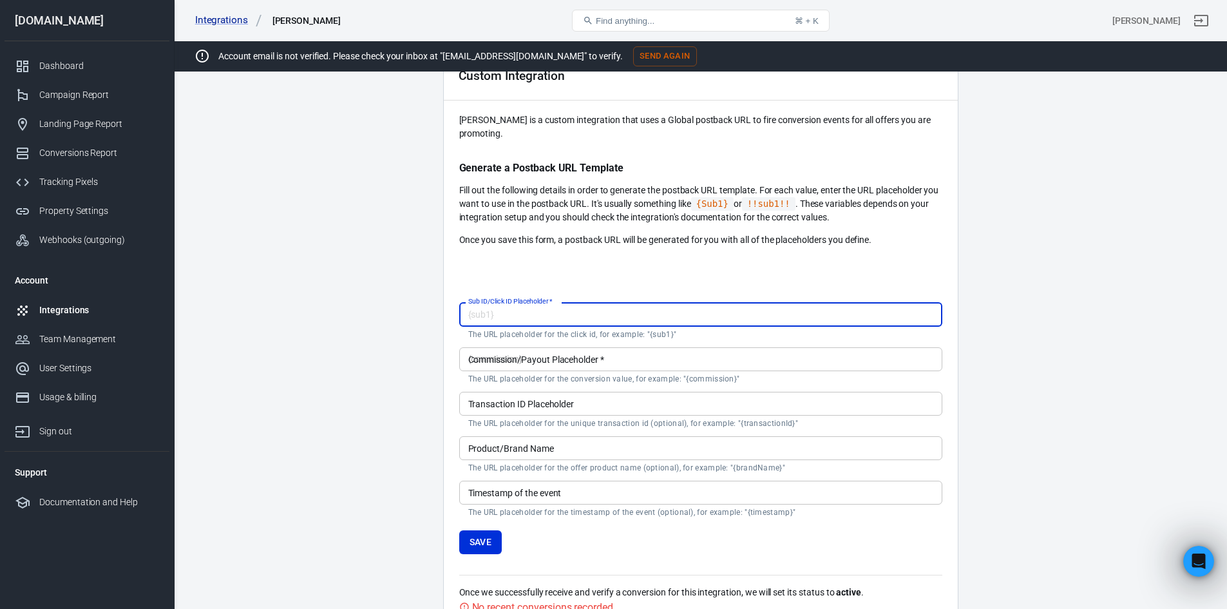
paste input "{click_id}"
type input "p8qkMansHXKGwcWOvYPeIT3WiQxjLP2WQy"
type input "{click_id}"
click at [528, 350] on input "Commission/Payout Placeholder   *" at bounding box center [700, 359] width 483 height 24
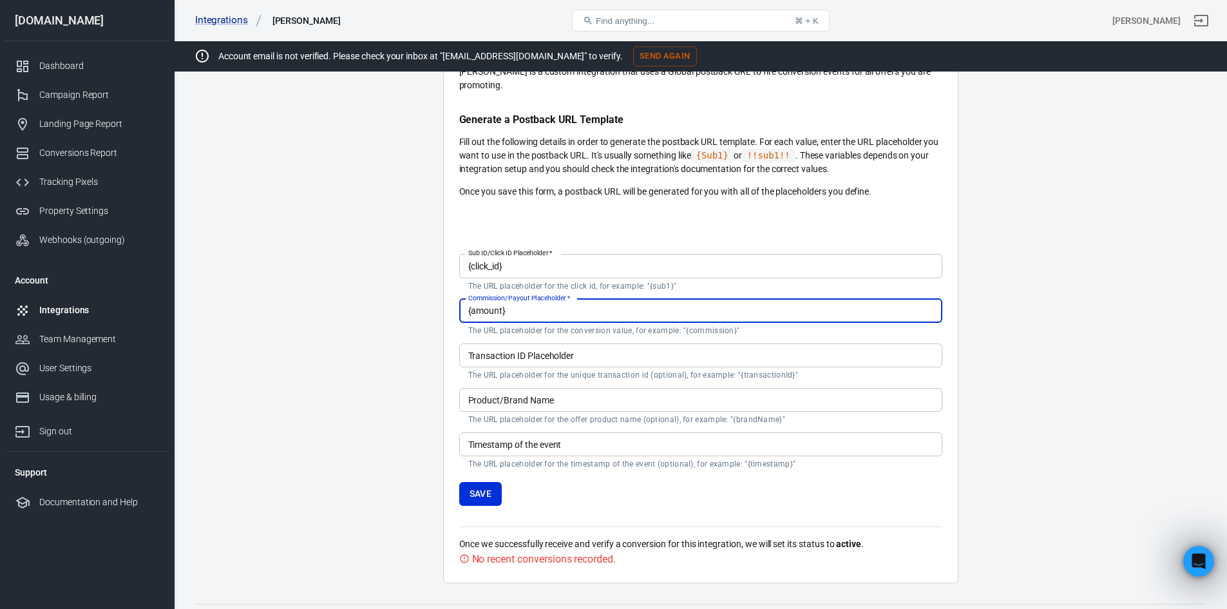
scroll to position [142, 0]
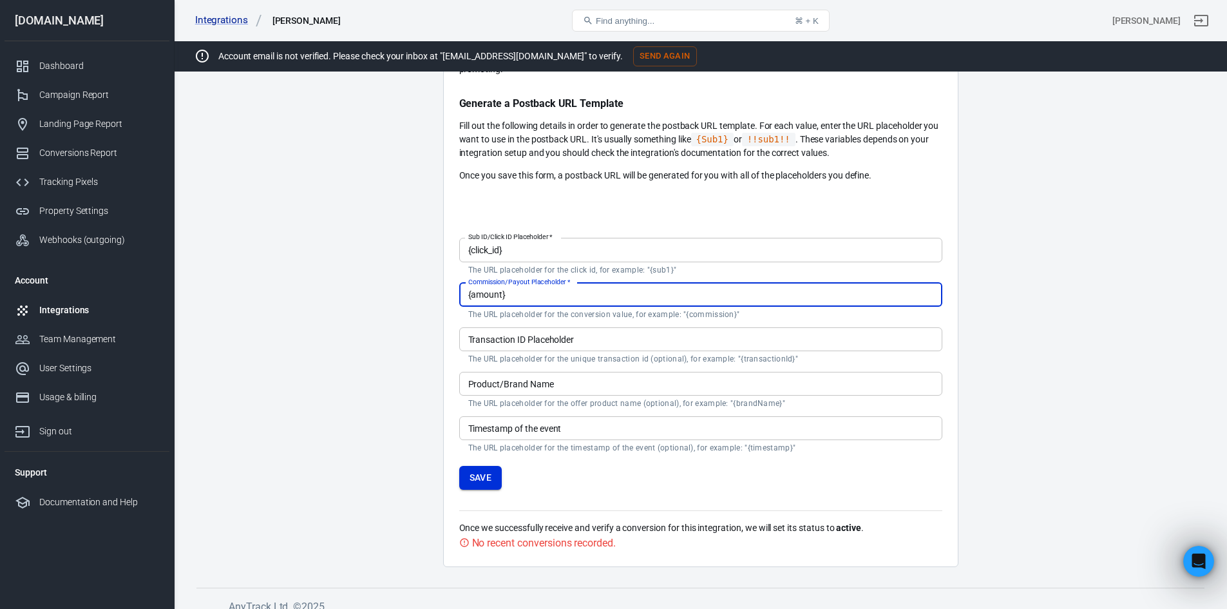
type input "{amount}"
click at [493, 466] on button "Save" at bounding box center [480, 478] width 43 height 24
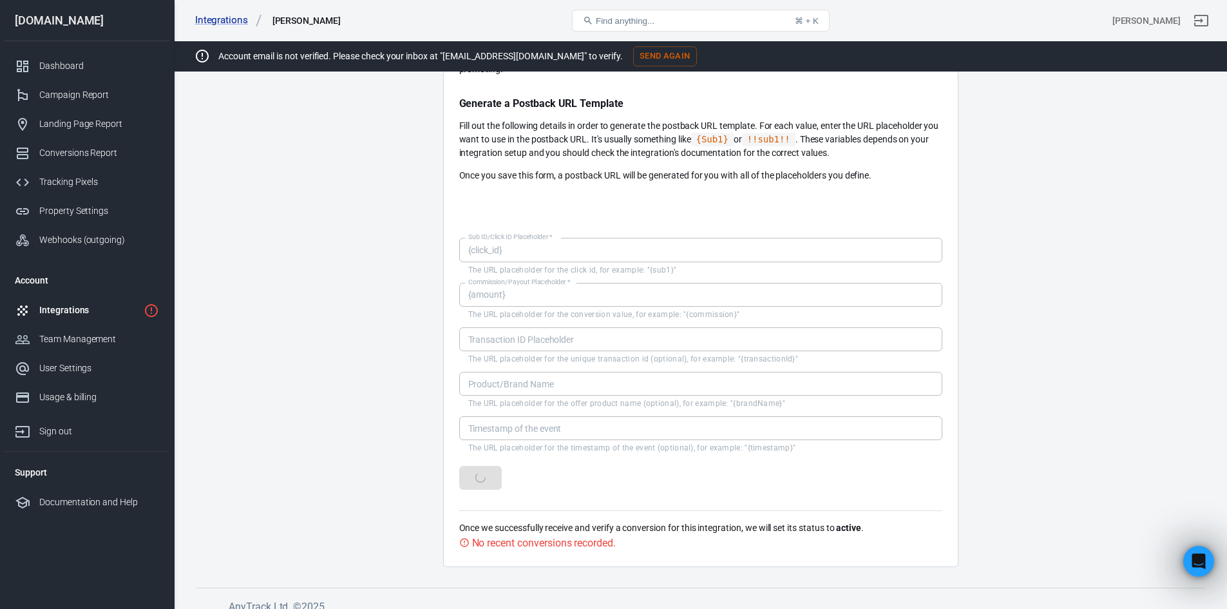
scroll to position [5, 0]
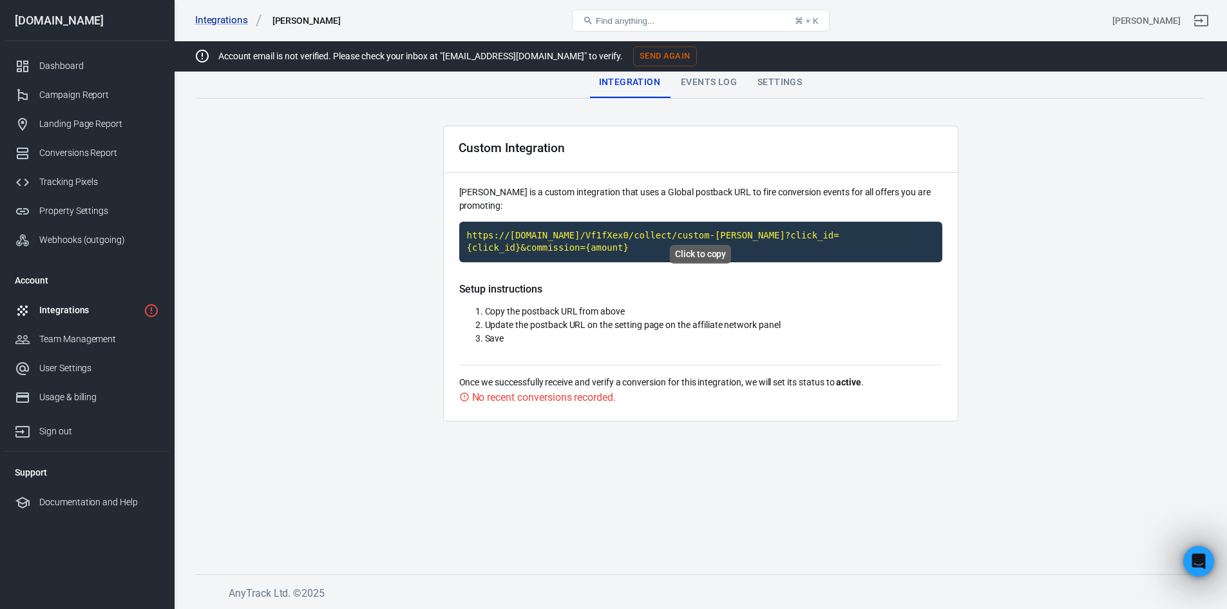
click at [621, 225] on code "https://[DOMAIN_NAME]/Vf1fXex0/collect/custom-[PERSON_NAME]?click_id={click_id}…" at bounding box center [700, 242] width 483 height 41
click at [605, 222] on code "https://[DOMAIN_NAME]/Vf1fXex0/collect/custom-[PERSON_NAME]?click_id={click_id}…" at bounding box center [700, 242] width 483 height 41
click at [604, 222] on code "https://[DOMAIN_NAME]/Vf1fXex0/collect/custom-[PERSON_NAME]?click_id={click_id}…" at bounding box center [700, 242] width 483 height 41
click at [640, 222] on code "https://[DOMAIN_NAME]/Vf1fXex0/collect/custom-[PERSON_NAME]?click_id={click_id}…" at bounding box center [700, 242] width 483 height 41
click at [722, 223] on code "https://[DOMAIN_NAME]/Vf1fXex0/collect/custom-[PERSON_NAME]?click_id={click_id}…" at bounding box center [700, 242] width 483 height 41
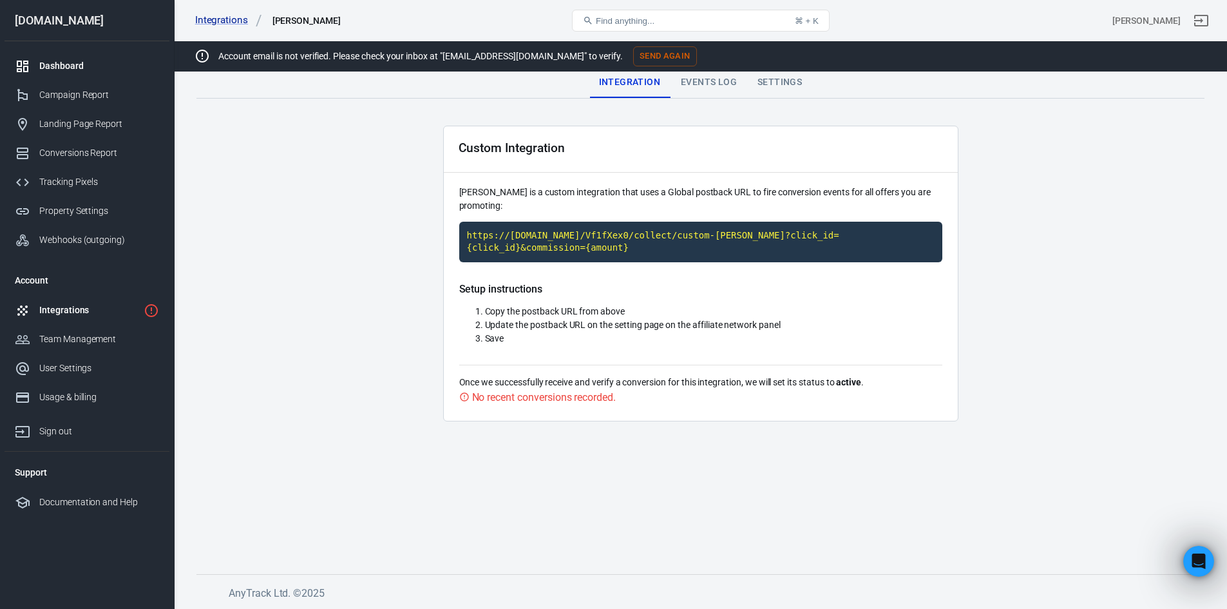
click at [47, 73] on link "Dashboard" at bounding box center [87, 66] width 165 height 29
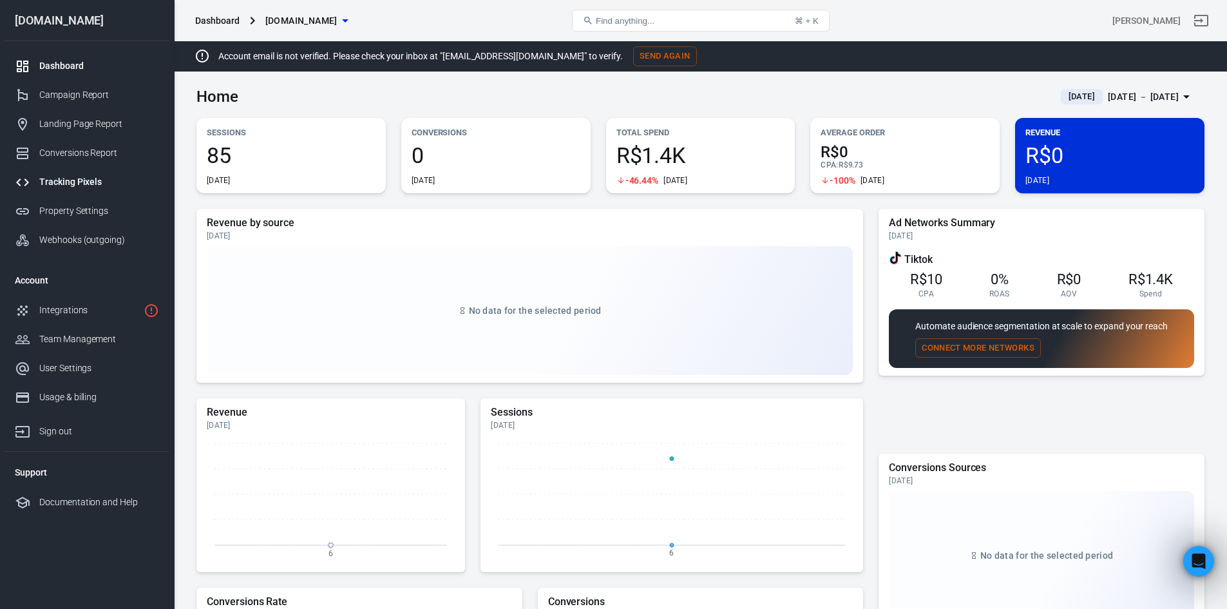
click at [63, 173] on link "Tracking Pixels" at bounding box center [87, 181] width 165 height 29
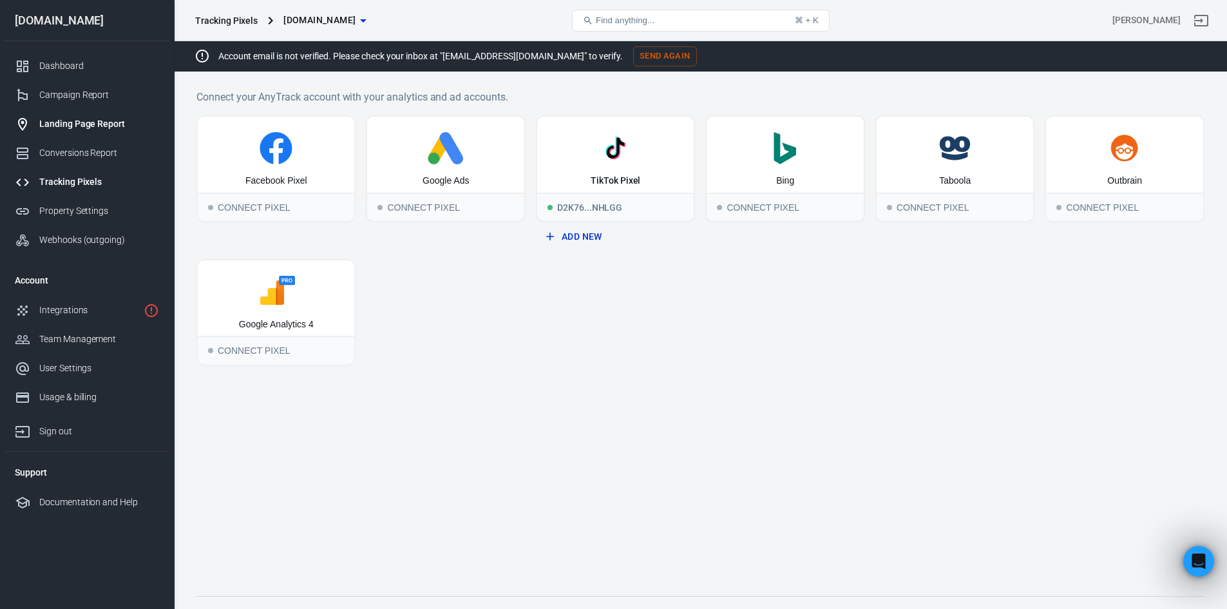
click at [97, 122] on div "Landing Page Report" at bounding box center [99, 124] width 120 height 14
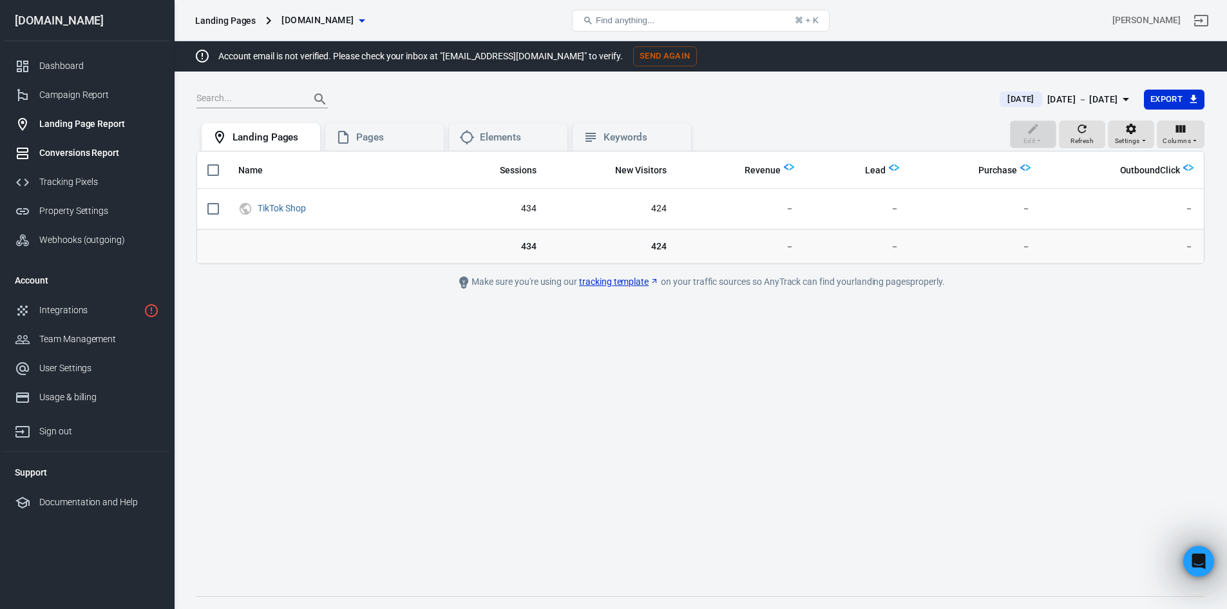
click at [99, 149] on div "Conversions Report" at bounding box center [99, 153] width 120 height 14
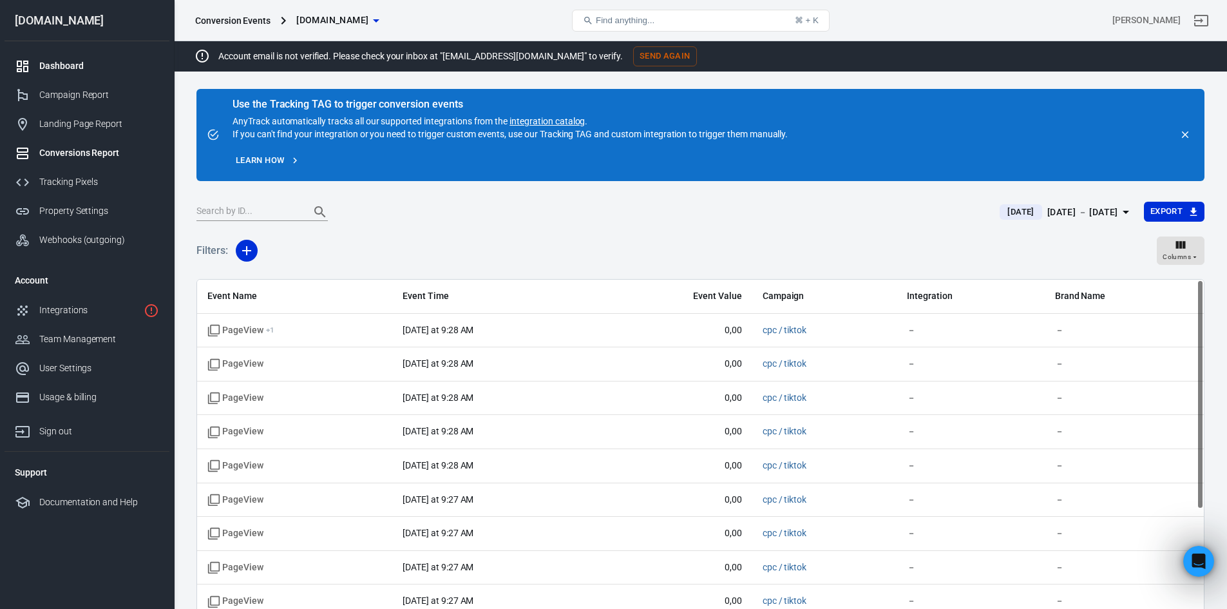
click at [87, 62] on div "Dashboard" at bounding box center [99, 66] width 120 height 14
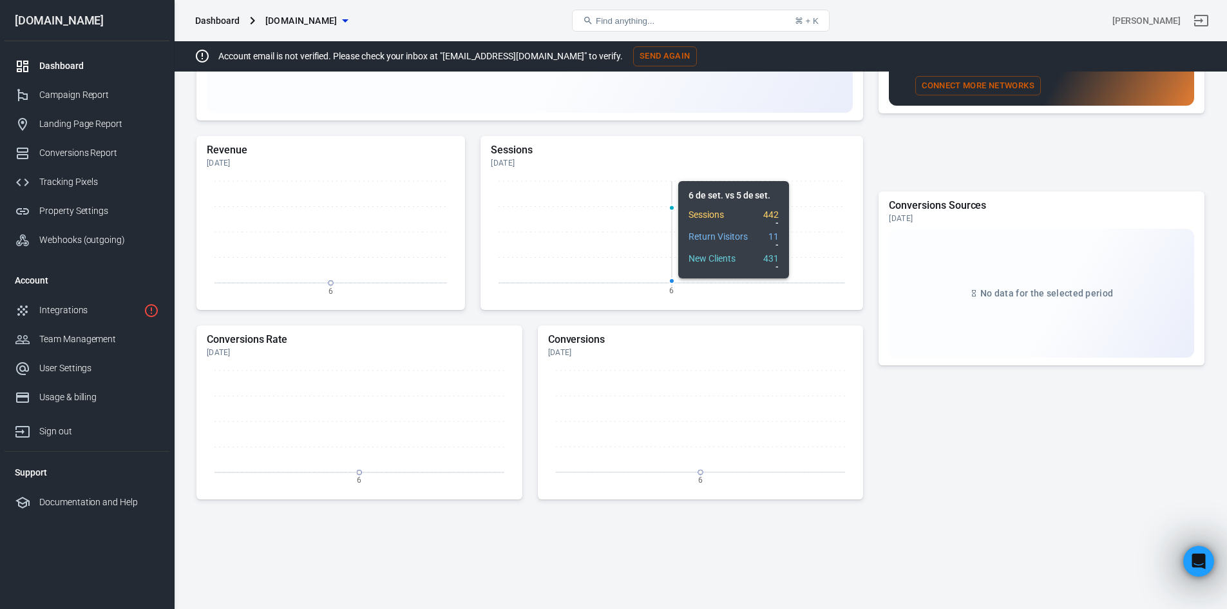
scroll to position [311, 0]
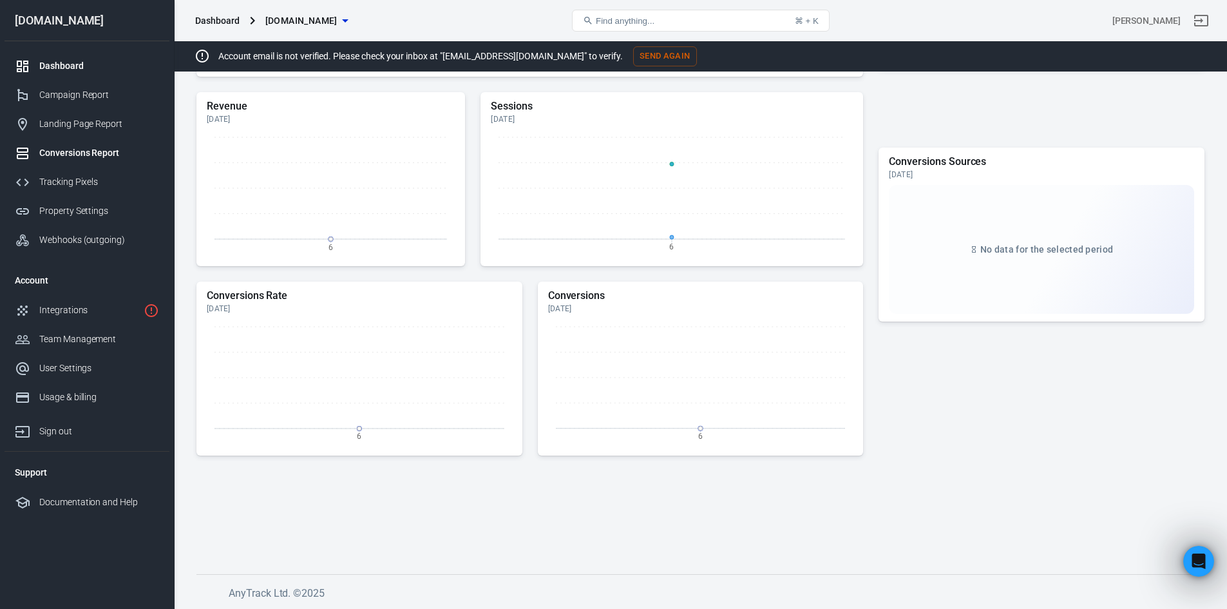
click at [95, 162] on link "Conversions Report" at bounding box center [87, 152] width 165 height 29
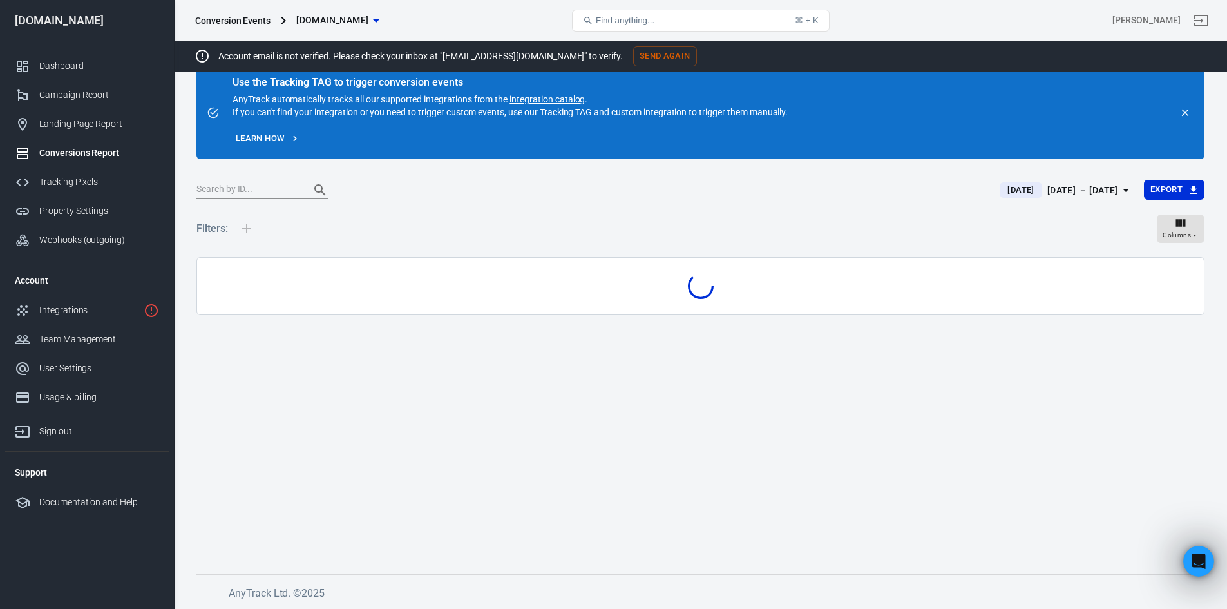
scroll to position [147, 0]
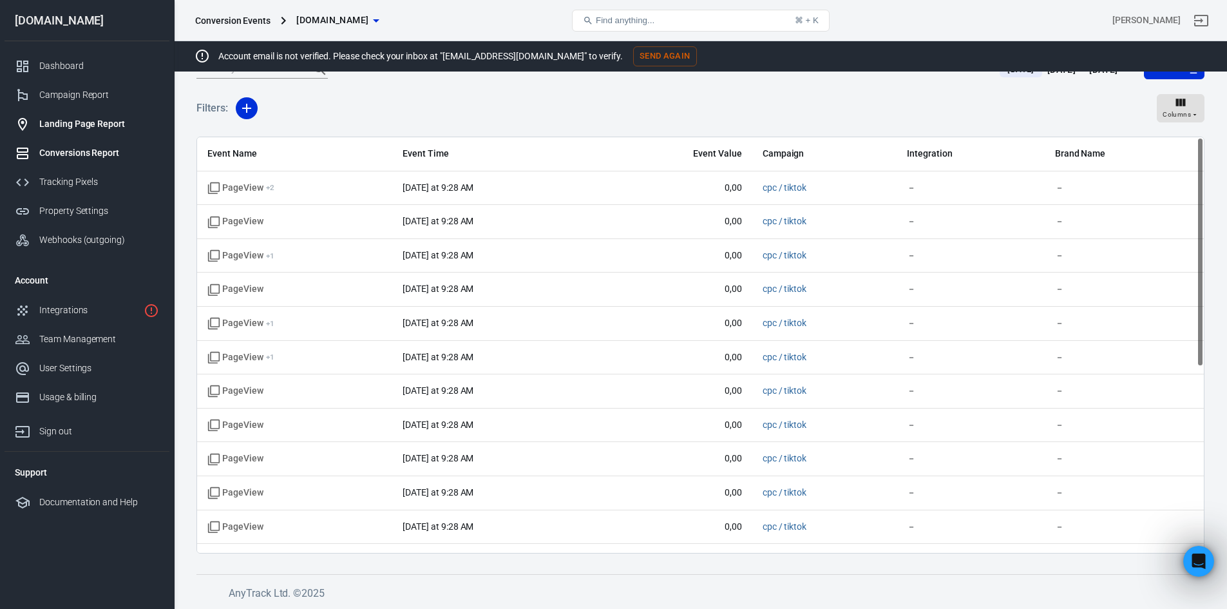
click at [91, 122] on div "Landing Page Report" at bounding box center [99, 124] width 120 height 14
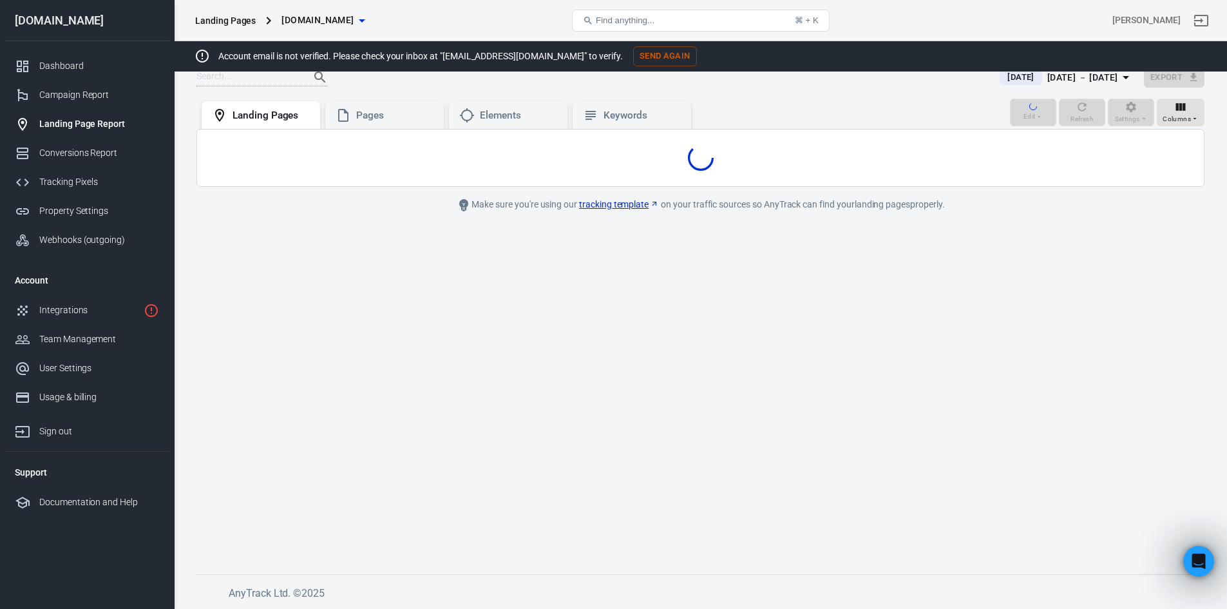
scroll to position [27, 0]
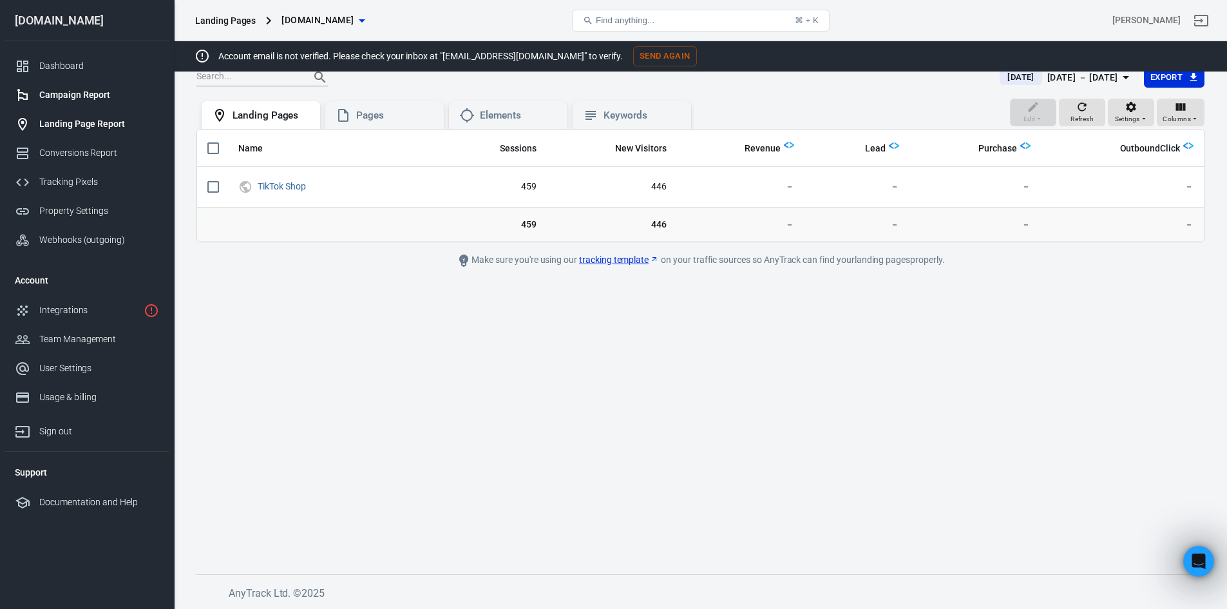
click at [88, 97] on div "Campaign Report" at bounding box center [99, 95] width 120 height 14
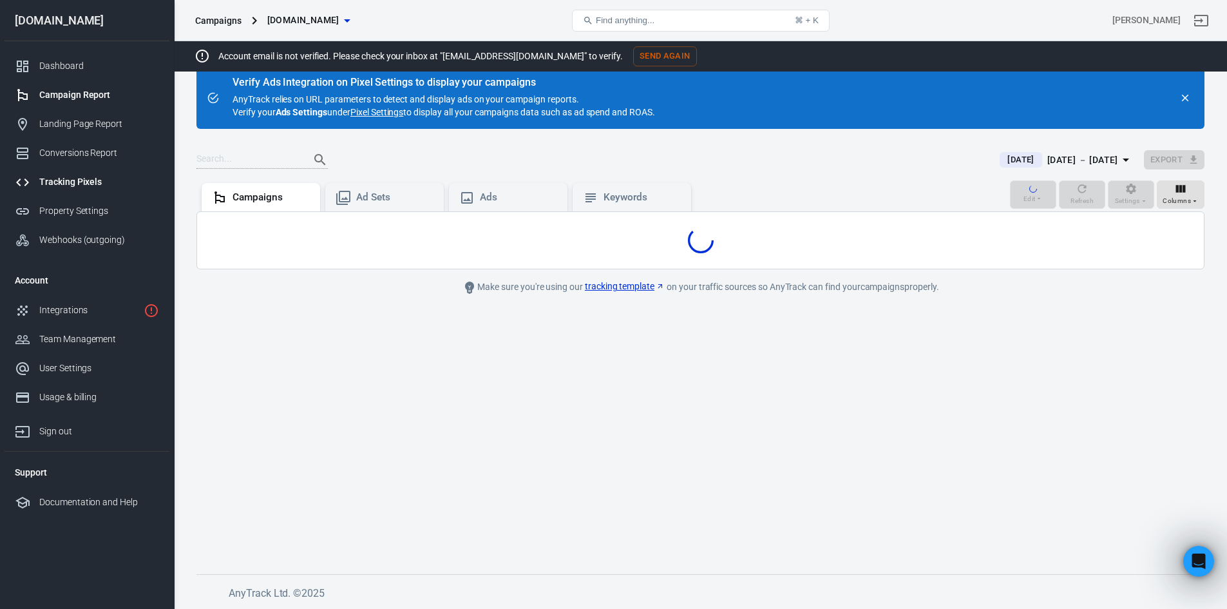
click at [70, 182] on div "Tracking Pixels" at bounding box center [99, 182] width 120 height 14
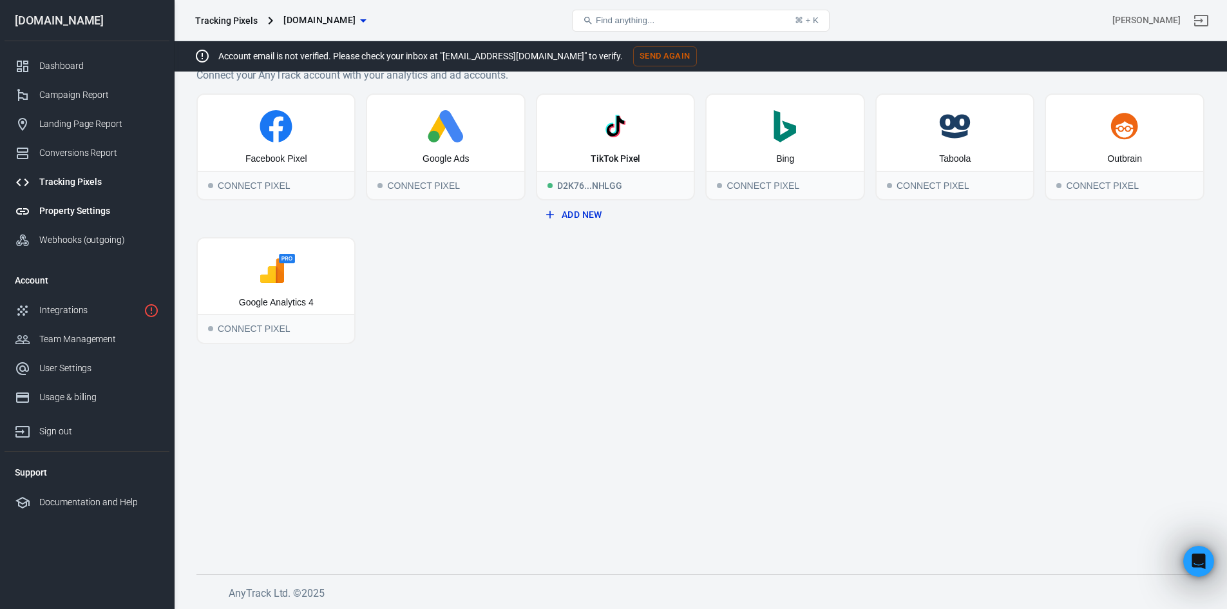
click at [77, 205] on div "Property Settings" at bounding box center [99, 211] width 120 height 14
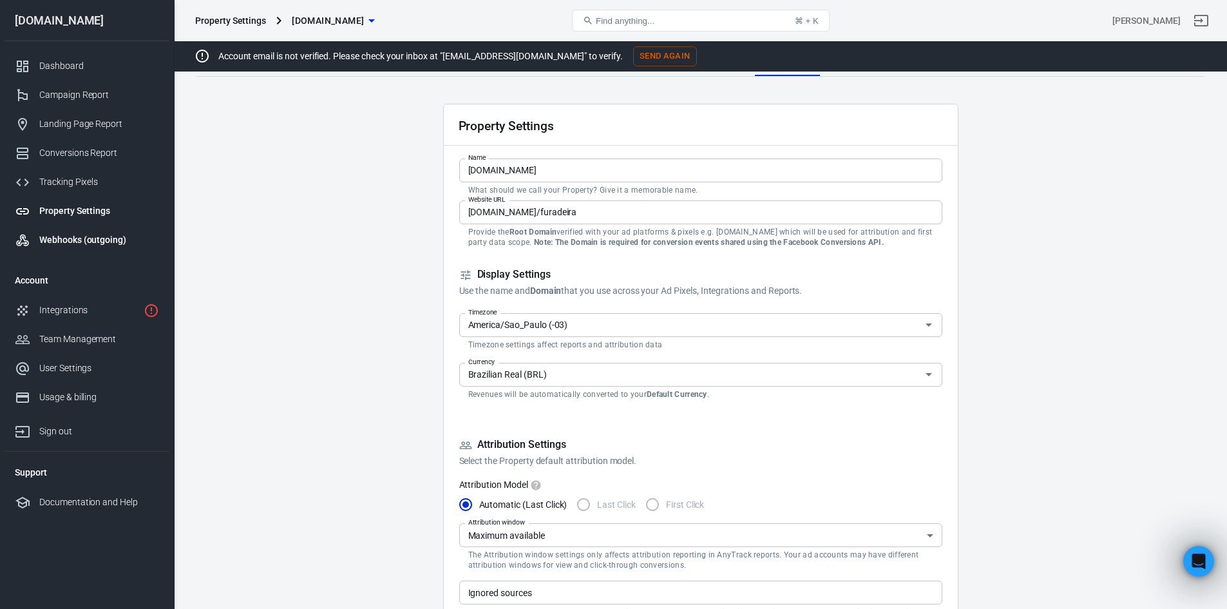
click at [88, 243] on div "Webhooks (outgoing)" at bounding box center [99, 240] width 120 height 14
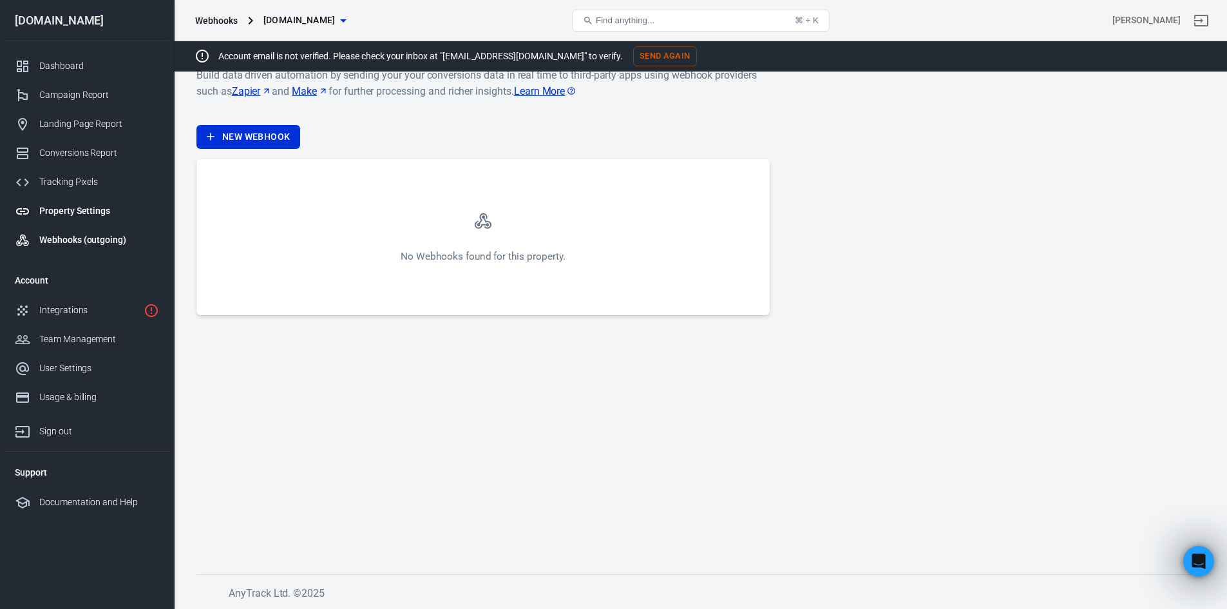
click at [80, 205] on div "Property Settings" at bounding box center [99, 211] width 120 height 14
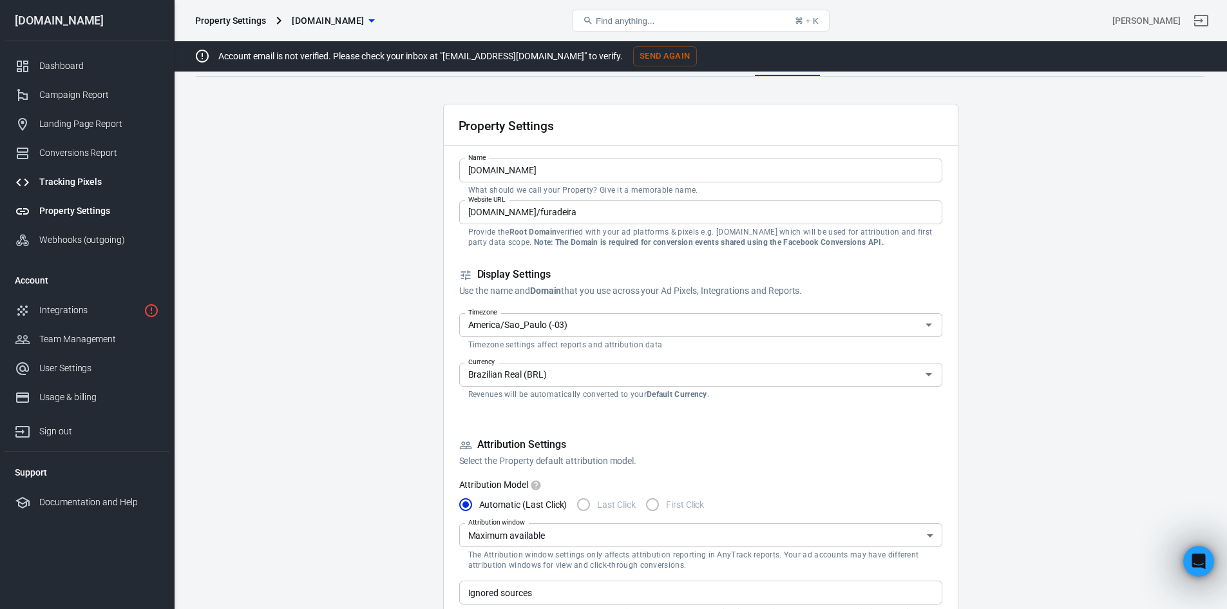
click at [80, 185] on div "Tracking Pixels" at bounding box center [99, 182] width 120 height 14
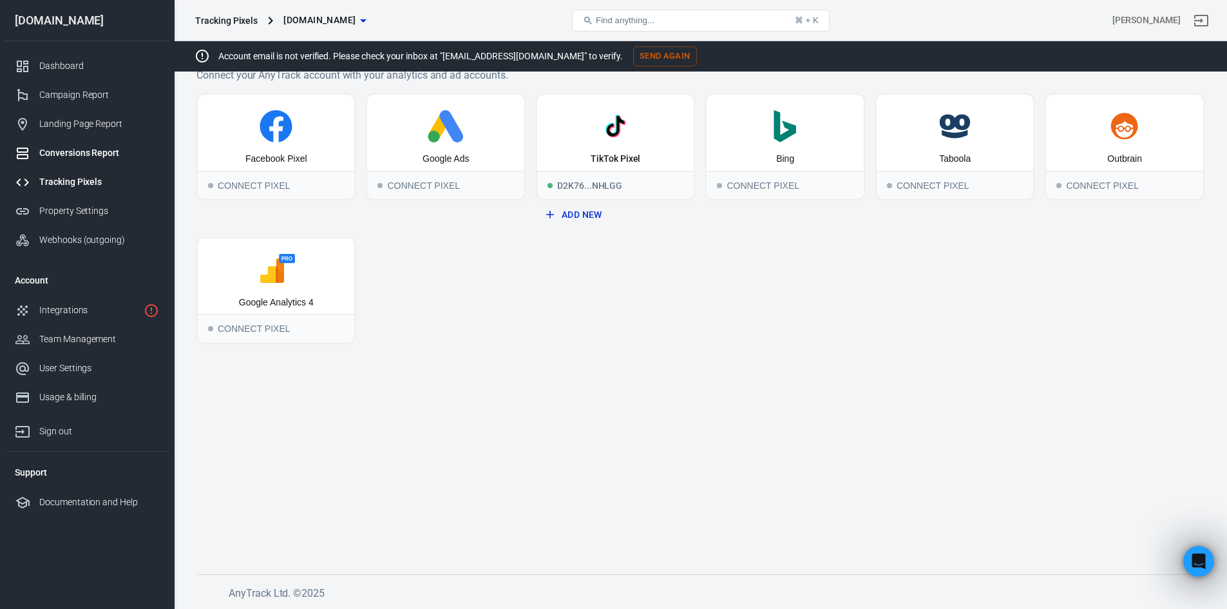
click at [91, 155] on div "Conversions Report" at bounding box center [99, 153] width 120 height 14
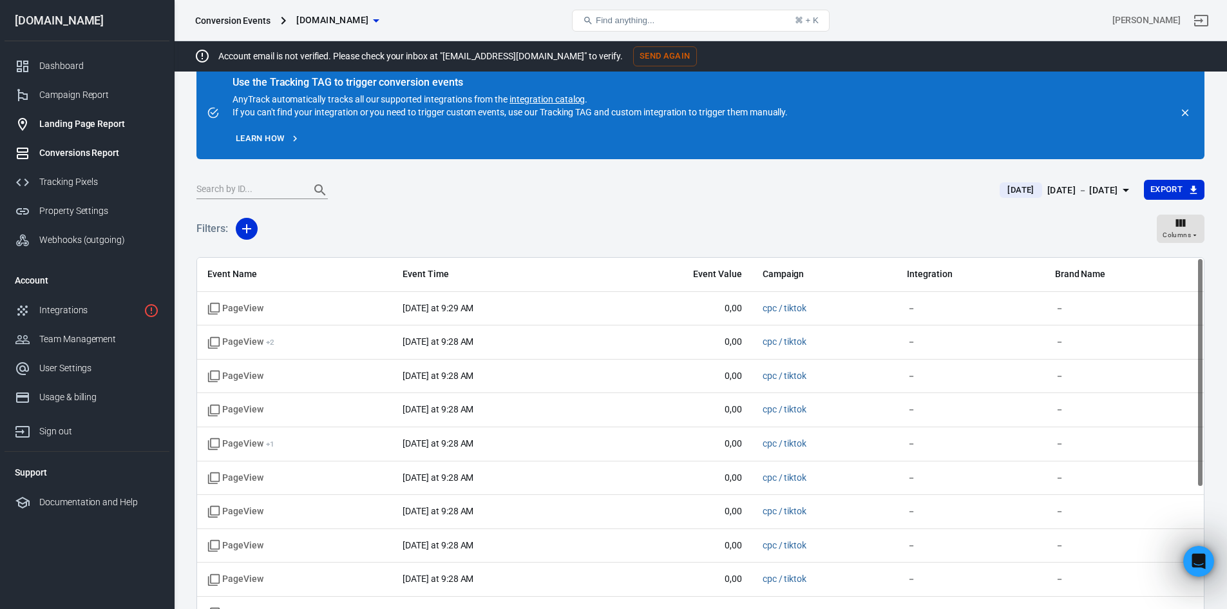
click at [101, 120] on div "Landing Page Report" at bounding box center [99, 124] width 120 height 14
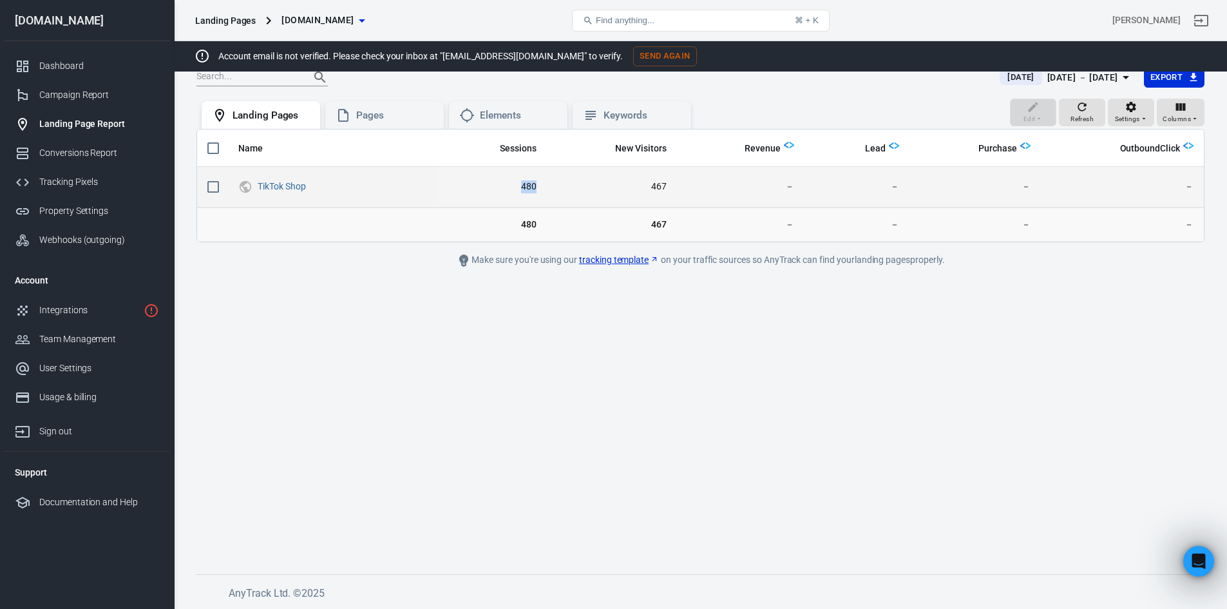
drag, startPoint x: 534, startPoint y: 186, endPoint x: 548, endPoint y: 189, distance: 14.5
click at [543, 187] on td "480" at bounding box center [492, 187] width 109 height 41
drag, startPoint x: 653, startPoint y: 181, endPoint x: 672, endPoint y: 193, distance: 22.5
click at [685, 189] on tr "TikTok Shop 480 467 － － － －" at bounding box center [700, 187] width 1006 height 41
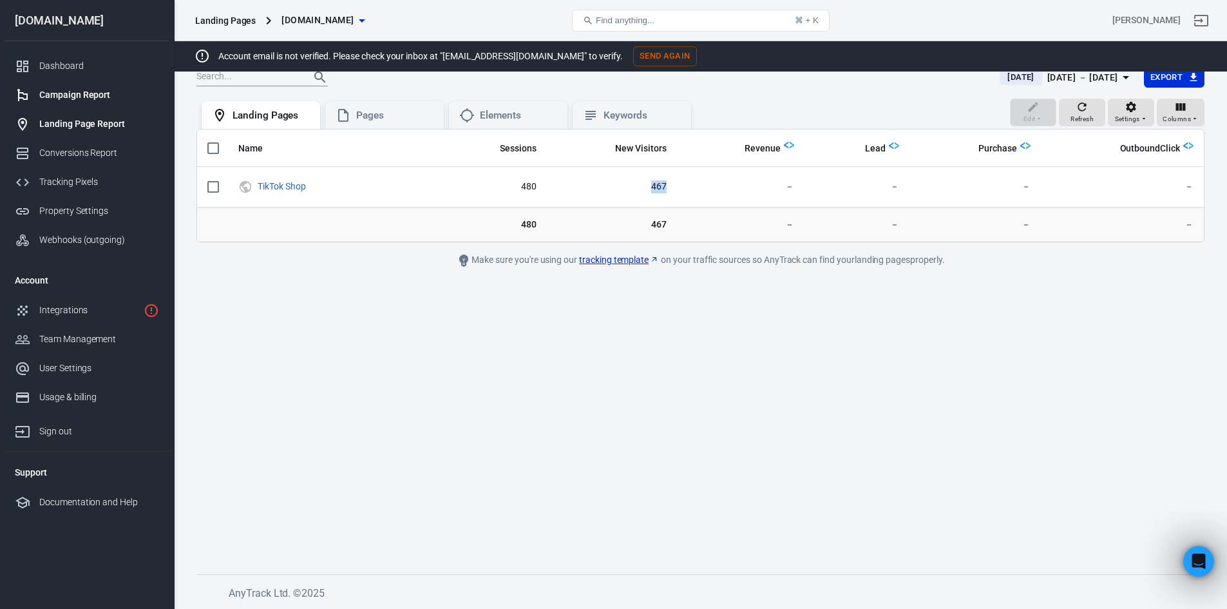
click at [75, 86] on link "Campaign Report" at bounding box center [87, 94] width 165 height 29
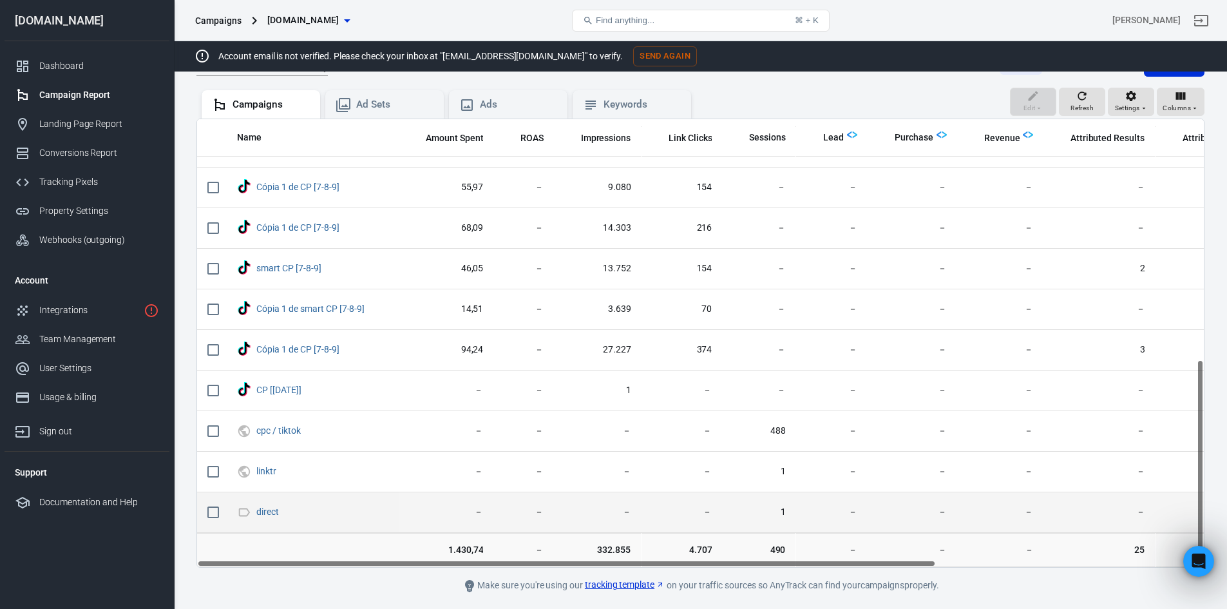
scroll to position [160, 0]
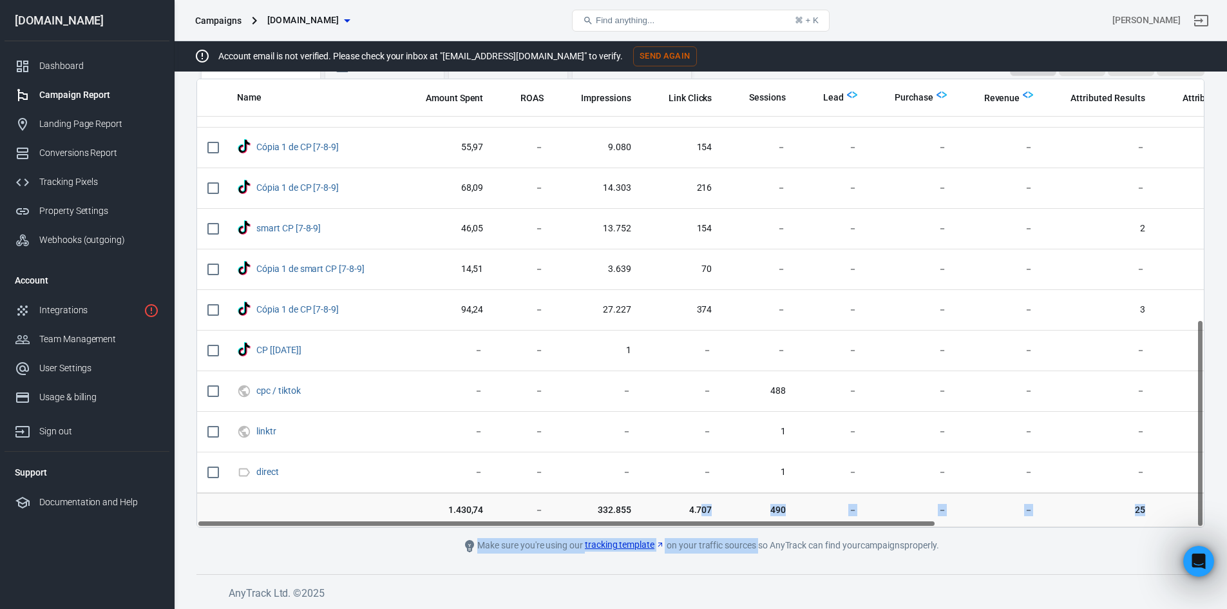
drag, startPoint x: 702, startPoint y: 521, endPoint x: 755, endPoint y: 533, distance: 54.1
click at [756, 531] on main "Verify Ads Integration on Pixel Settings to display your campaigns AnyTrack rel…" at bounding box center [700, 243] width 1008 height 619
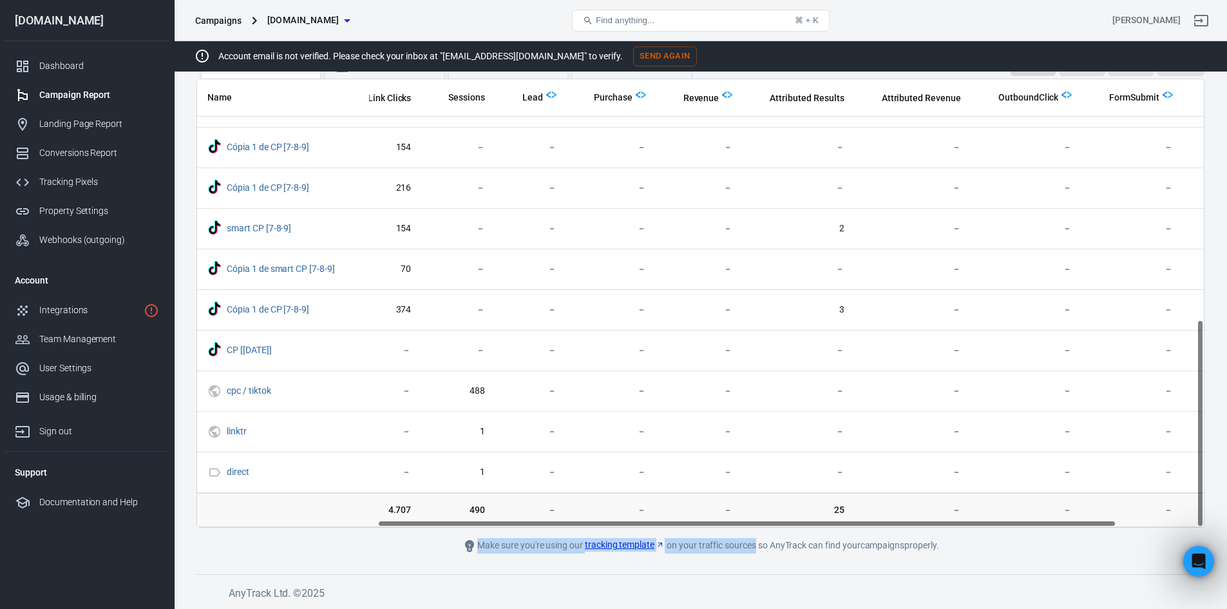
drag, startPoint x: 771, startPoint y: 525, endPoint x: 992, endPoint y: 550, distance: 222.3
click at [992, 552] on main "Verify Ads Integration on Pixel Settings to display your campaigns AnyTrack rel…" at bounding box center [700, 243] width 1008 height 619
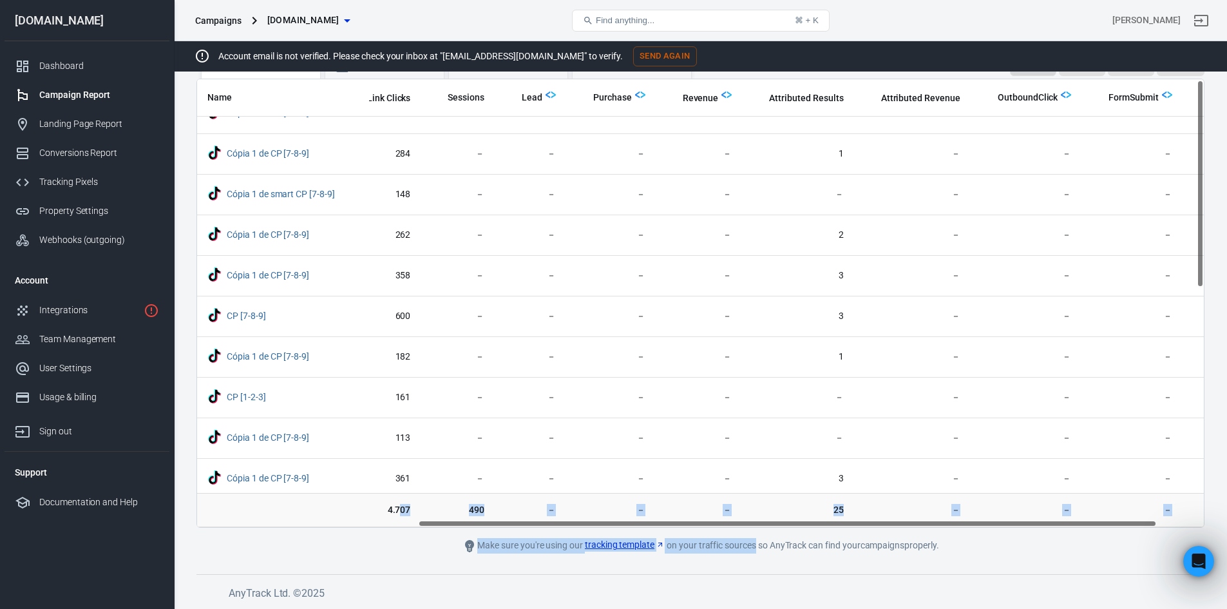
scroll to position [0, 301]
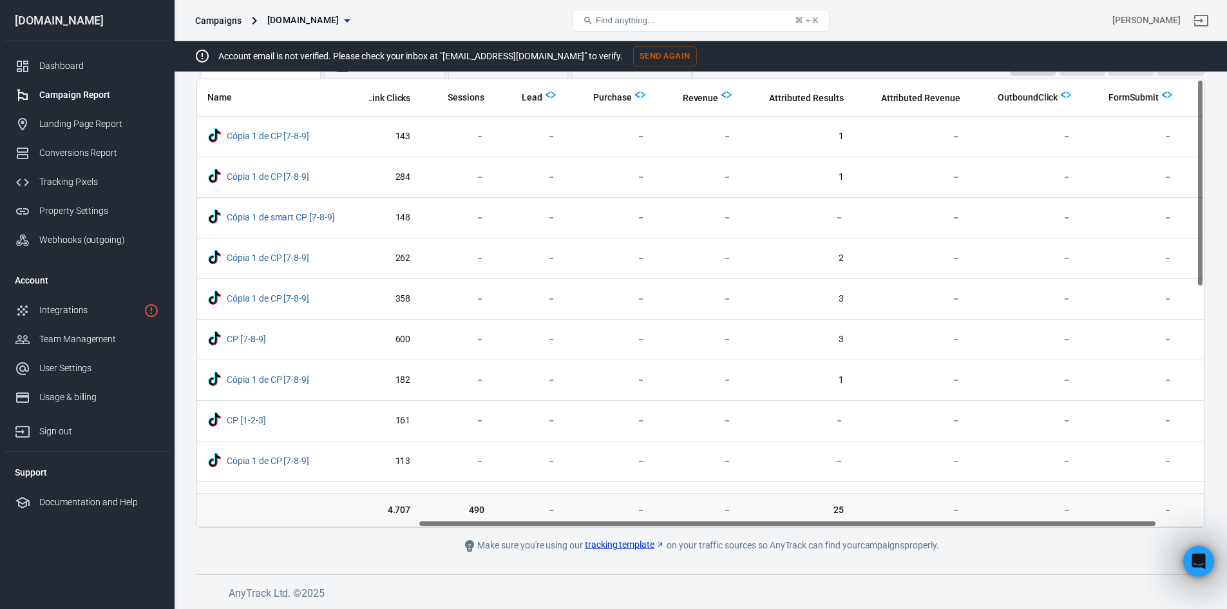
click at [1026, 574] on footer "AnyTrack Ltd. © 2025" at bounding box center [700, 587] width 1008 height 27
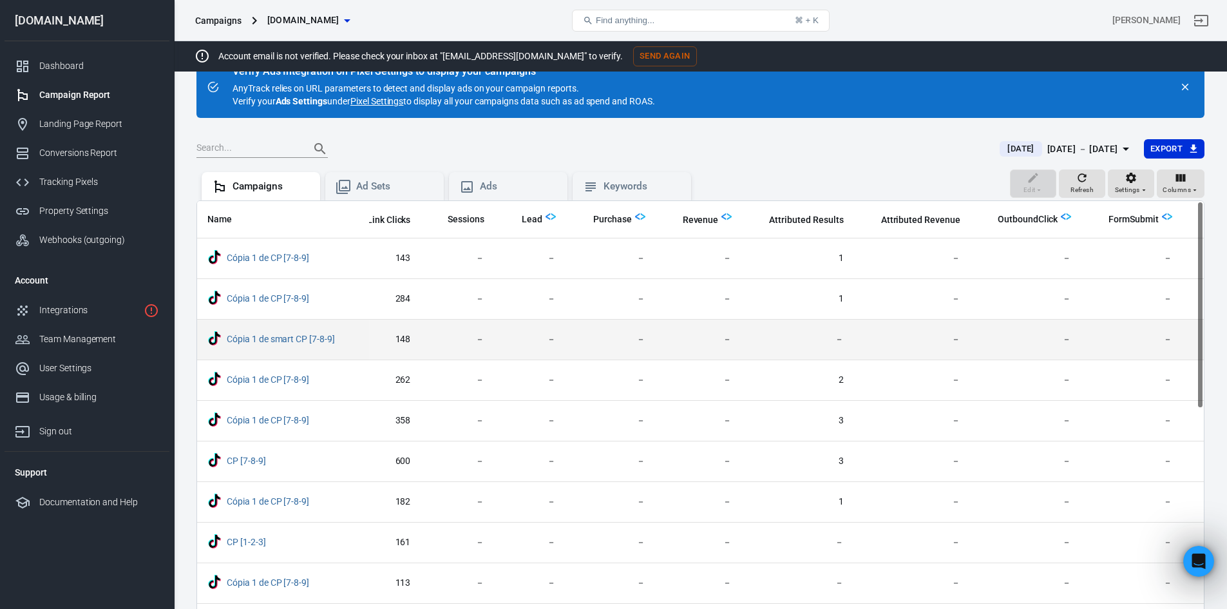
scroll to position [0, 0]
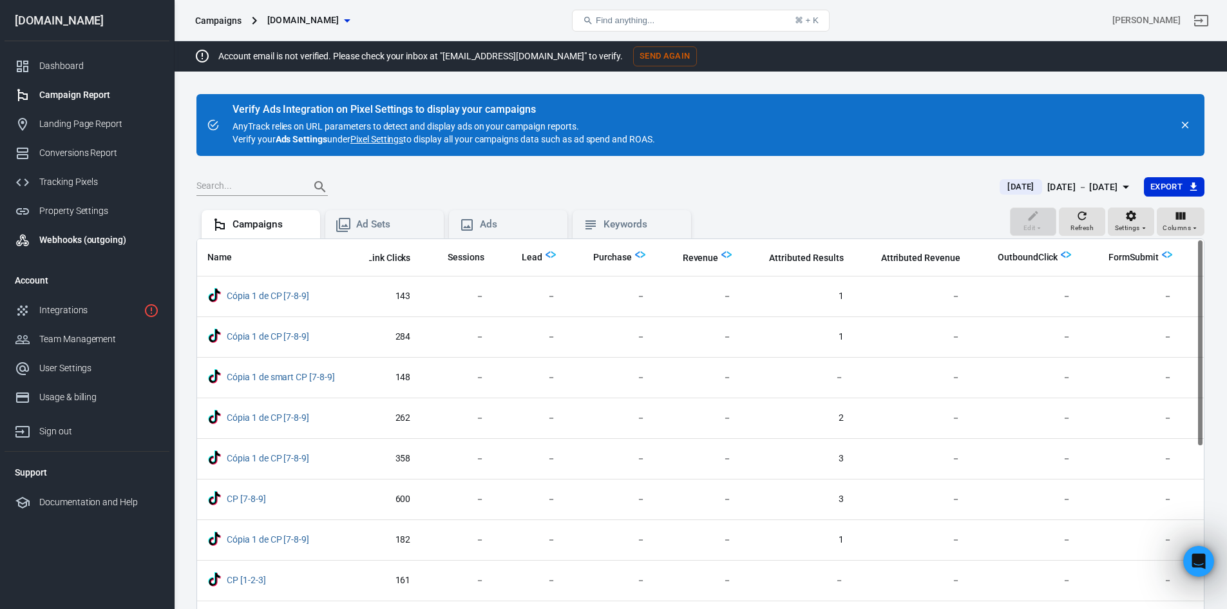
click at [102, 232] on link "Webhooks (outgoing)" at bounding box center [87, 239] width 165 height 29
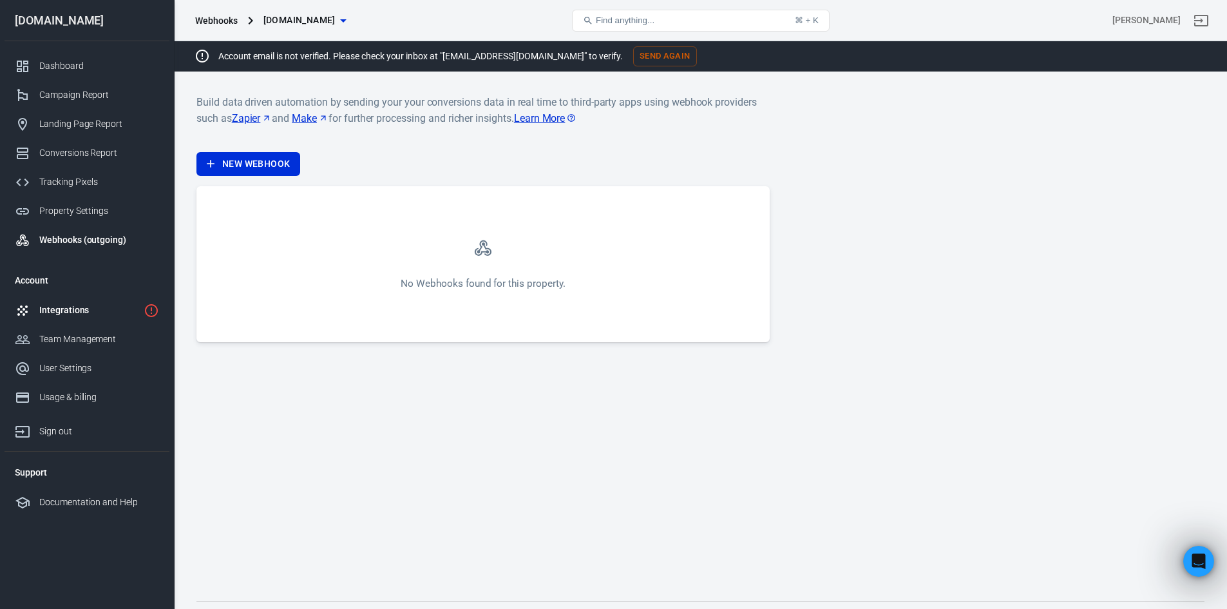
click at [83, 312] on div "Integrations" at bounding box center [88, 310] width 99 height 14
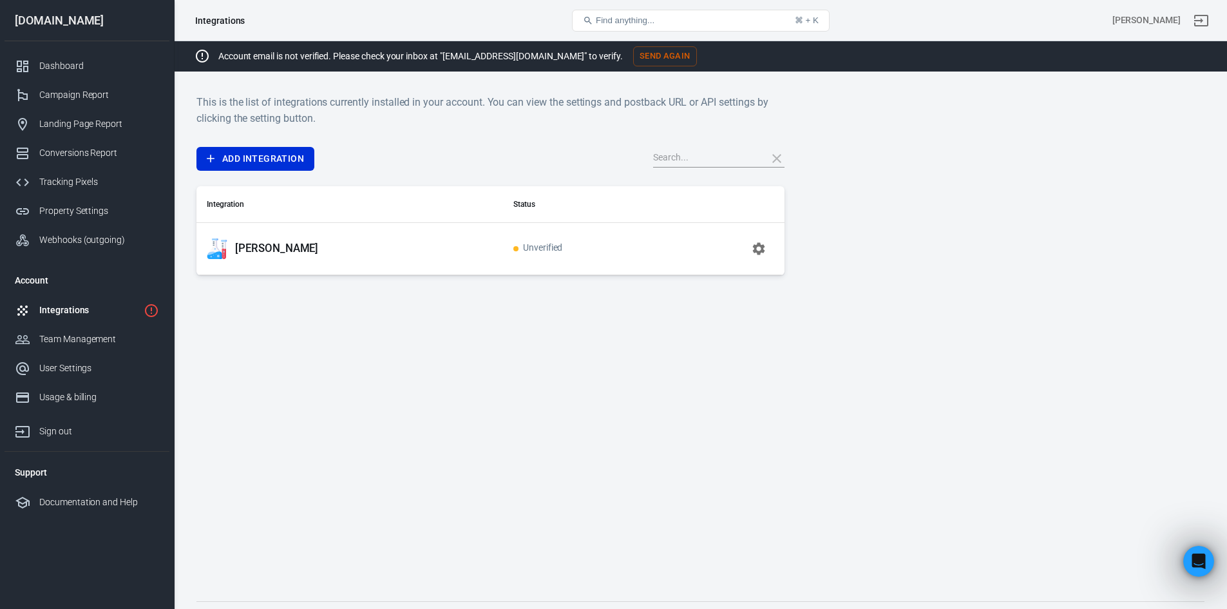
click at [243, 238] on td "[PERSON_NAME]" at bounding box center [349, 248] width 307 height 52
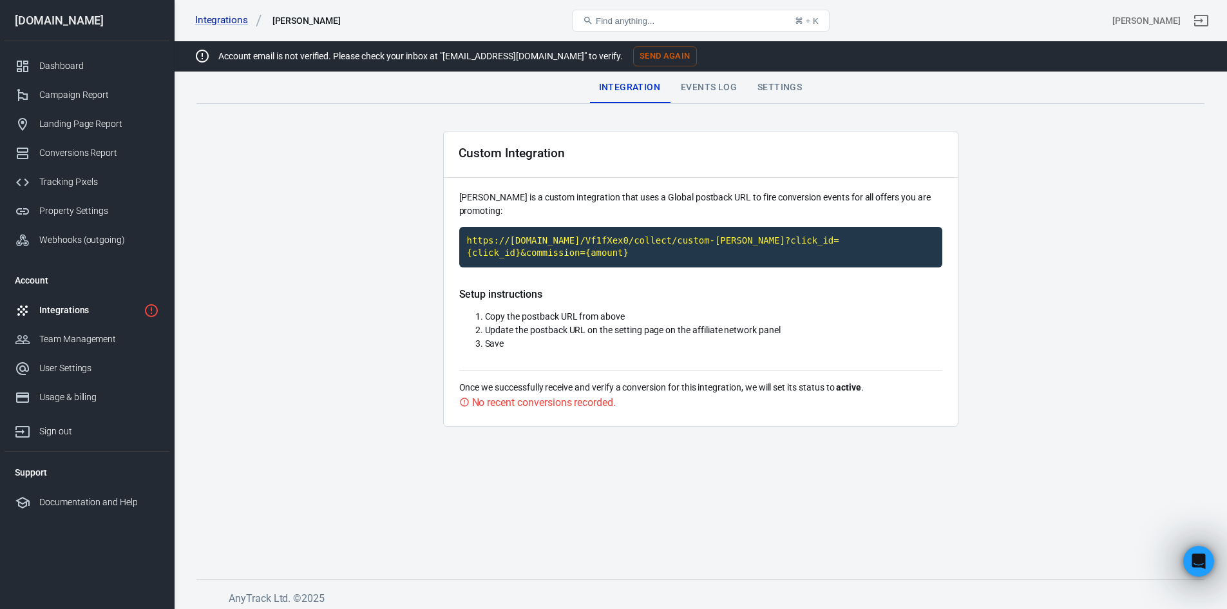
click at [241, 254] on main "Integration Events Log Settings Custom Integration [PERSON_NAME] is a custom in…" at bounding box center [700, 315] width 1008 height 486
click at [706, 93] on div "Events Log" at bounding box center [708, 87] width 77 height 31
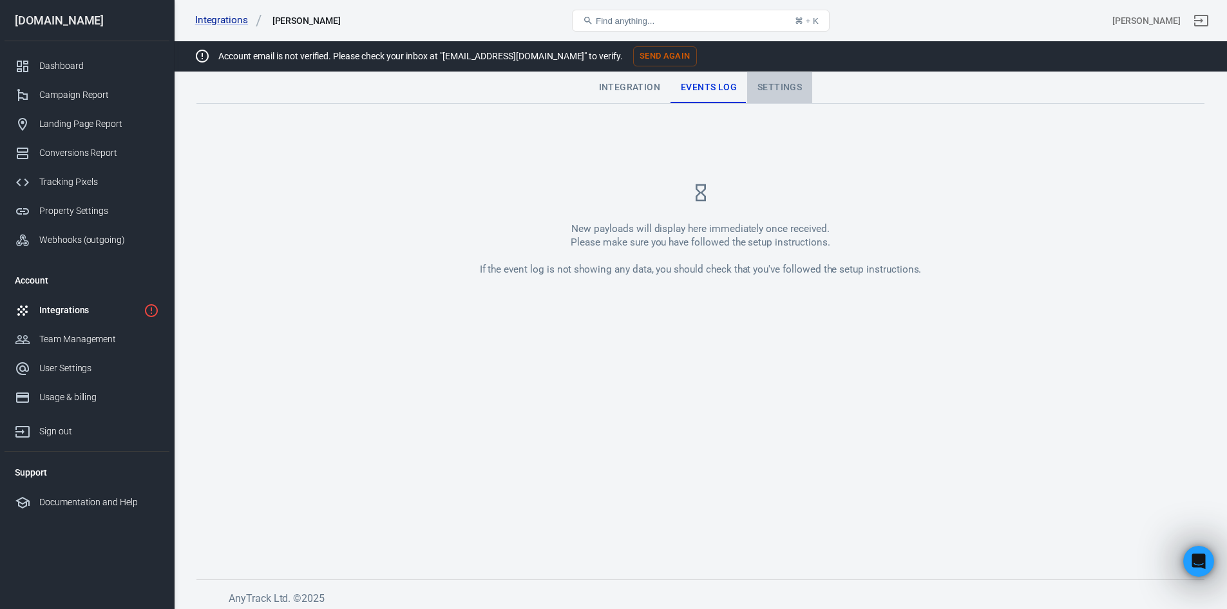
click at [782, 84] on div "Settings" at bounding box center [779, 87] width 65 height 31
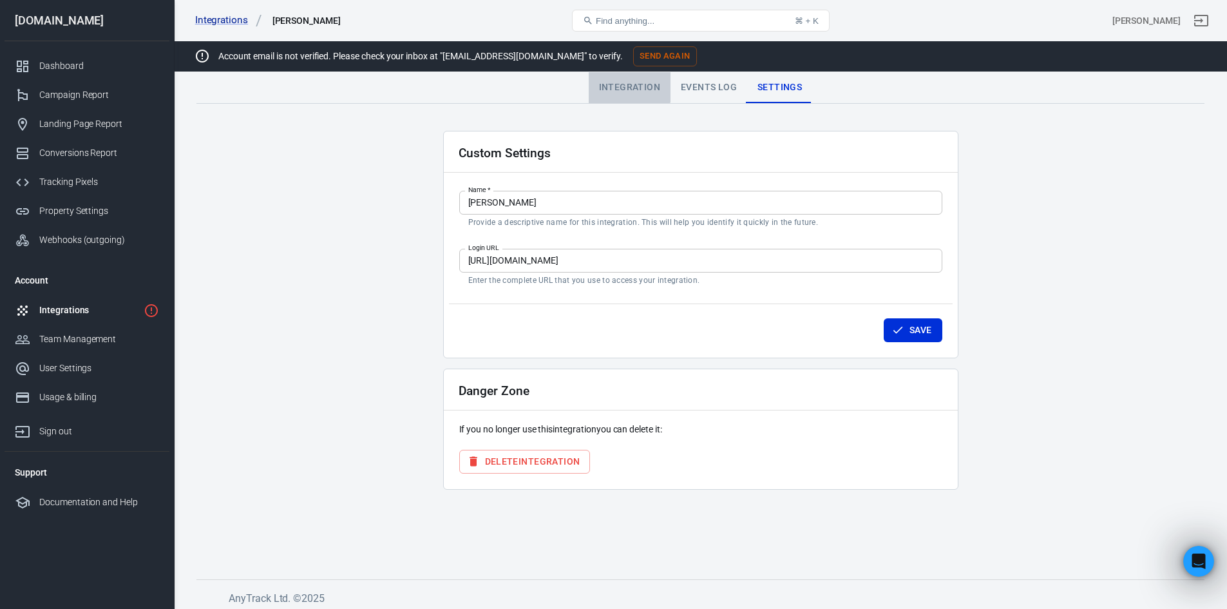
click at [616, 79] on div "Integration" at bounding box center [630, 87] width 82 height 31
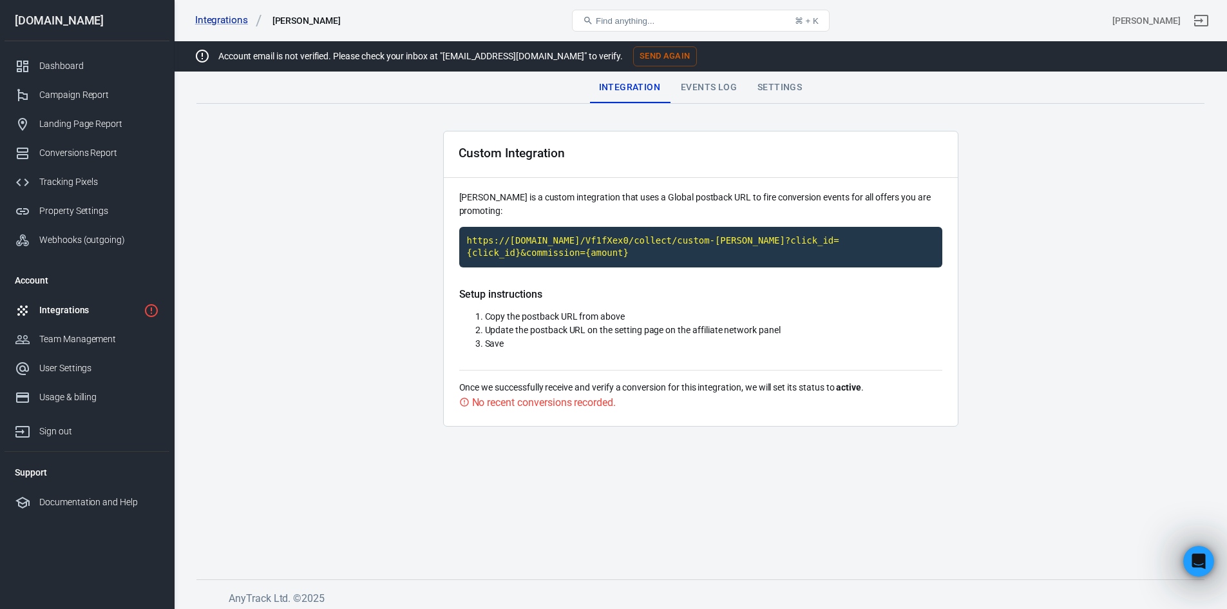
click at [719, 89] on div "Events Log" at bounding box center [708, 87] width 77 height 31
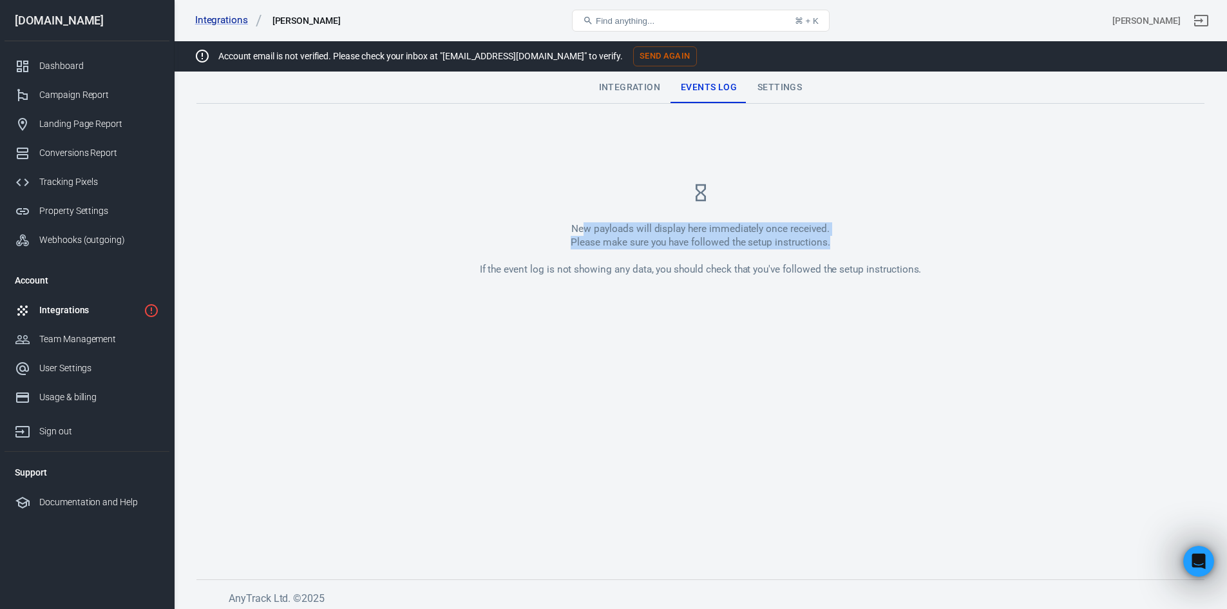
drag, startPoint x: 634, startPoint y: 233, endPoint x: 834, endPoint y: 249, distance: 200.2
click at [834, 247] on div "New payloads will display here immediately once received. Please make sure you …" at bounding box center [701, 249] width 442 height 54
click at [642, 89] on div "Integration" at bounding box center [630, 87] width 82 height 31
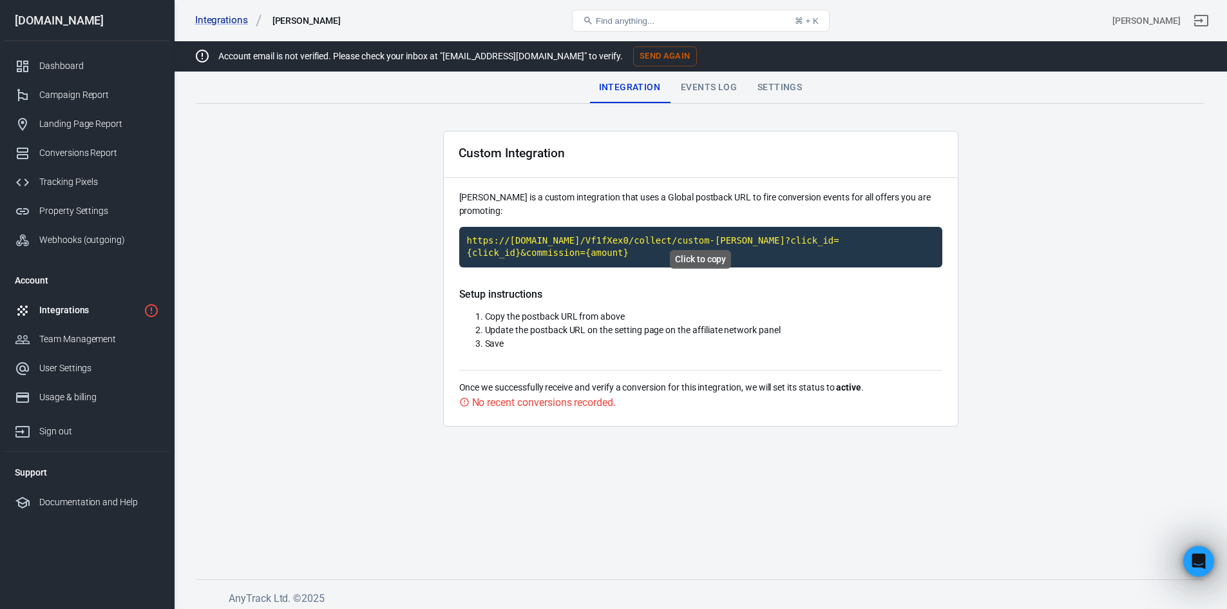
click at [876, 229] on code "https://[DOMAIN_NAME]/Vf1fXex0/collect/custom-[PERSON_NAME]?click_id={click_id}…" at bounding box center [700, 247] width 483 height 41
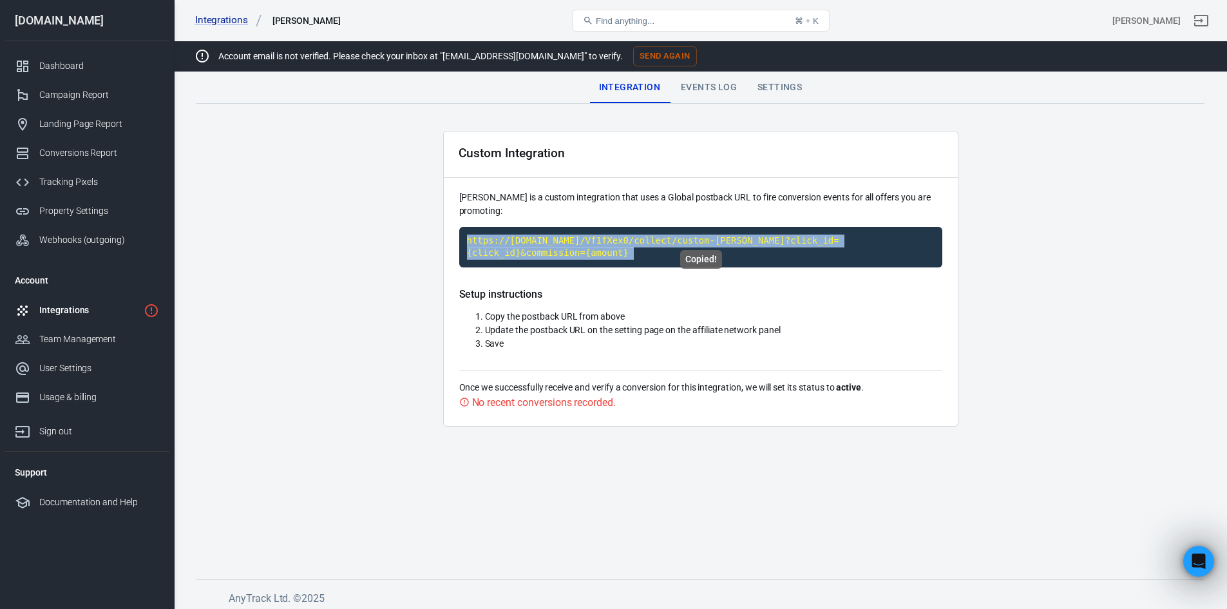
drag, startPoint x: 876, startPoint y: 229, endPoint x: 888, endPoint y: 234, distance: 13.3
click at [877, 229] on code "https://[DOMAIN_NAME]/Vf1fXex0/collect/custom-[PERSON_NAME]?click_id={click_id}…" at bounding box center [700, 247] width 483 height 41
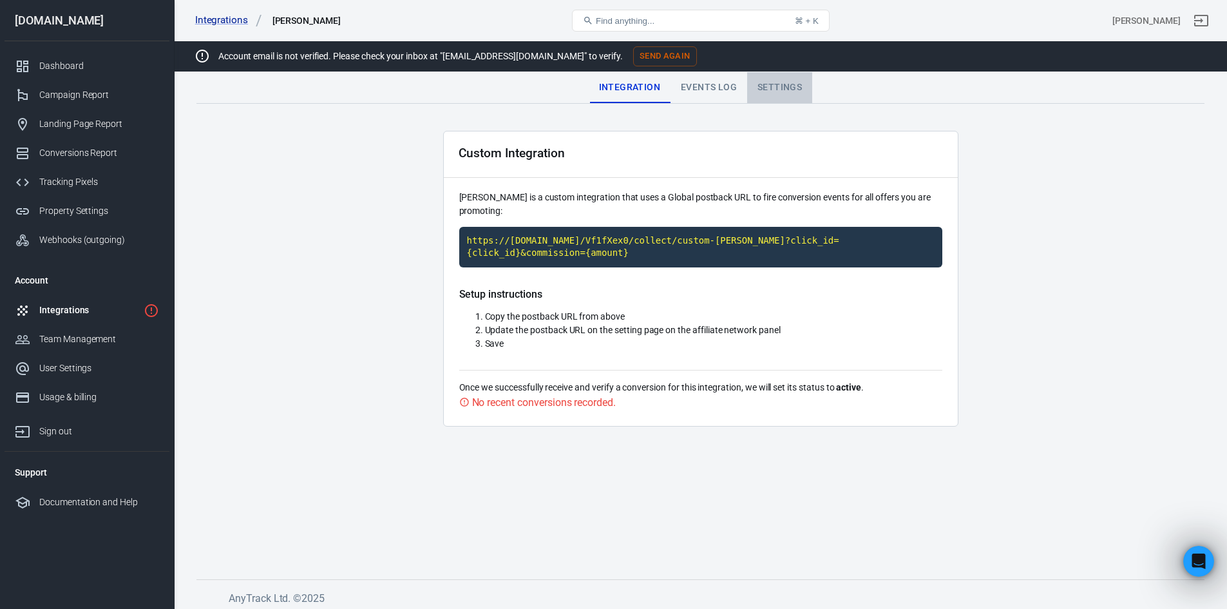
click at [793, 88] on div "Settings" at bounding box center [779, 87] width 65 height 31
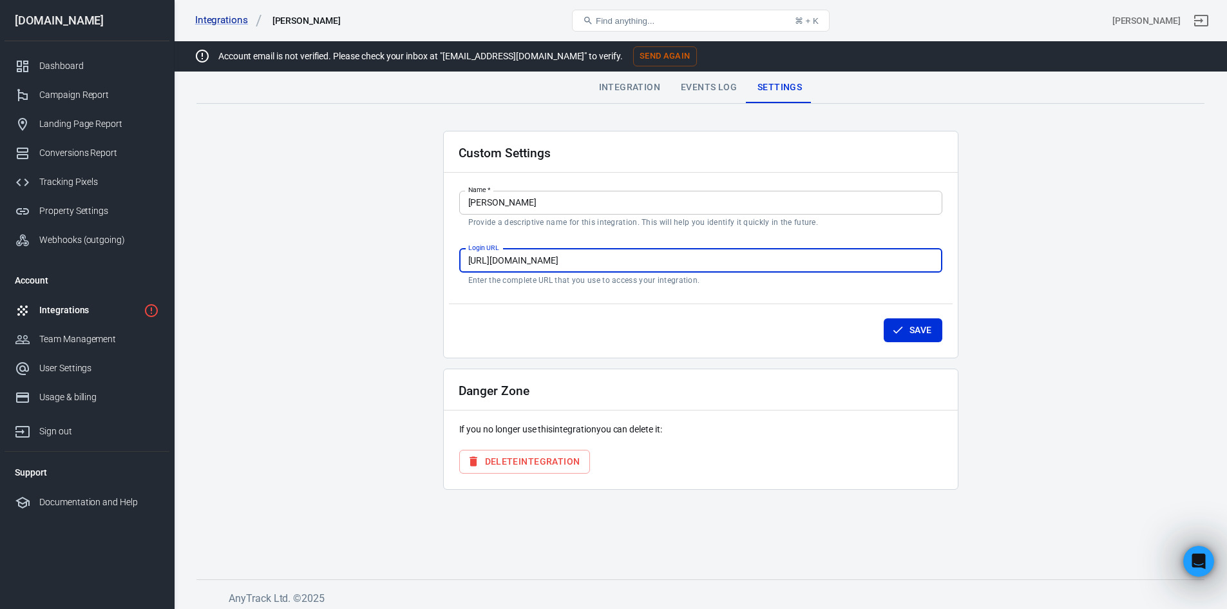
drag, startPoint x: 588, startPoint y: 263, endPoint x: 640, endPoint y: 295, distance: 61.3
click at [628, 274] on div "Login URL [URL][DOMAIN_NAME] Login URL Enter the complete URL that you use to a…" at bounding box center [700, 267] width 483 height 37
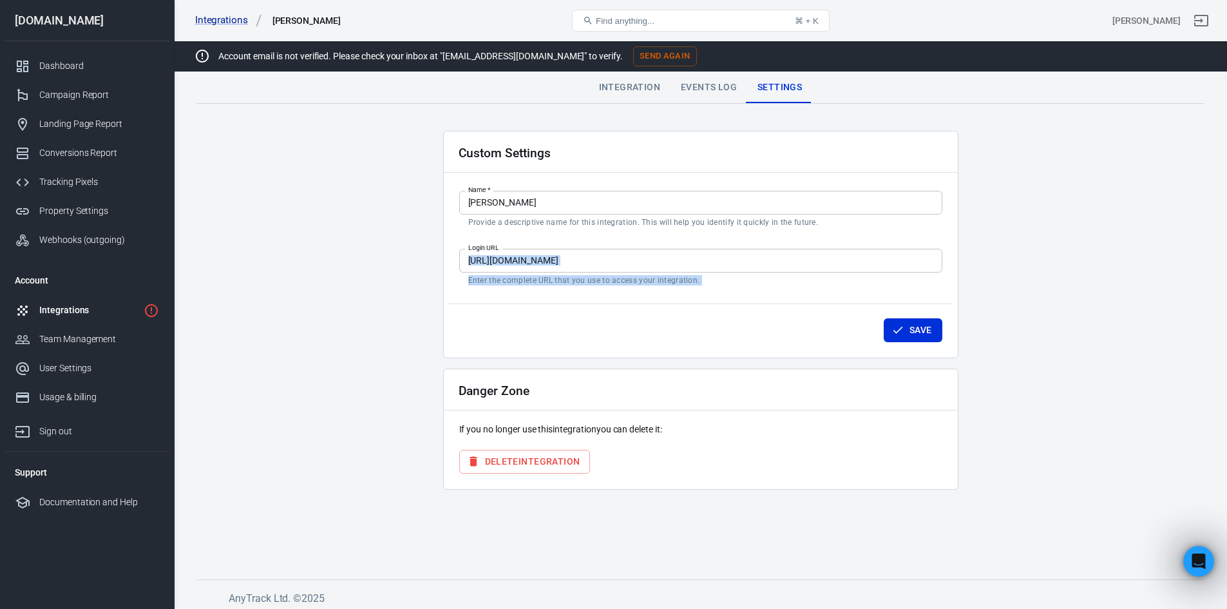
drag, startPoint x: 458, startPoint y: 283, endPoint x: 678, endPoint y: 290, distance: 220.3
click at [677, 290] on div "Custom Settings Name   * [PERSON_NAME] Name   * Provide a descriptive name for …" at bounding box center [700, 244] width 515 height 227
click at [701, 312] on div "Save" at bounding box center [701, 327] width 504 height 49
click at [655, 283] on p "Enter the complete URL that you use to access your integration." at bounding box center [700, 280] width 465 height 10
click at [636, 88] on div "Integration" at bounding box center [630, 87] width 82 height 31
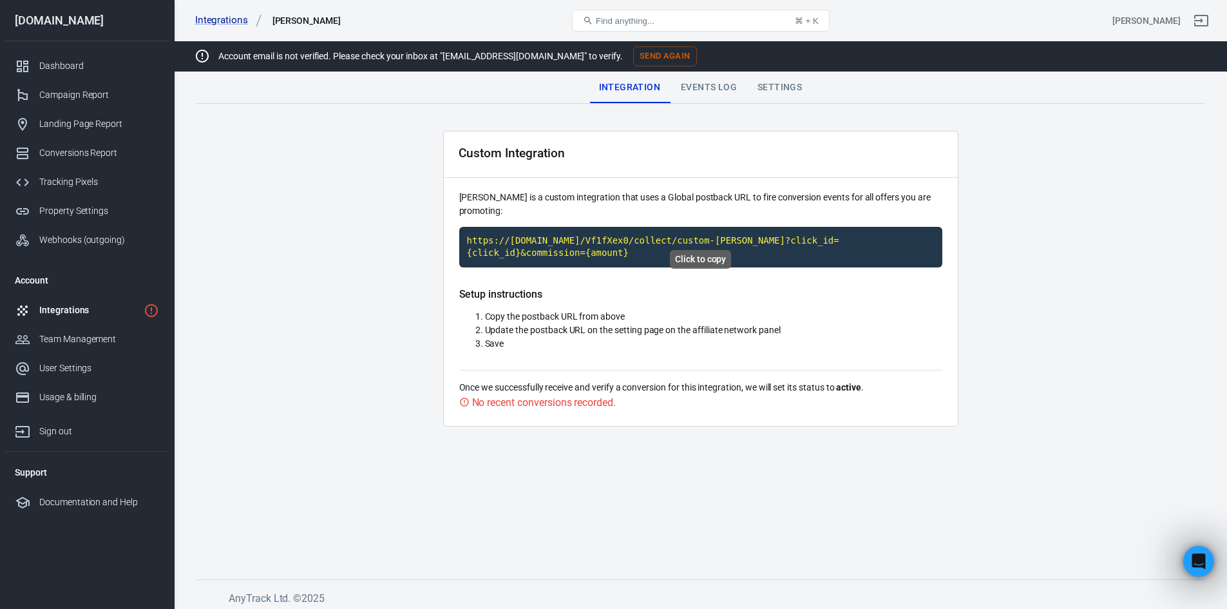
click at [766, 227] on code "https://[DOMAIN_NAME]/Vf1fXex0/collect/custom-[PERSON_NAME]?click_id={click_id}…" at bounding box center [700, 247] width 483 height 41
click at [93, 310] on div "Integrations" at bounding box center [88, 310] width 99 height 14
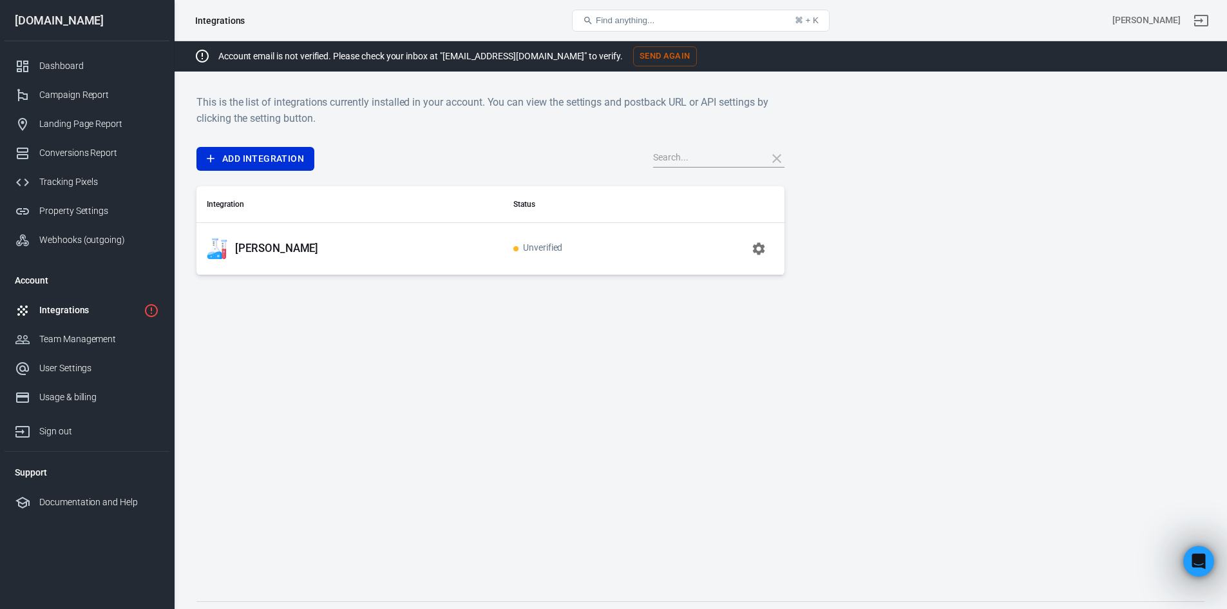
click at [758, 255] on icon "button" at bounding box center [758, 248] width 15 height 15
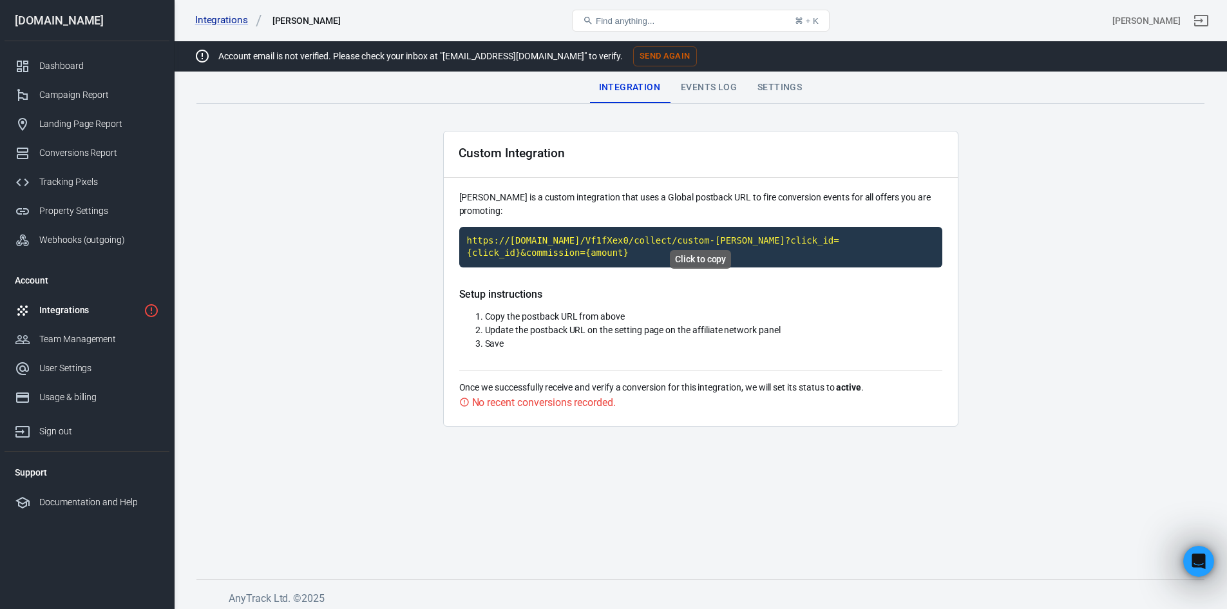
click at [626, 227] on code "https://[DOMAIN_NAME]/Vf1fXex0/collect/custom-[PERSON_NAME]?click_id={click_id}…" at bounding box center [700, 247] width 483 height 41
click at [711, 88] on div "Events Log" at bounding box center [708, 87] width 77 height 31
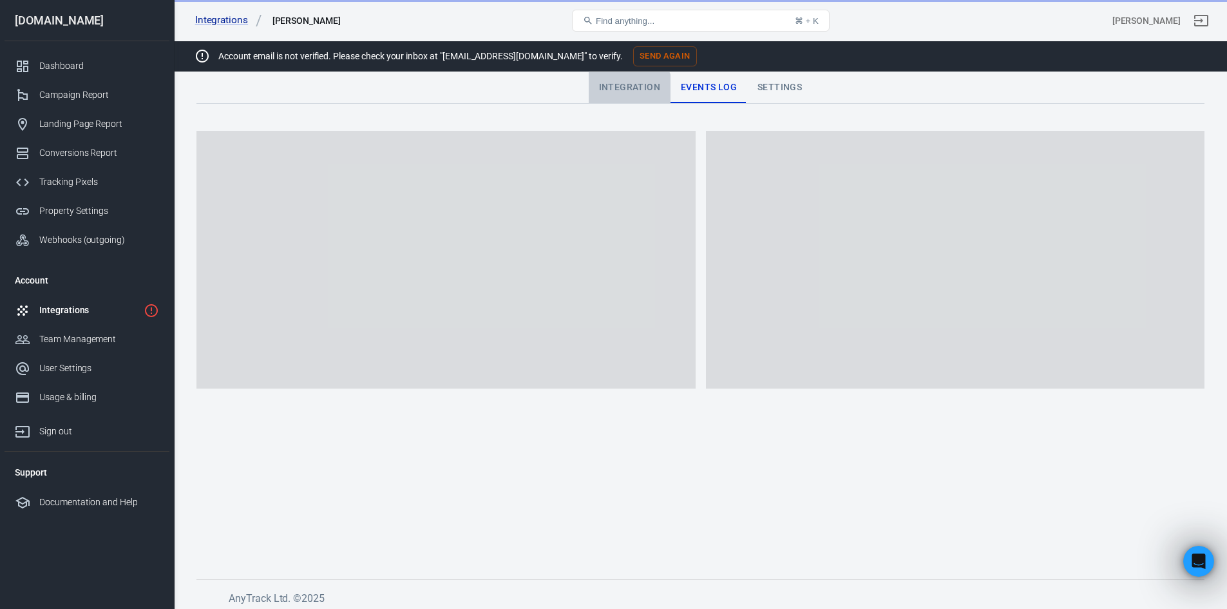
click at [628, 90] on div "Integration" at bounding box center [630, 87] width 82 height 31
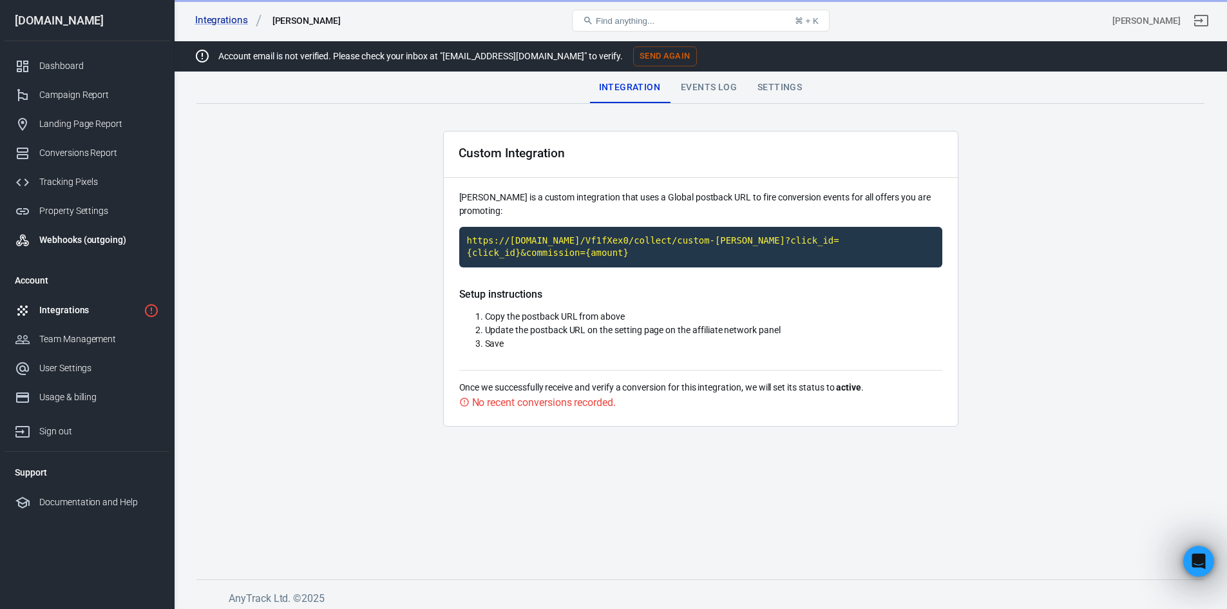
click at [102, 245] on div "Webhooks (outgoing)" at bounding box center [99, 240] width 120 height 14
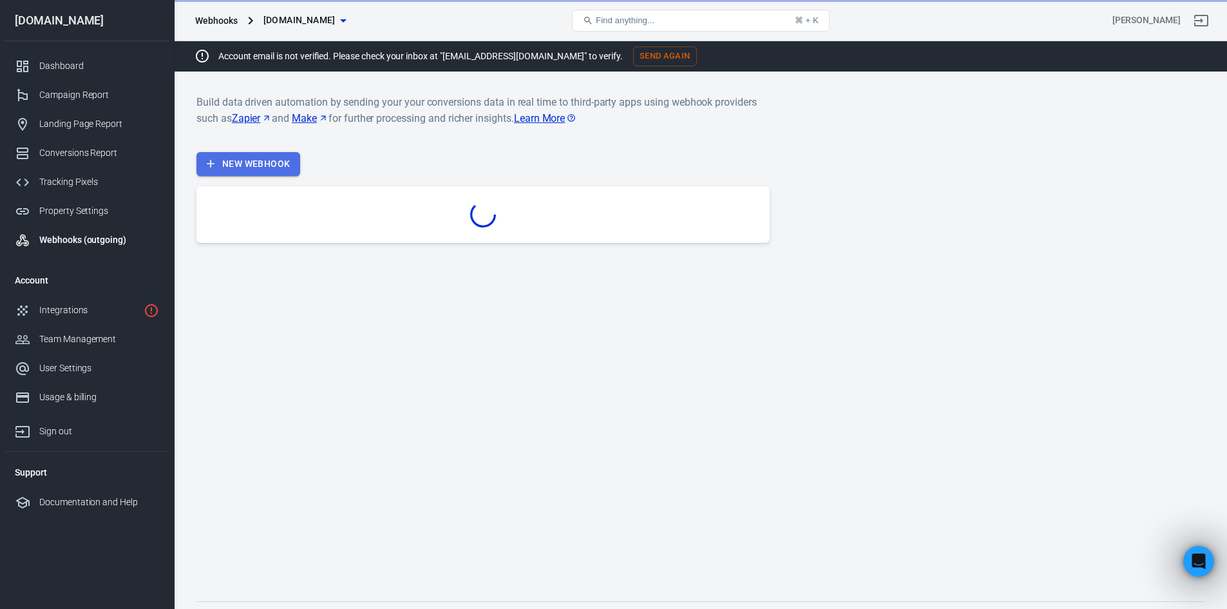
click at [258, 167] on link "New Webhook" at bounding box center [248, 164] width 104 height 24
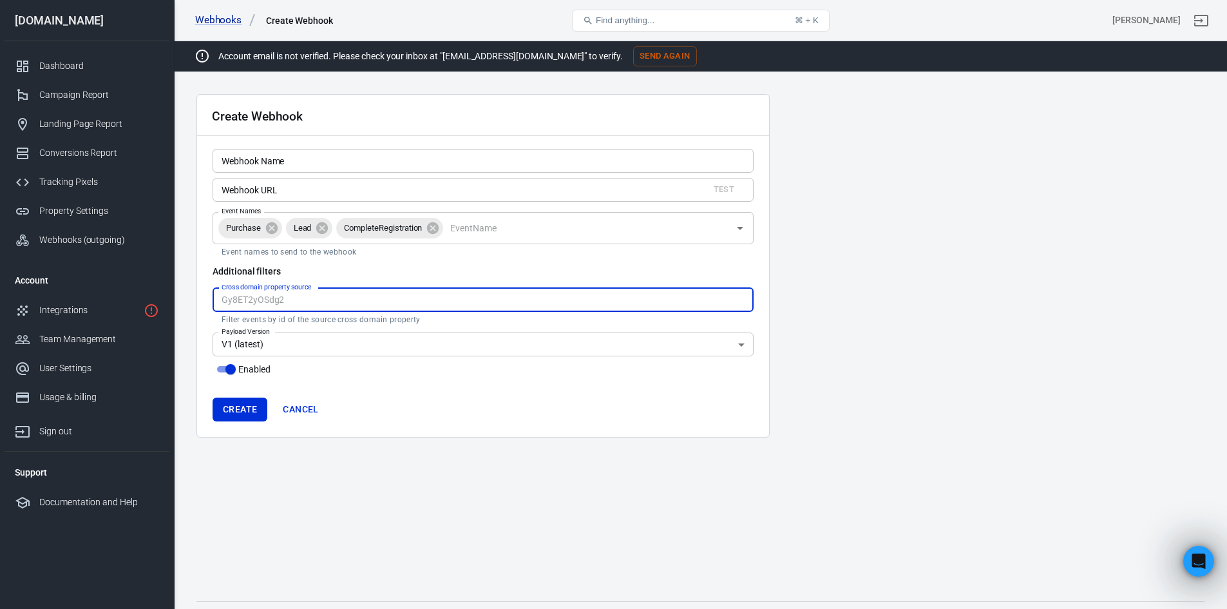
click at [364, 303] on input "Cross domain property source" at bounding box center [482, 300] width 541 height 24
click at [703, 194] on div "Test Webhook URL" at bounding box center [482, 190] width 541 height 24
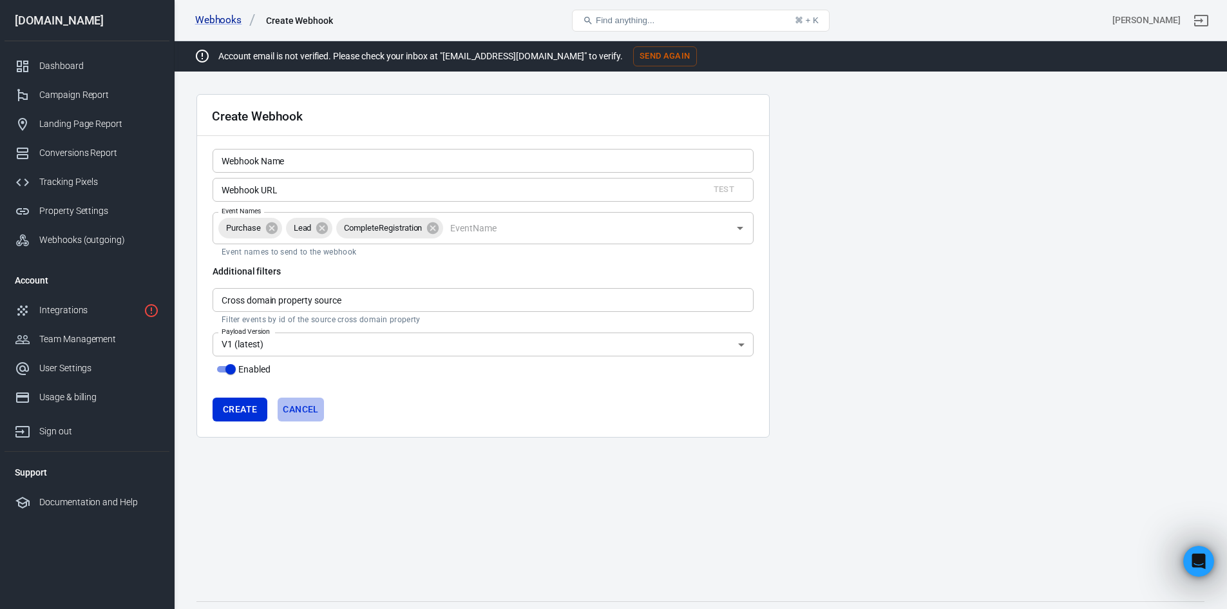
click at [304, 415] on link "Cancel" at bounding box center [301, 409] width 46 height 24
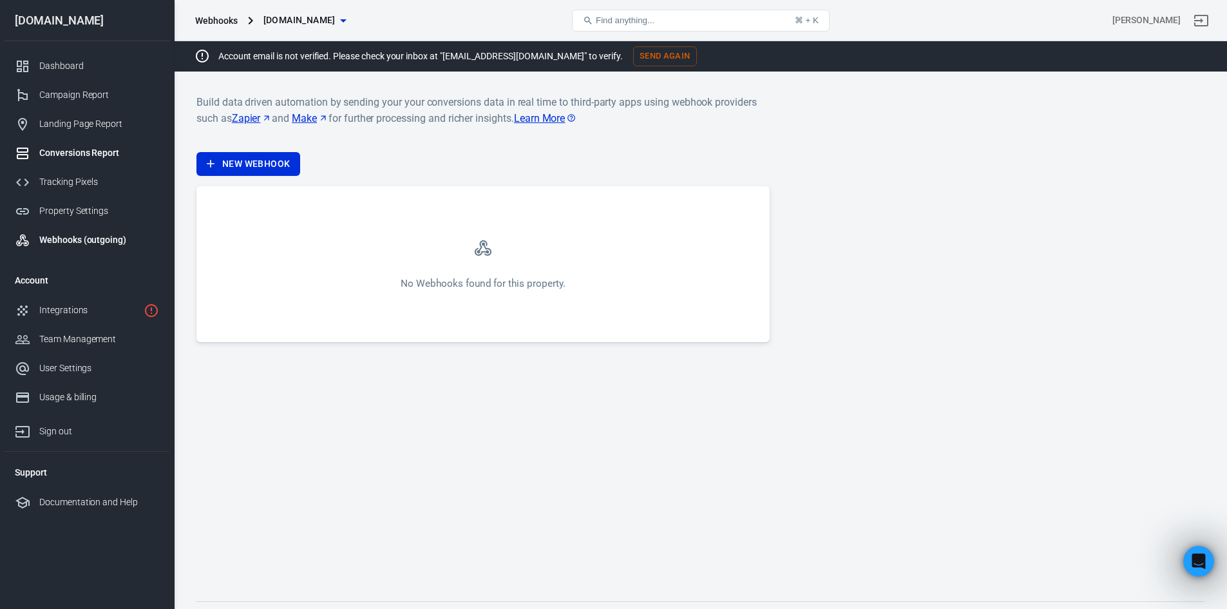
click at [111, 162] on link "Conversions Report" at bounding box center [87, 152] width 165 height 29
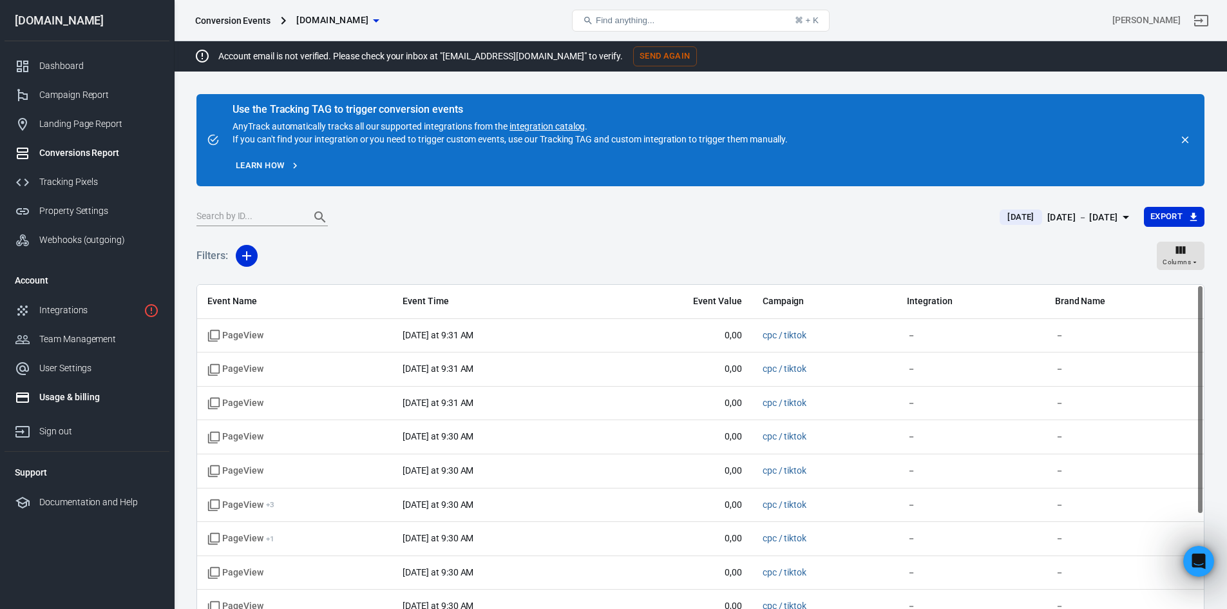
click at [84, 404] on link "Usage & billing" at bounding box center [87, 396] width 165 height 29
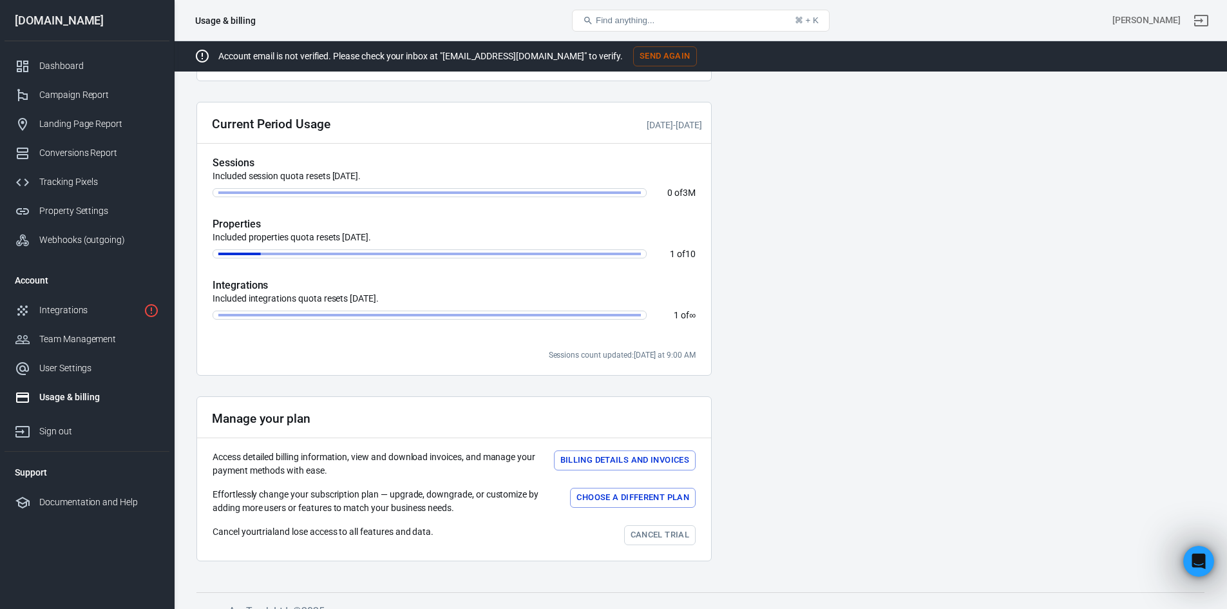
scroll to position [348, 0]
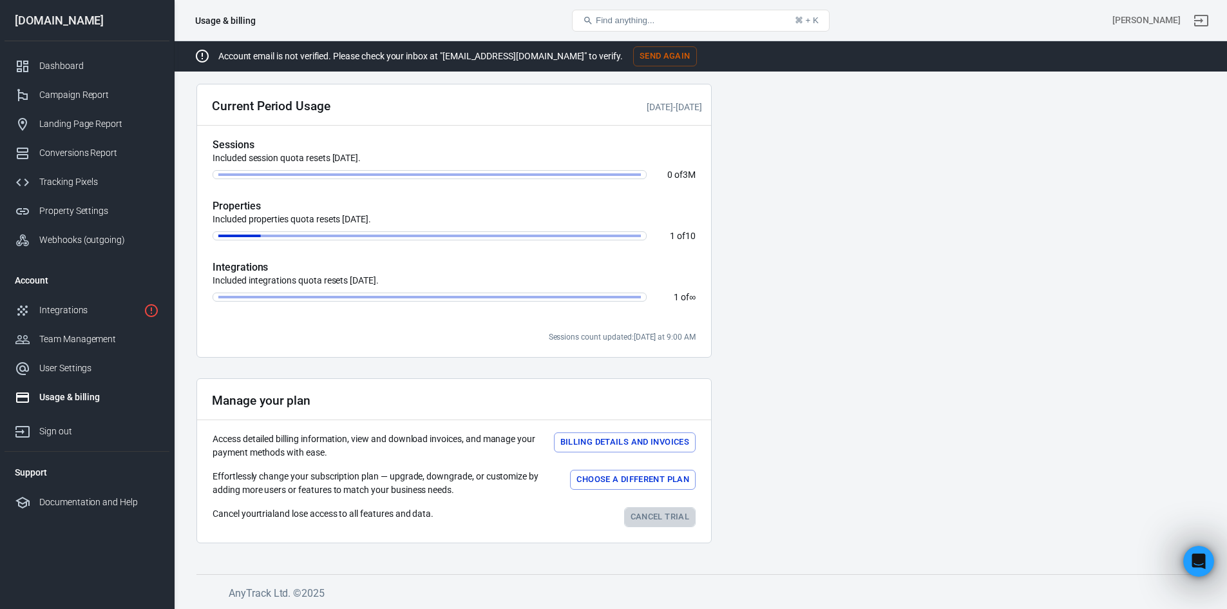
click at [670, 511] on link "Cancel trial" at bounding box center [659, 517] width 71 height 20
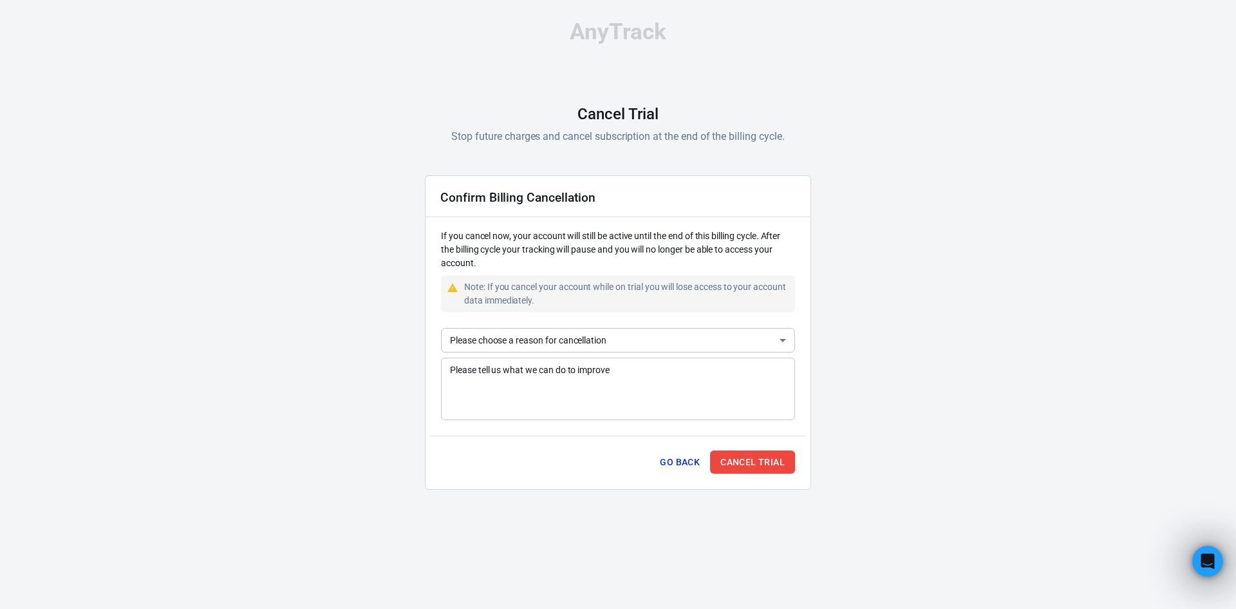
click at [677, 460] on button "Go Back" at bounding box center [680, 462] width 50 height 24
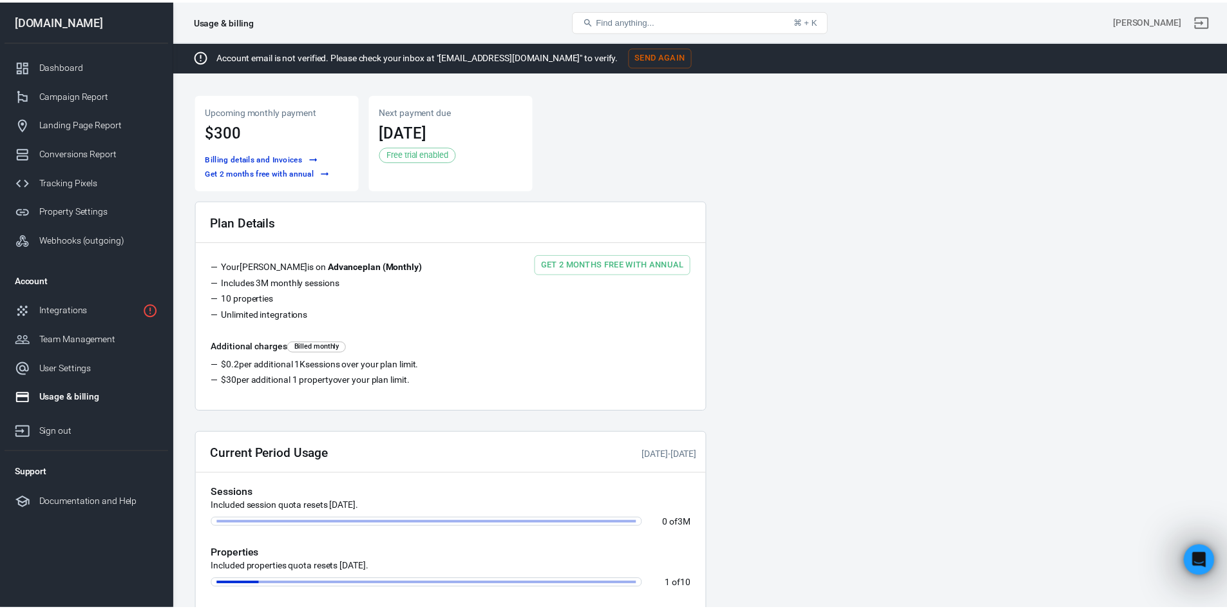
scroll to position [348, 0]
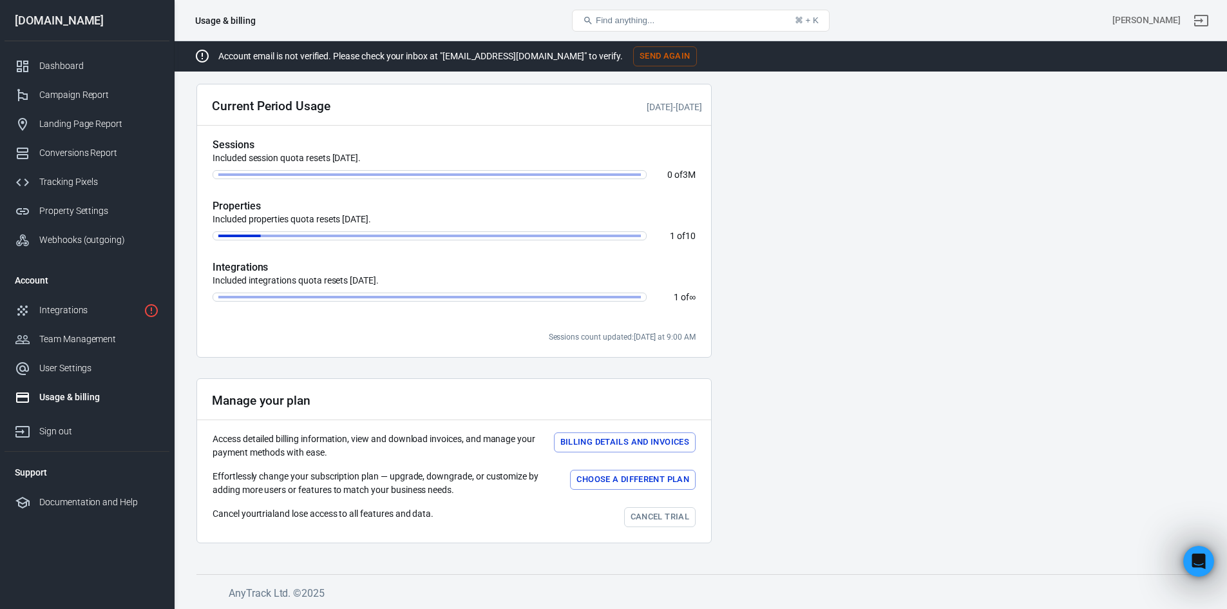
click at [656, 518] on link "Cancel trial" at bounding box center [659, 517] width 71 height 20
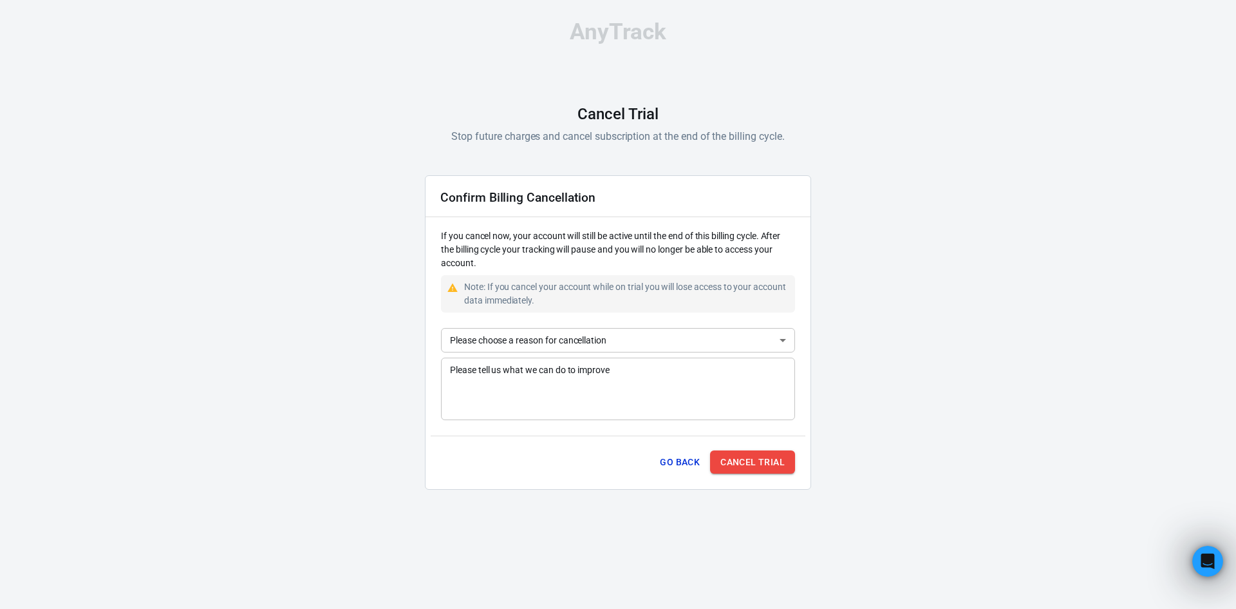
click at [727, 460] on button "Cancel Trial" at bounding box center [752, 462] width 85 height 24
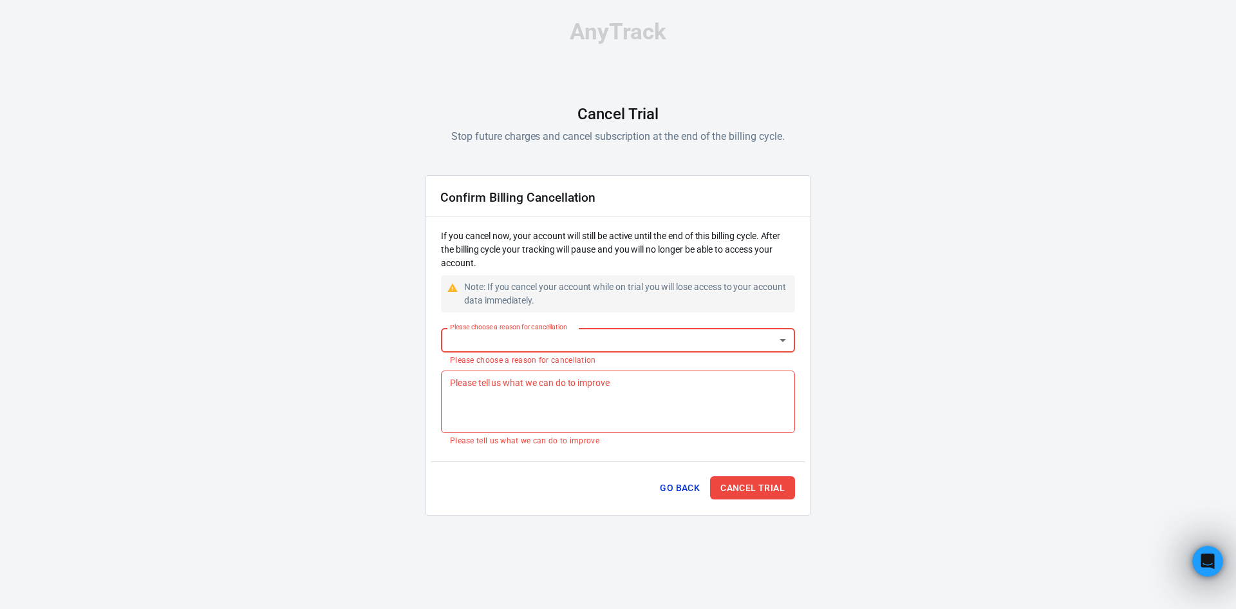
click at [570, 337] on body "AnyTrack Cancel Trial Stop future charges and cancel subscription at the end of…" at bounding box center [618, 273] width 1236 height 546
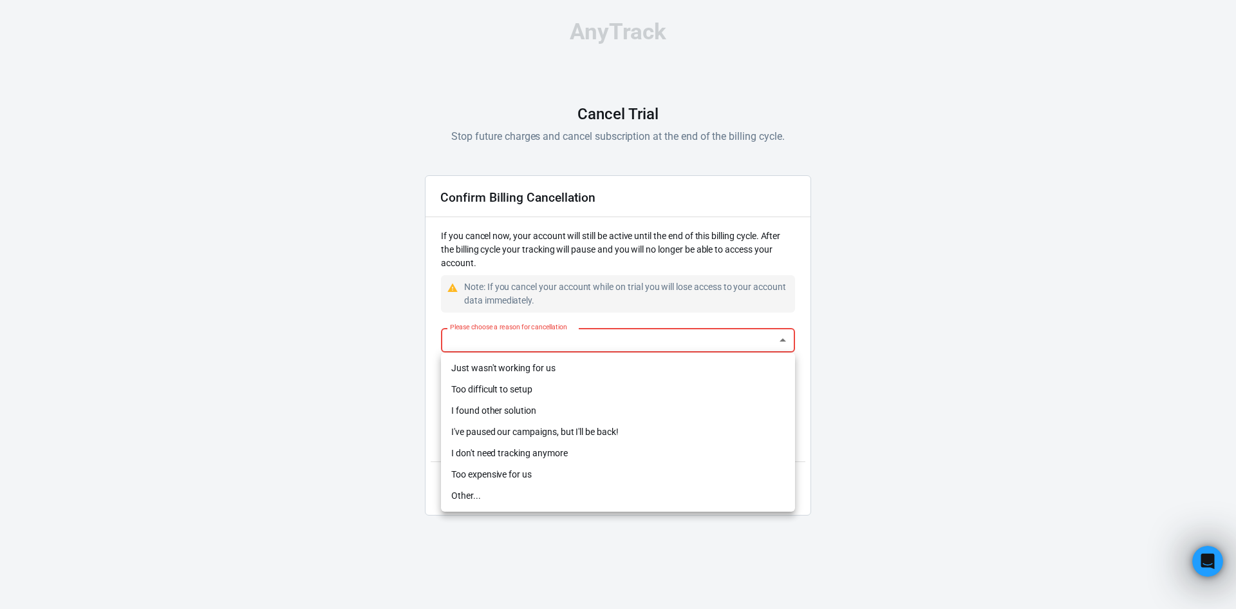
click at [505, 372] on li "Just wasn't working for us" at bounding box center [618, 367] width 354 height 21
type input "not-working"
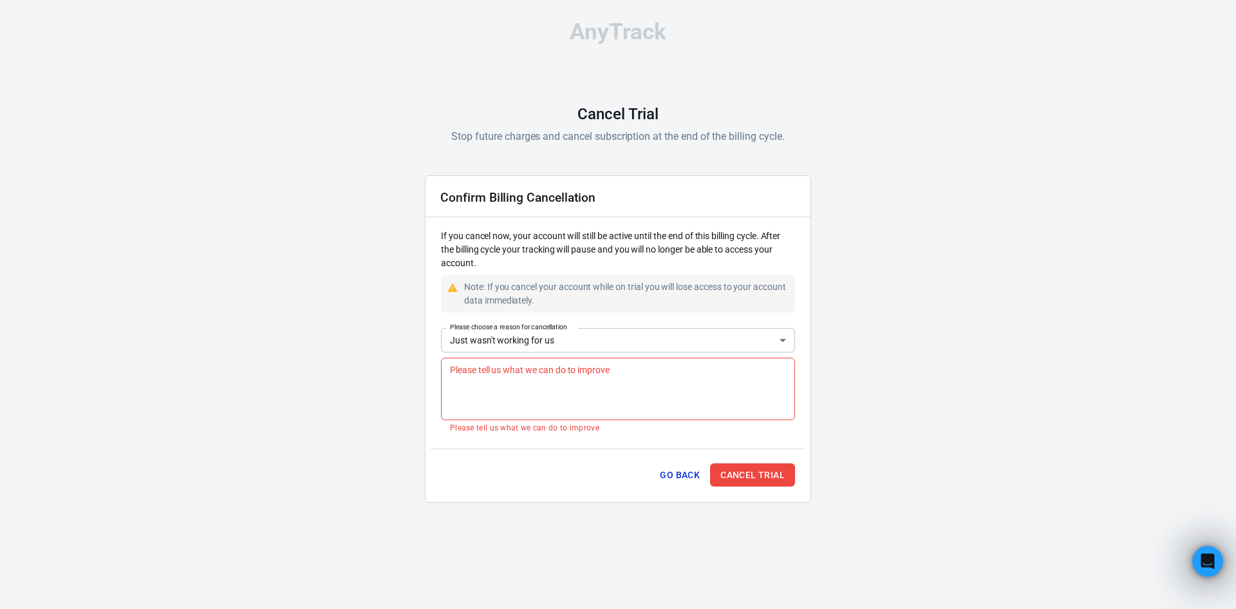
click at [521, 420] on div "Please tell us what we can do to improve x Please tell us what we can do to imp…" at bounding box center [618, 394] width 354 height 75
click at [524, 399] on textarea "Please tell us what we can do to improve" at bounding box center [618, 389] width 336 height 52
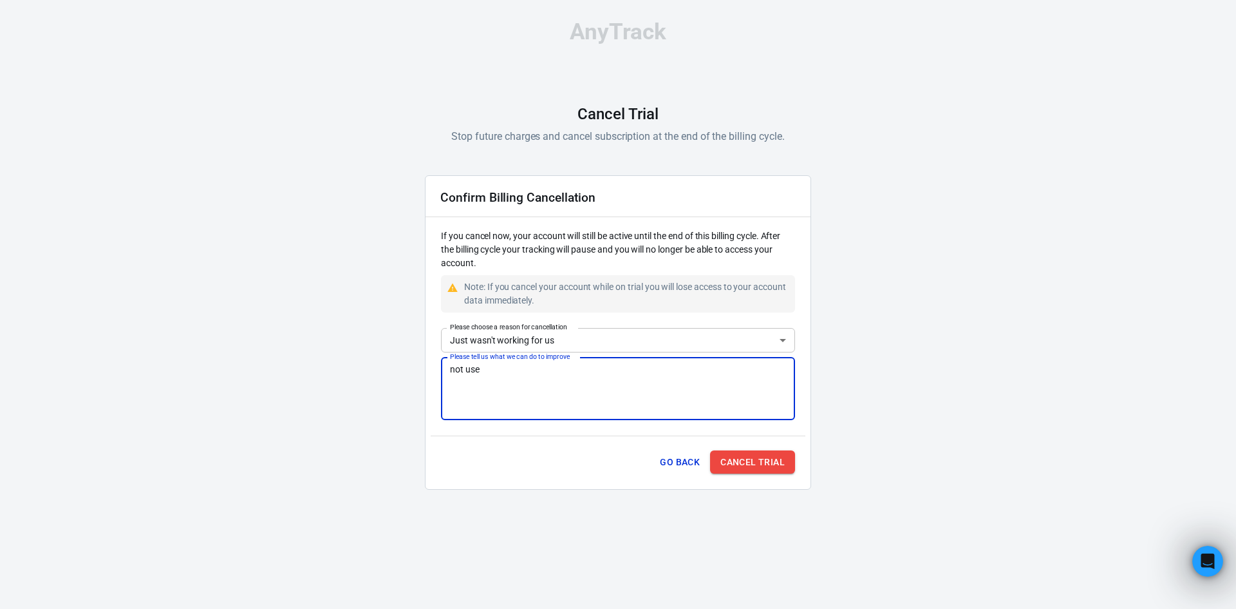
type textarea "not use"
click at [747, 451] on button "Cancel Trial" at bounding box center [752, 462] width 85 height 24
